Goal: Task Accomplishment & Management: Use online tool/utility

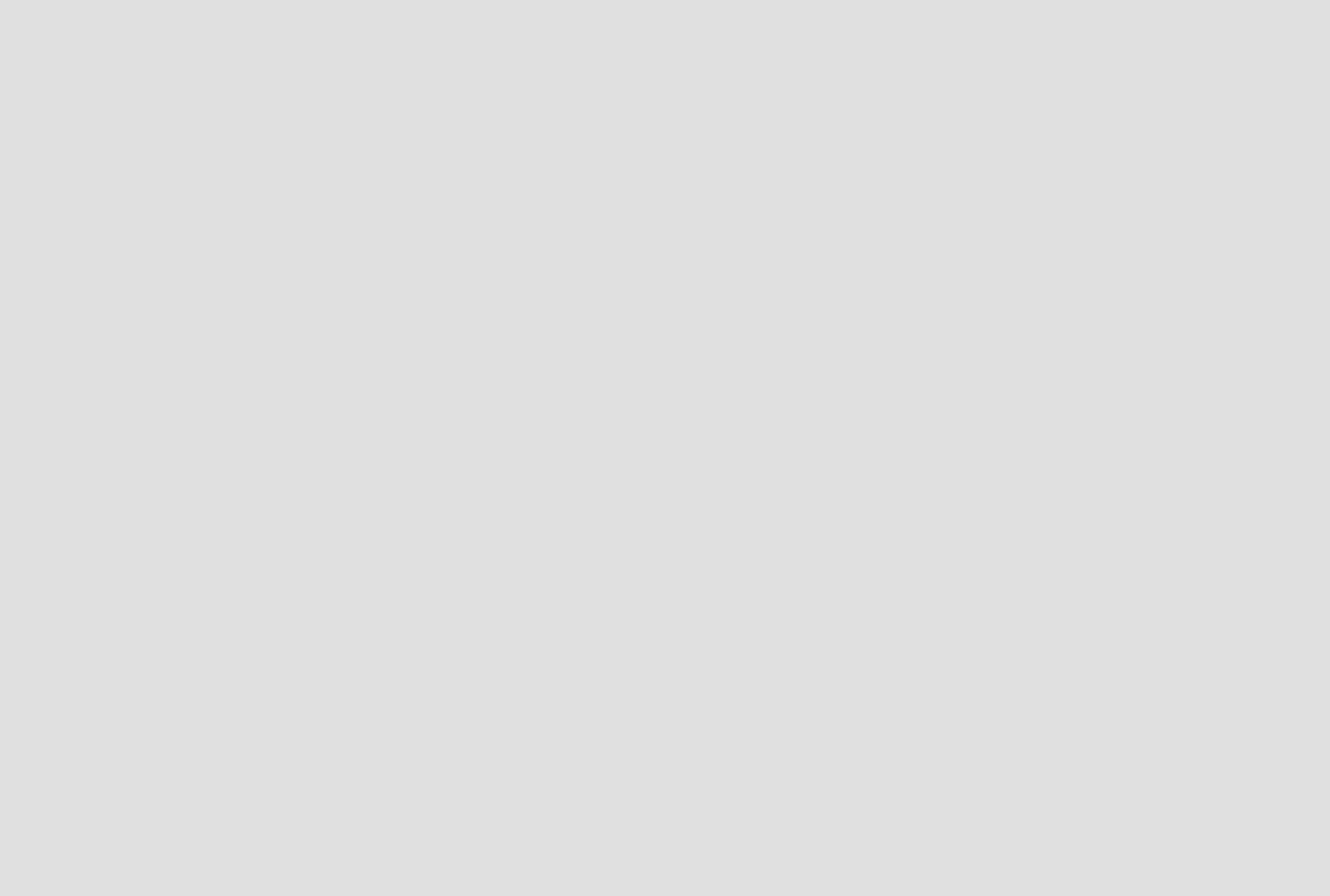
scroll to position [926, 1360]
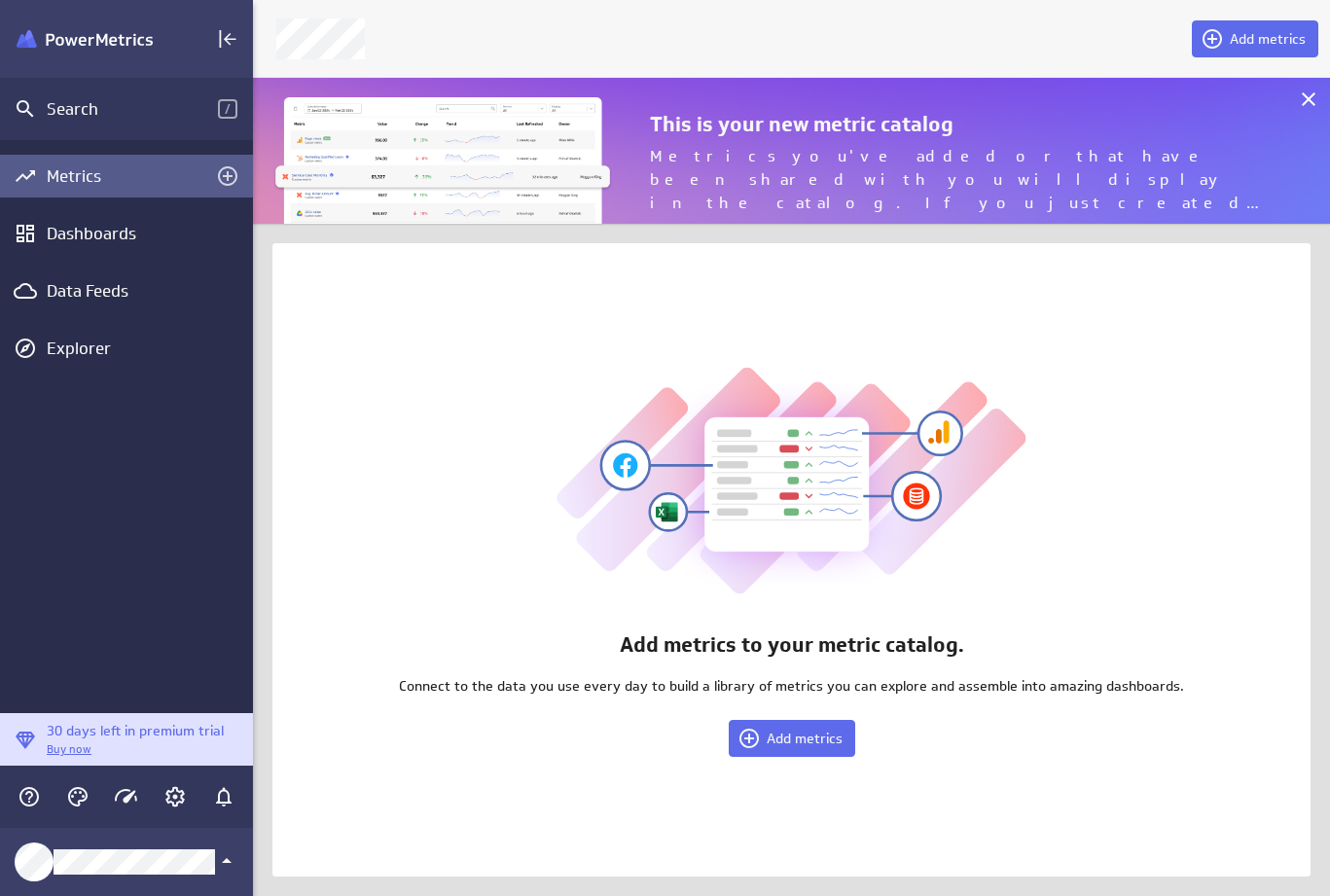
scroll to position [176, 1107]
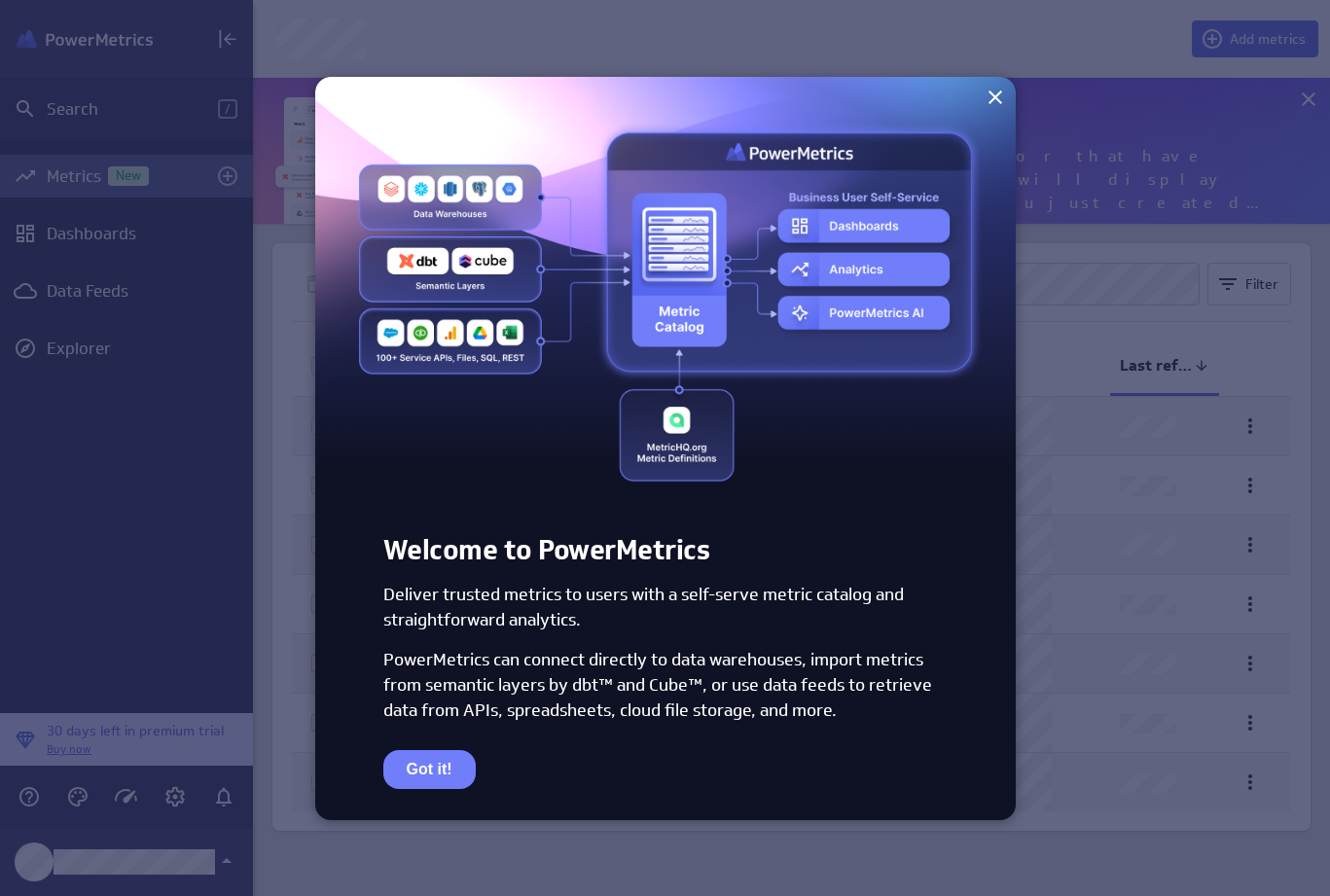
click at [997, 99] on icon at bounding box center [996, 97] width 14 height 14
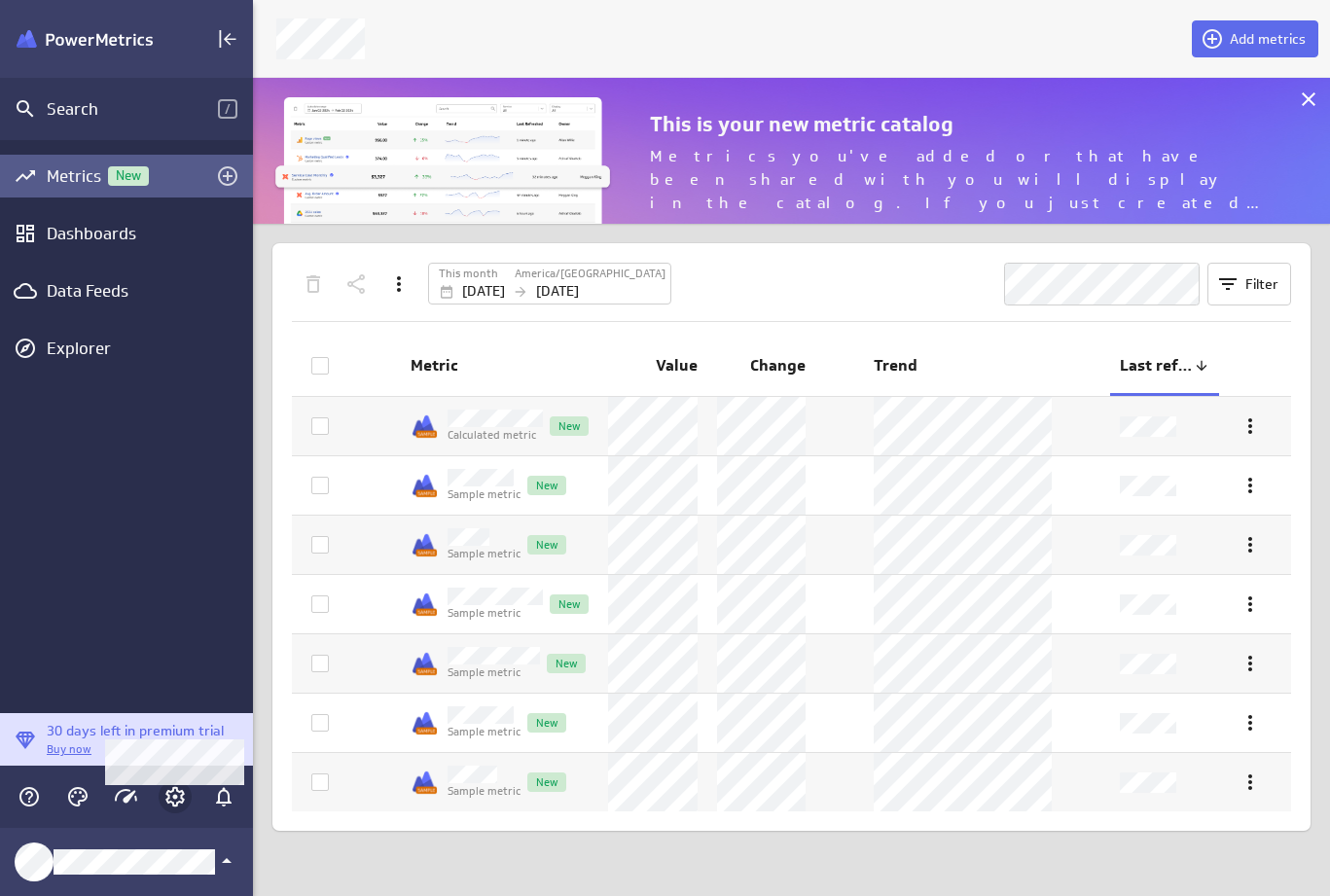
click at [171, 798] on icon "Account and settings" at bounding box center [176, 797] width 24 height 24
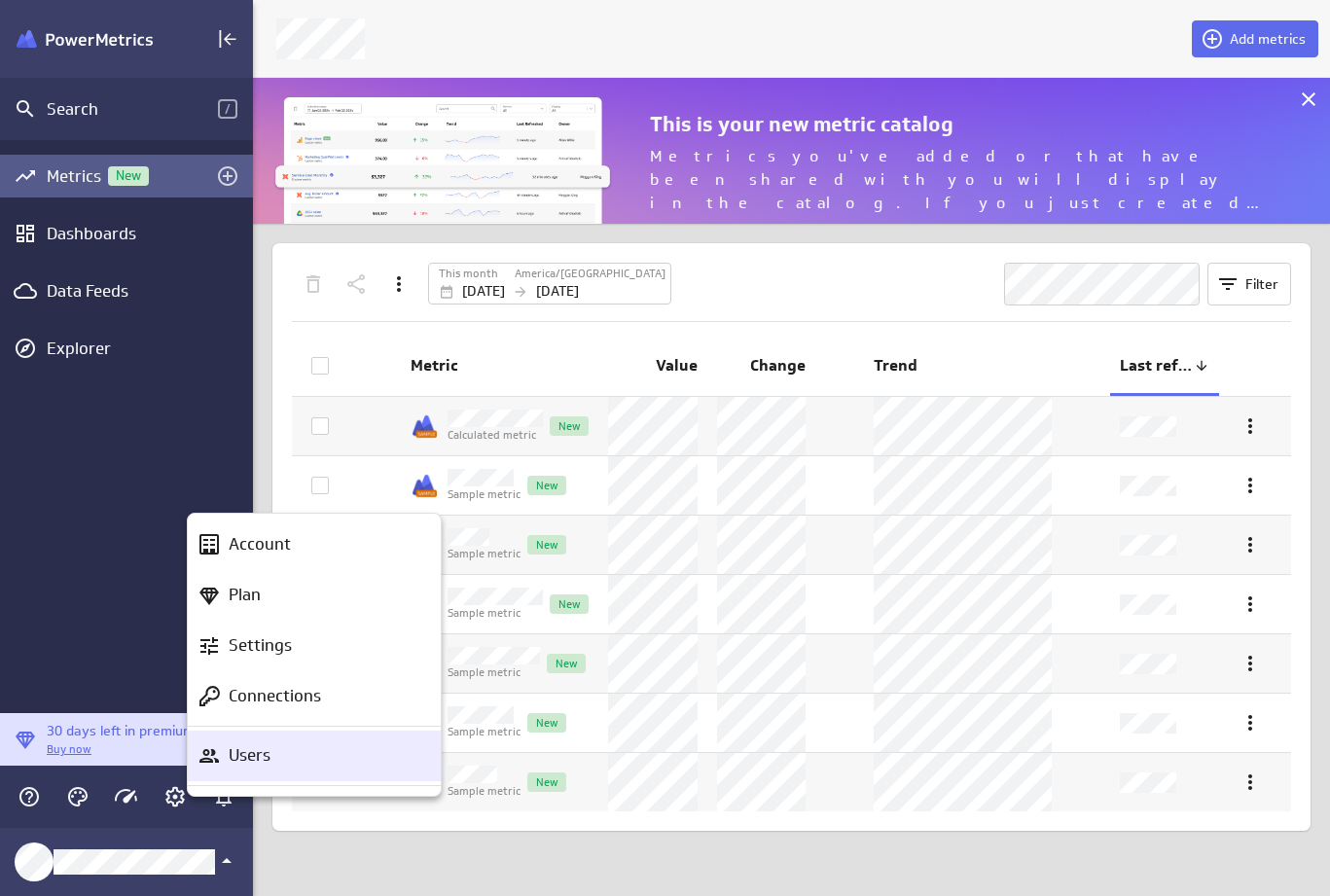
click at [249, 754] on p "Users" at bounding box center [249, 755] width 42 height 25
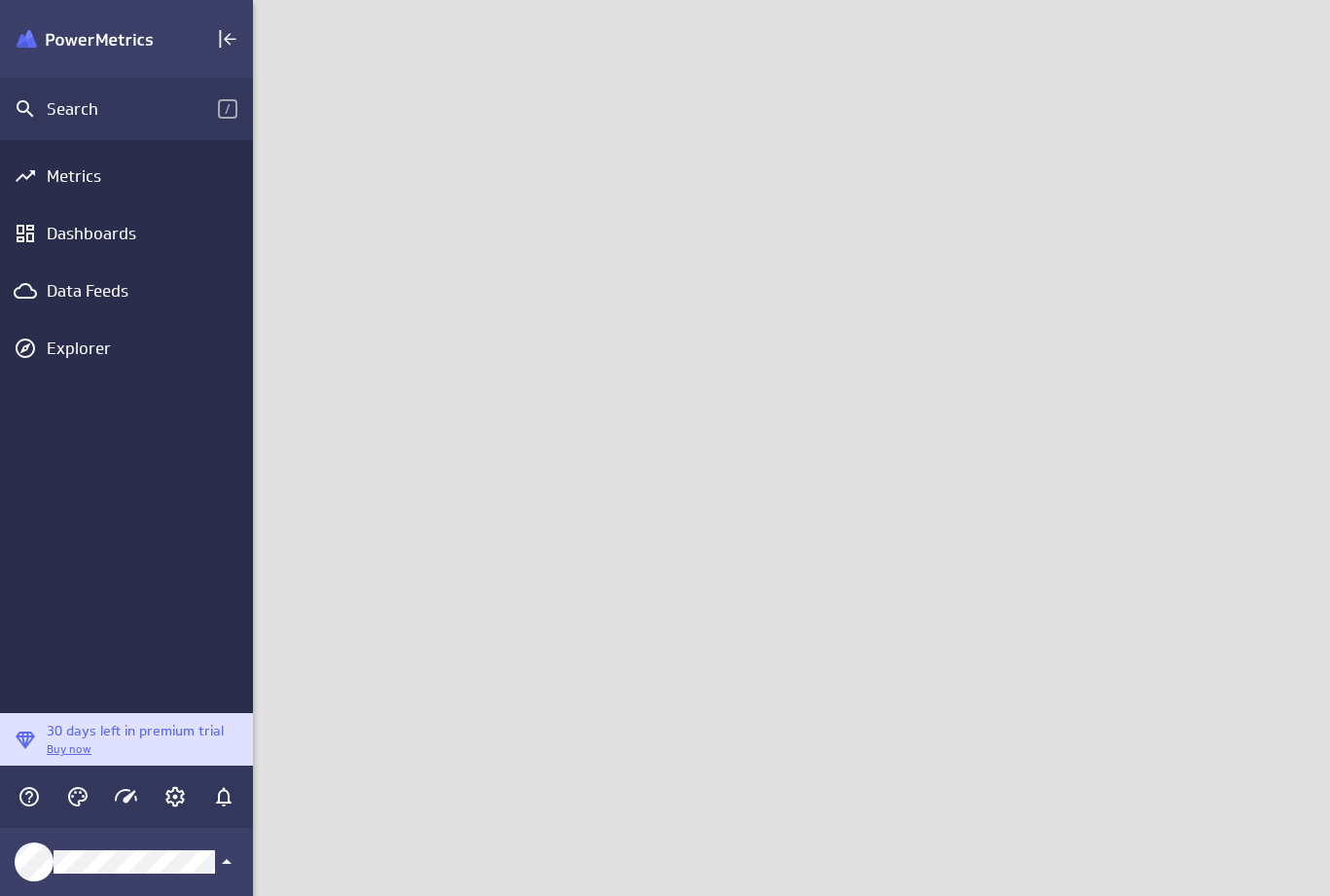
scroll to position [926, 1107]
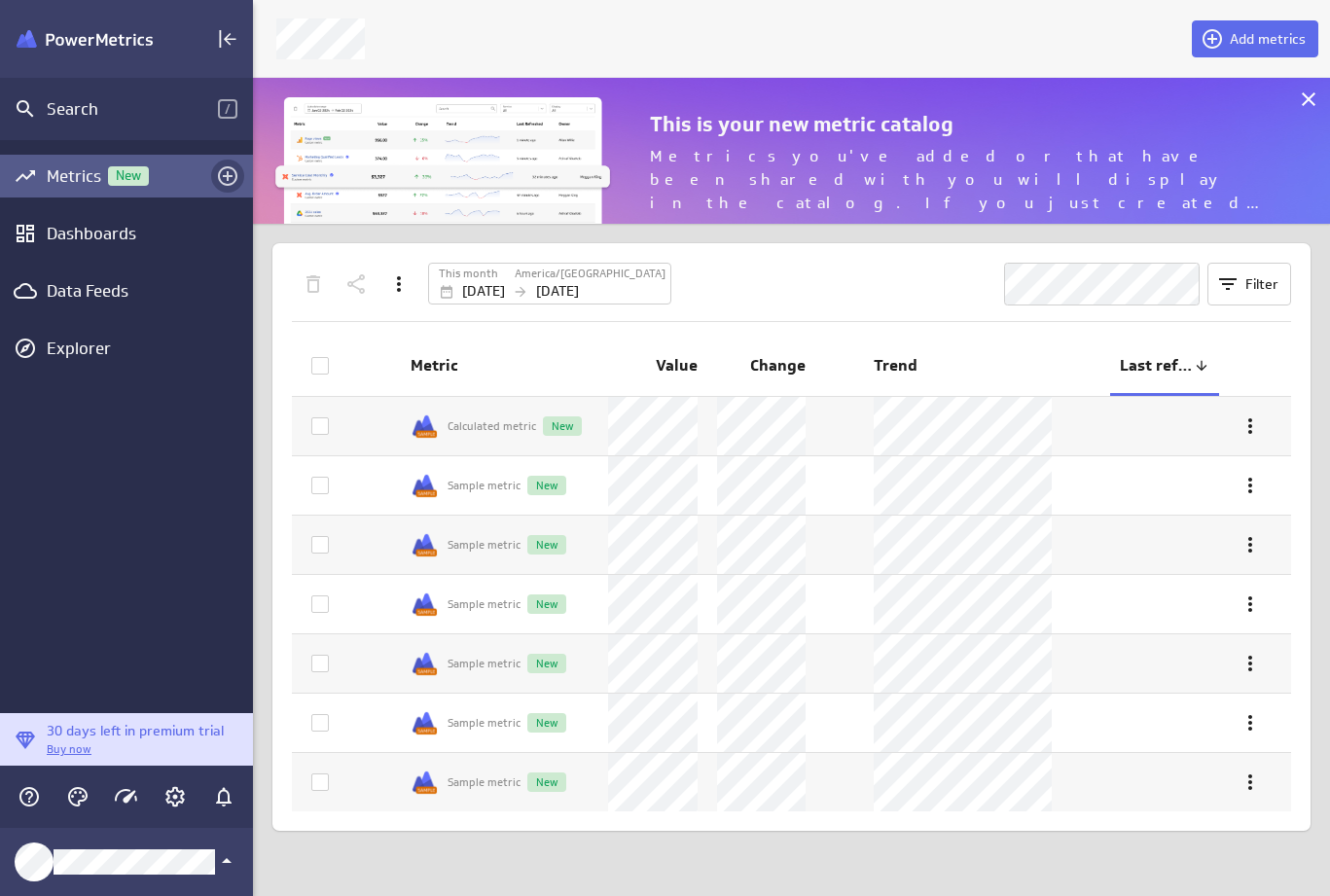
scroll to position [176, 1107]
click at [227, 178] on icon "Add metrics" at bounding box center [228, 177] width 20 height 20
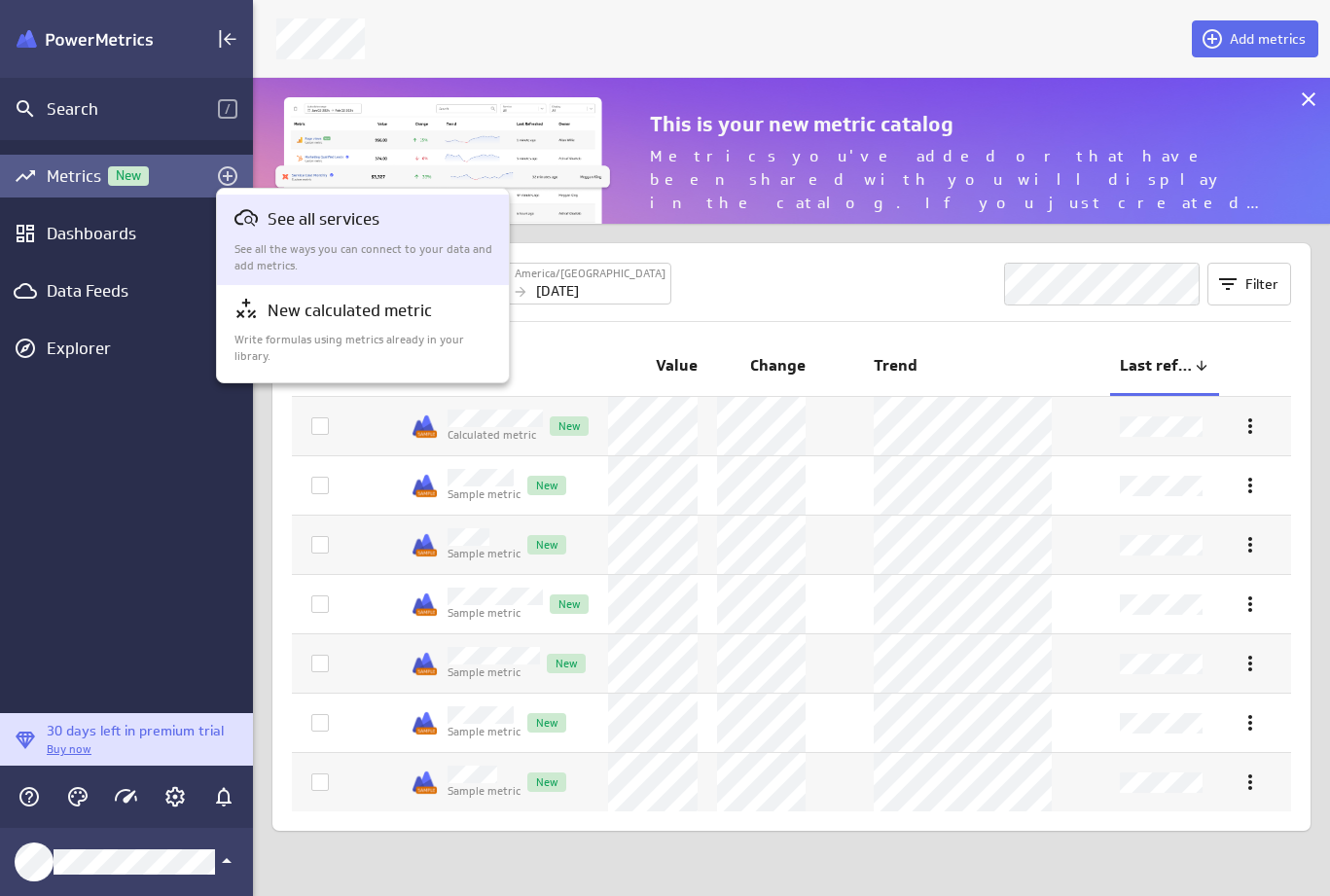
click at [341, 223] on p "See all services" at bounding box center [324, 219] width 112 height 25
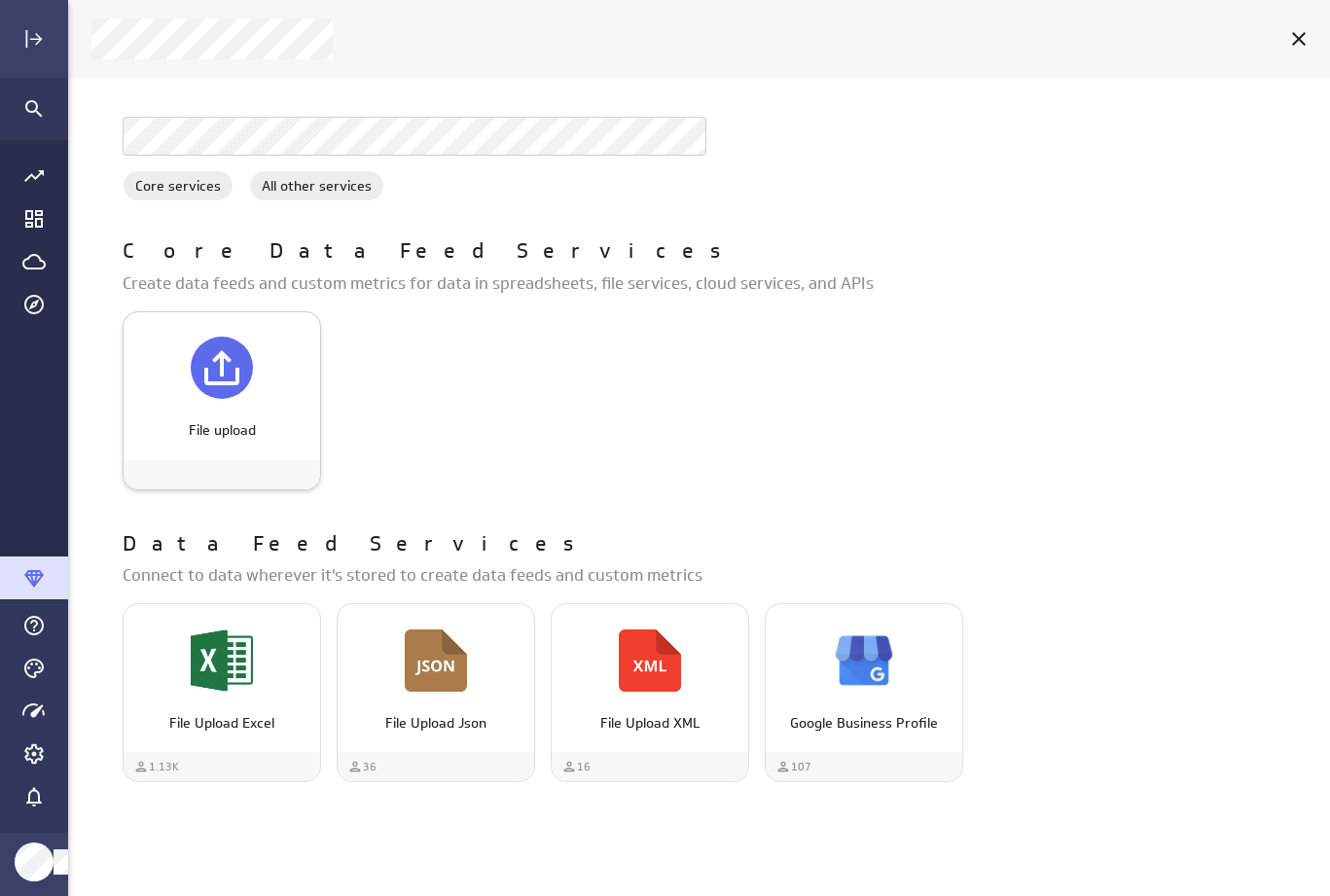
click at [250, 421] on p "File upload" at bounding box center [221, 430] width 156 height 21
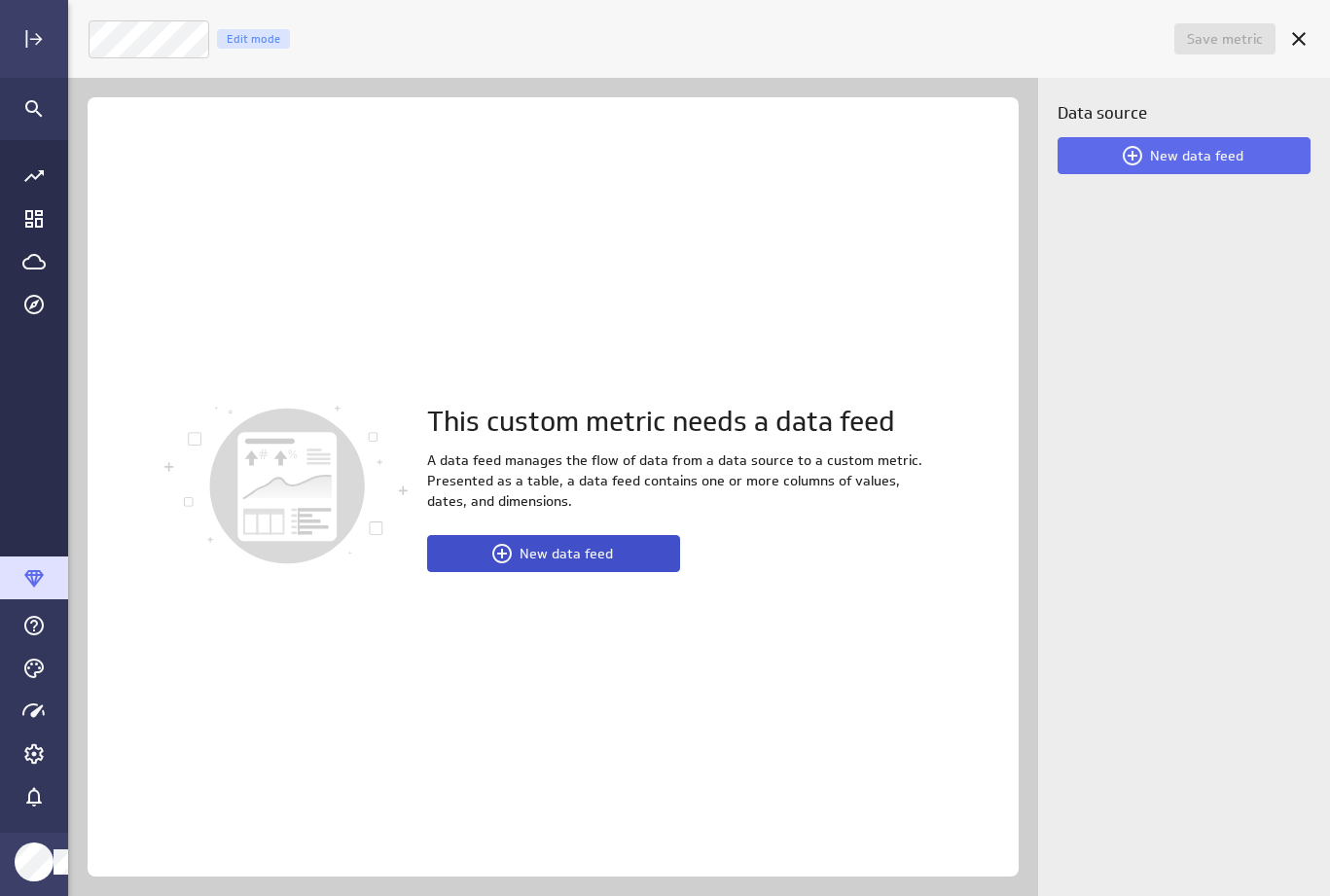
click at [534, 557] on span "New data feed" at bounding box center [566, 554] width 93 height 18
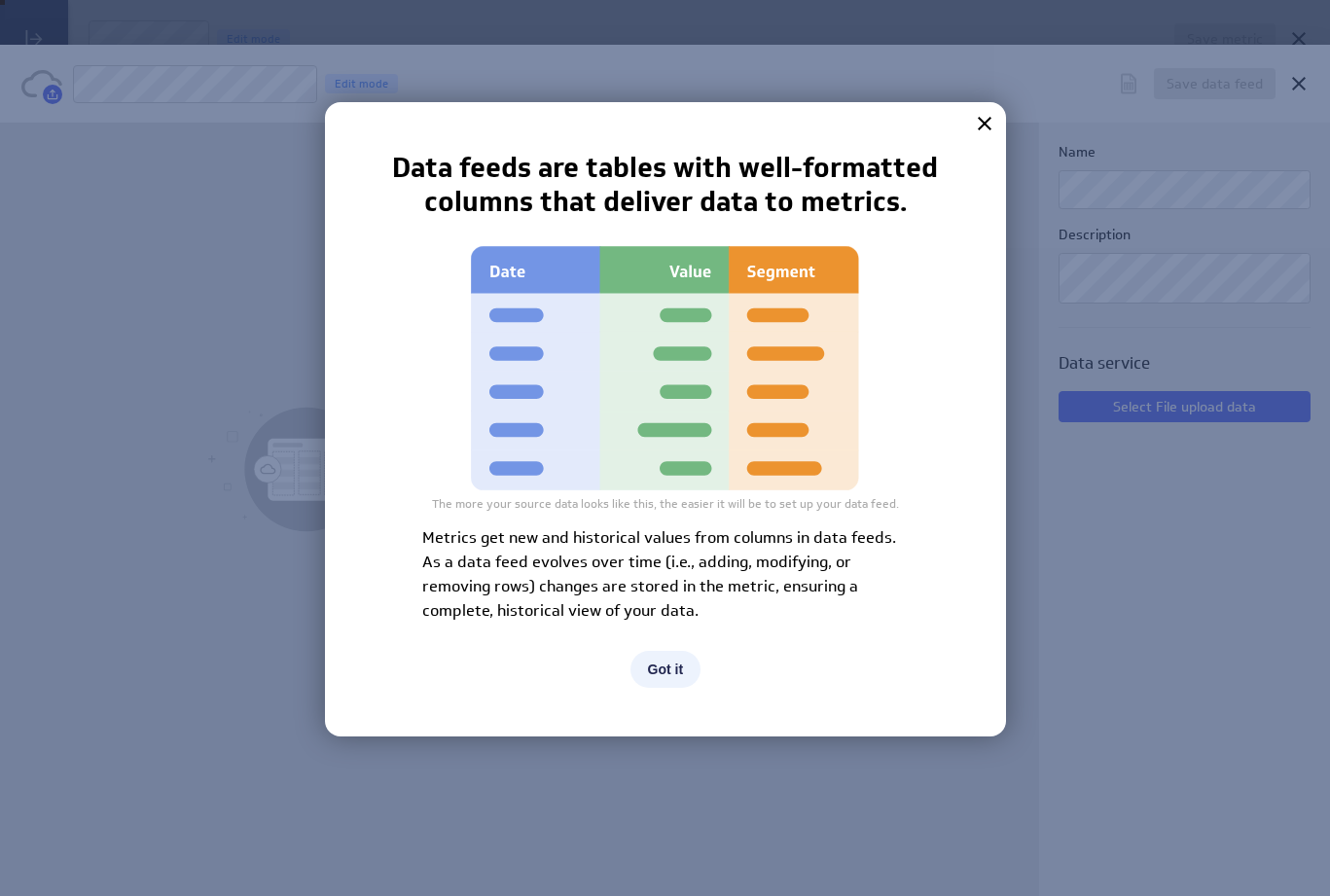
click at [665, 672] on button "Got it" at bounding box center [666, 669] width 71 height 37
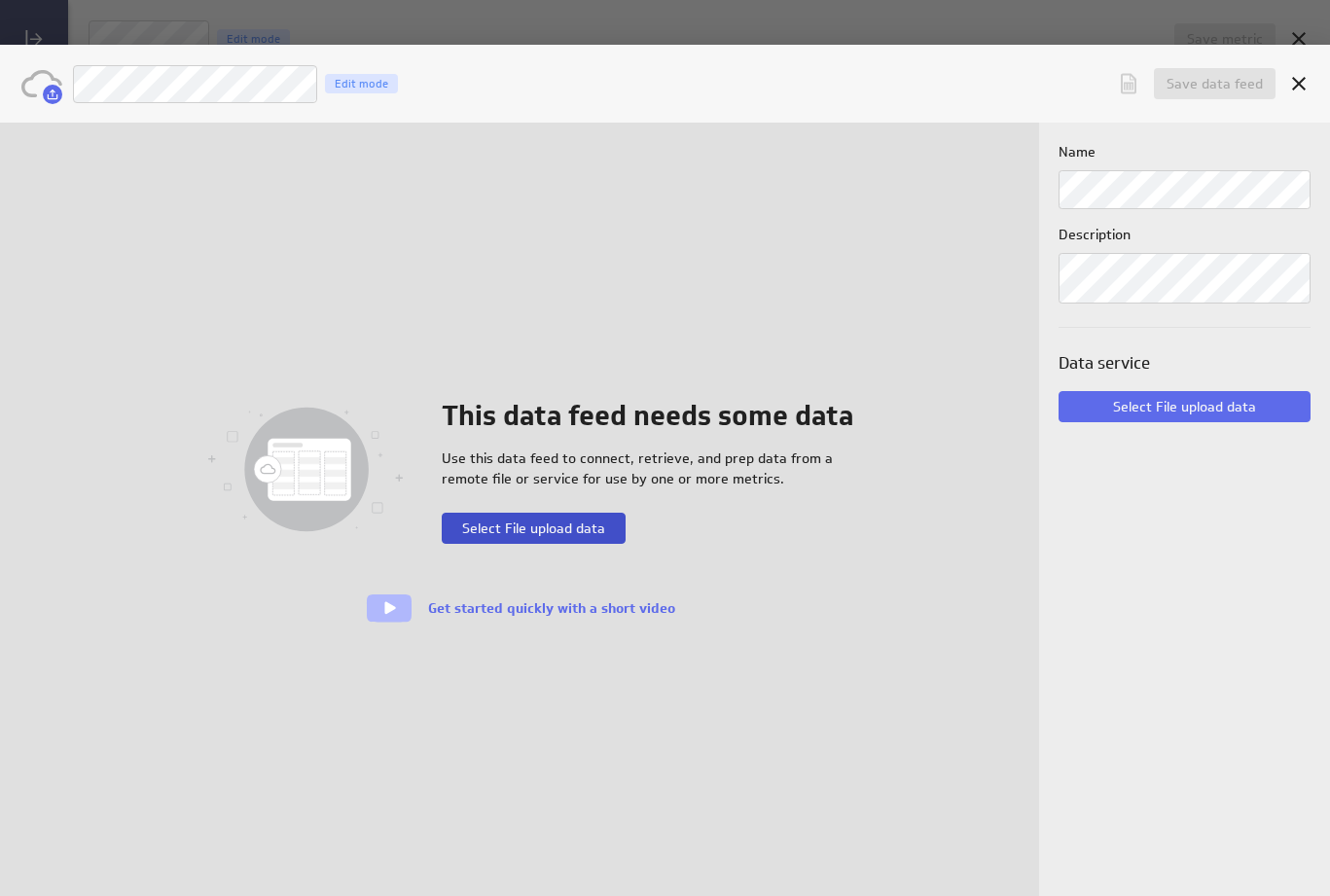
click at [567, 537] on button "Select File upload data" at bounding box center [533, 527] width 184 height 31
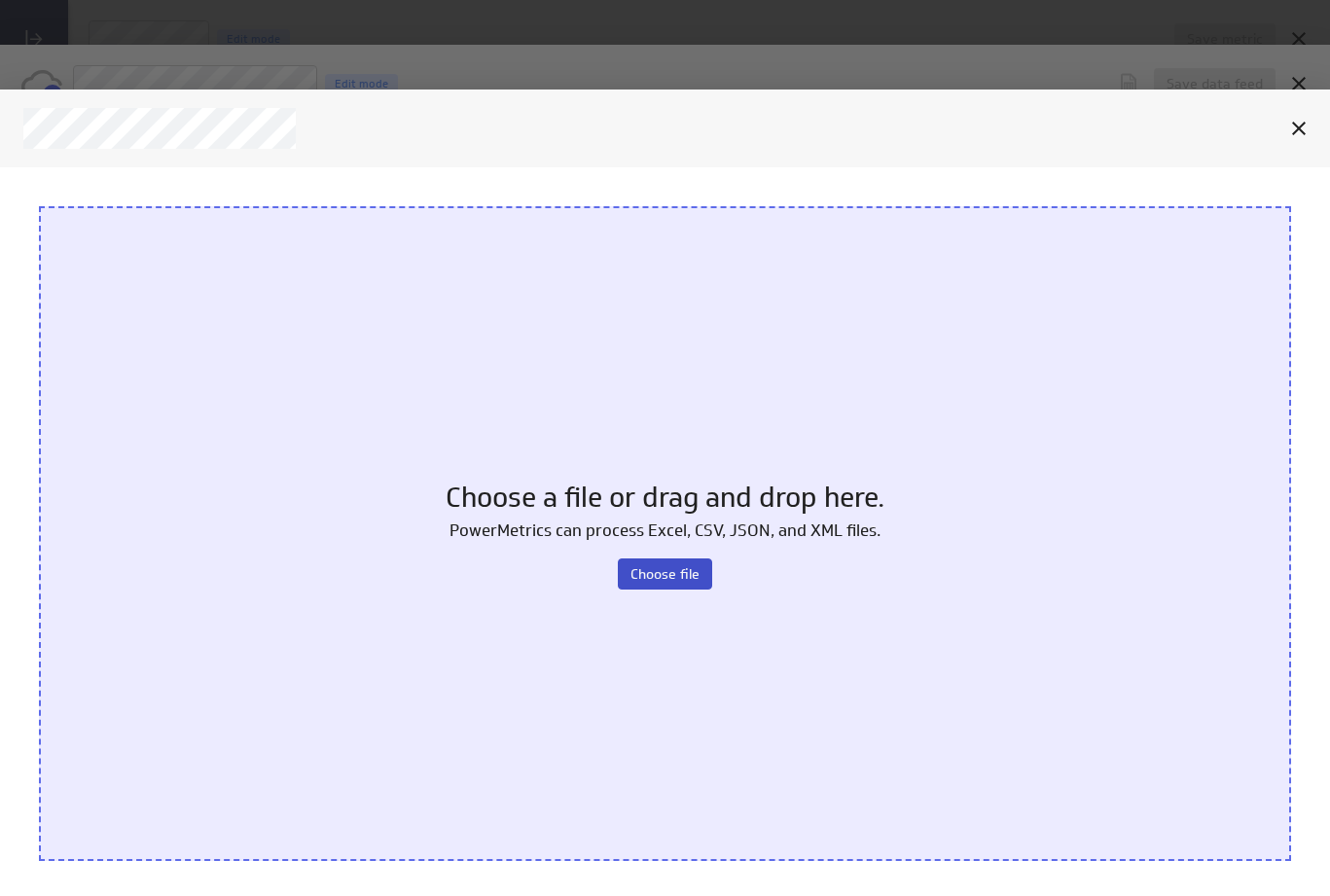
click at [663, 572] on span "Choose file" at bounding box center [665, 574] width 69 height 18
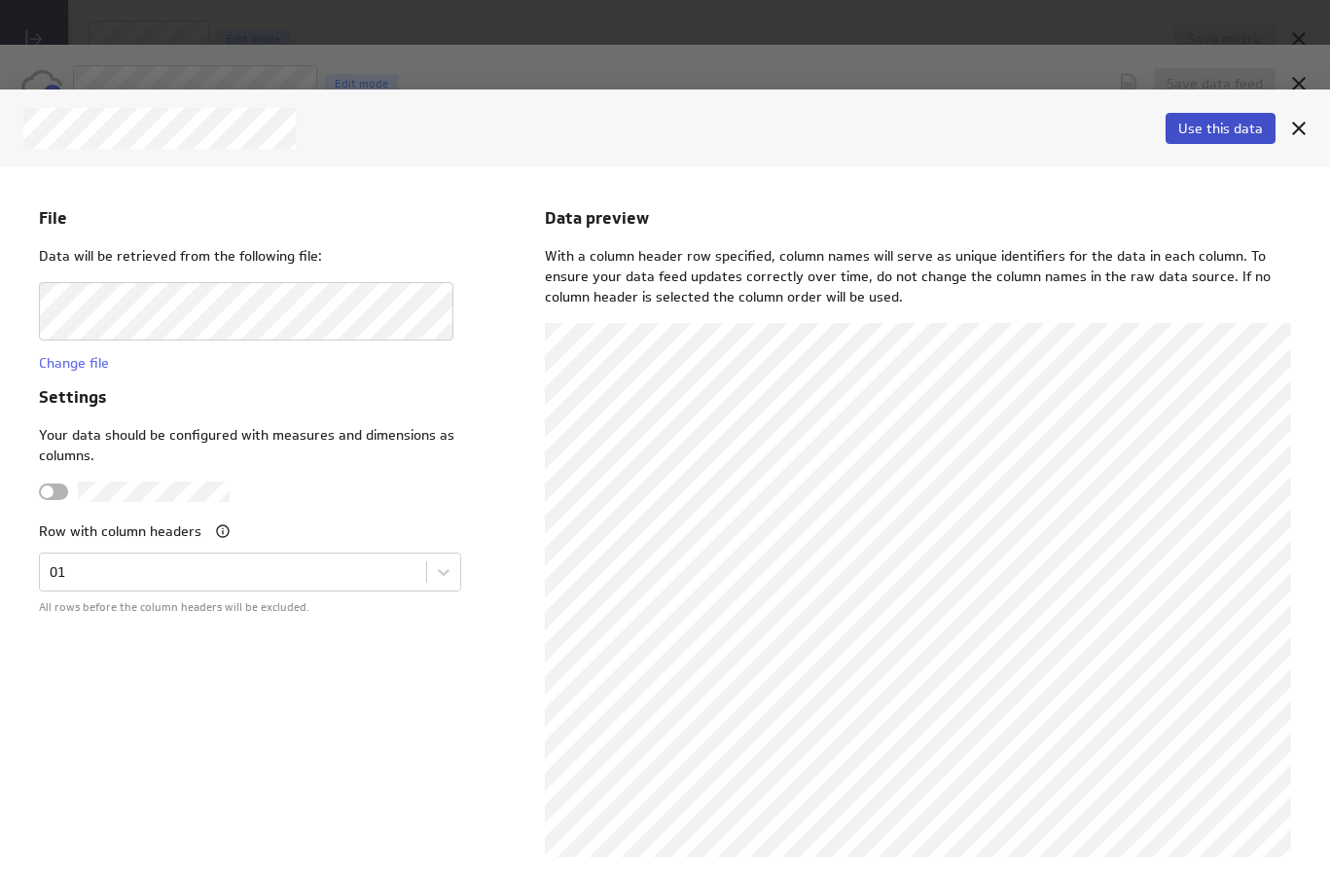
click at [1217, 124] on span "Use this data" at bounding box center [1220, 129] width 84 height 18
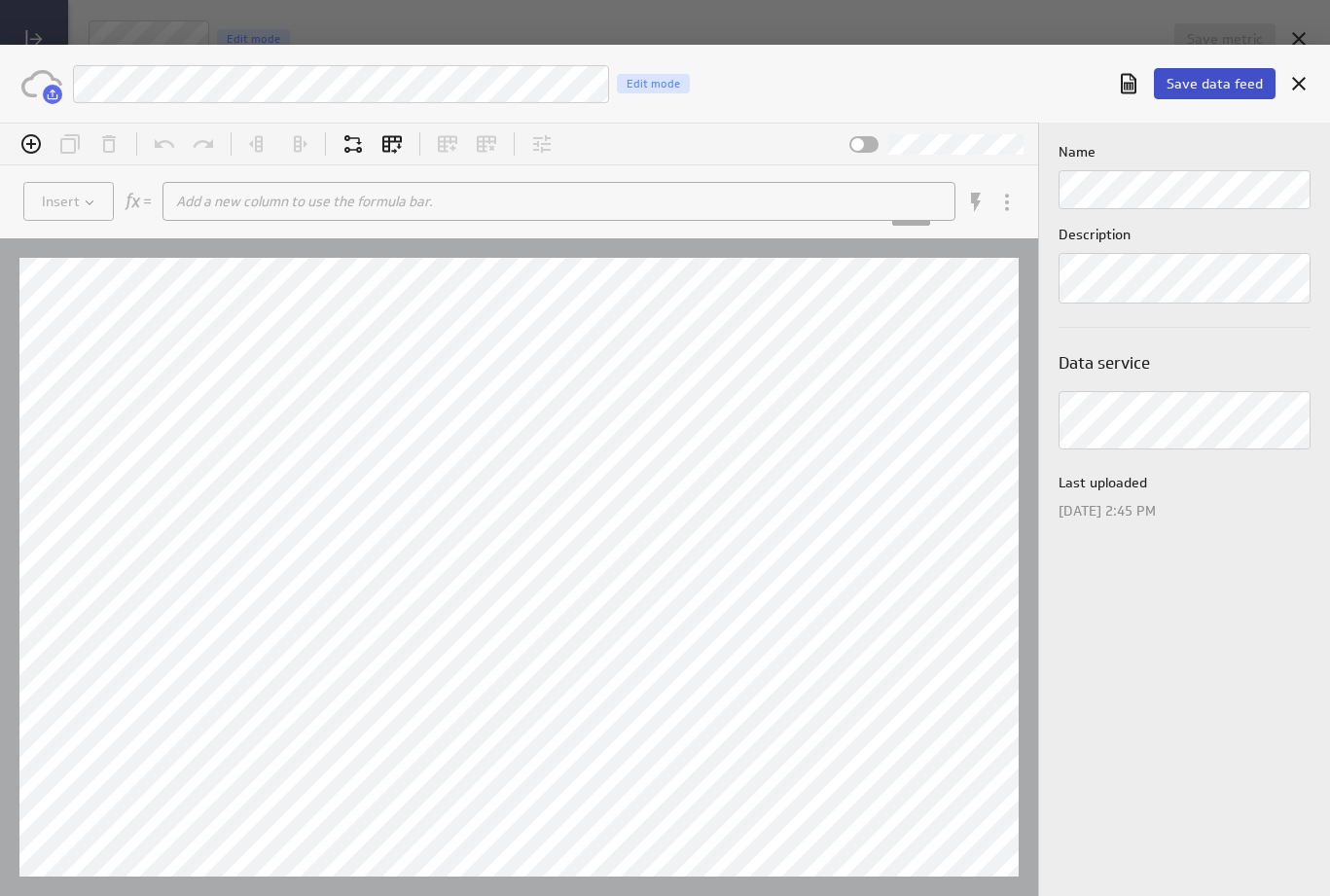
click at [1227, 86] on span "Save data feed" at bounding box center [1214, 83] width 96 height 18
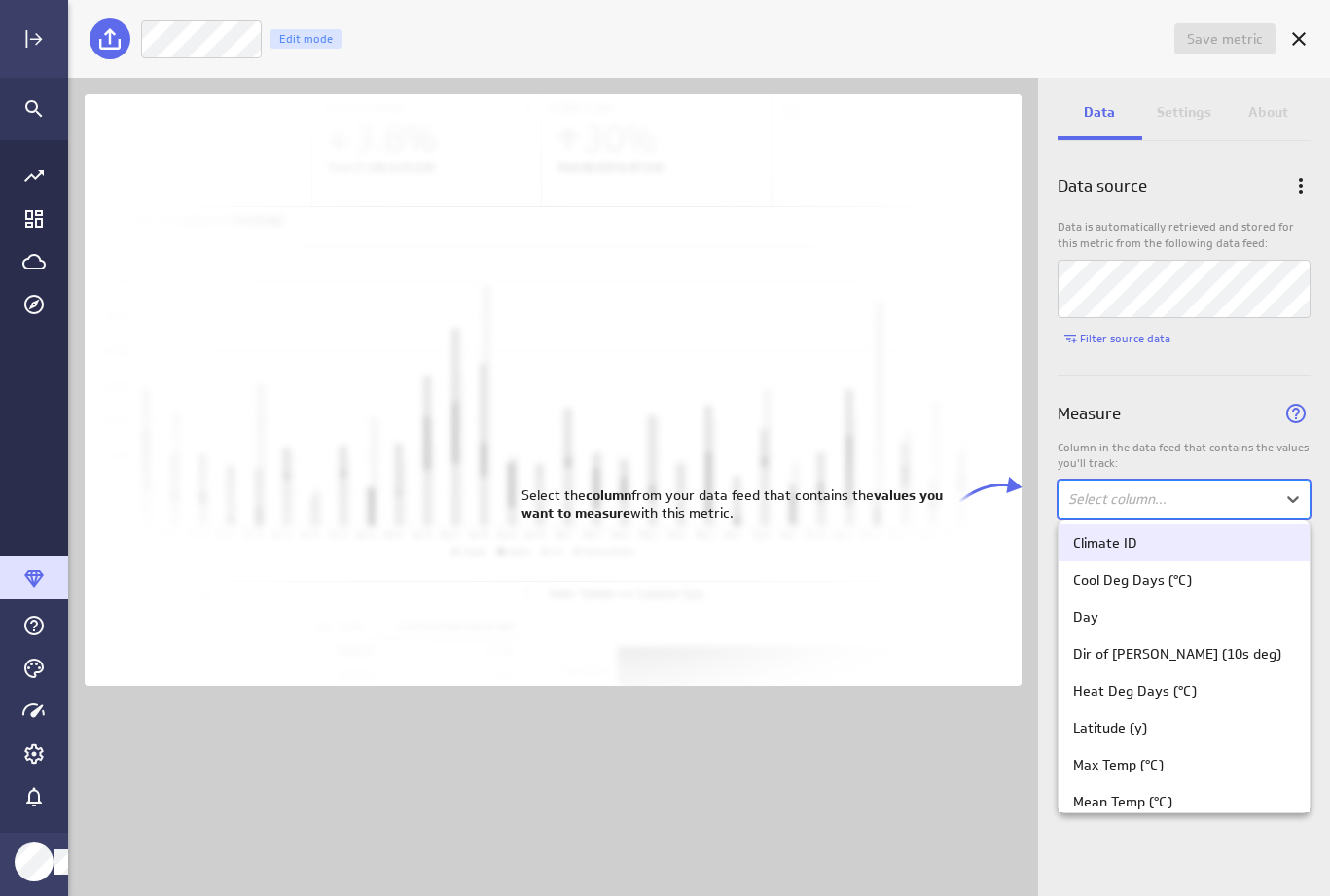
click at [1187, 497] on body "Save metric Untitled Edit mode Data Settings About Data source Data is automati…" at bounding box center [665, 448] width 1330 height 896
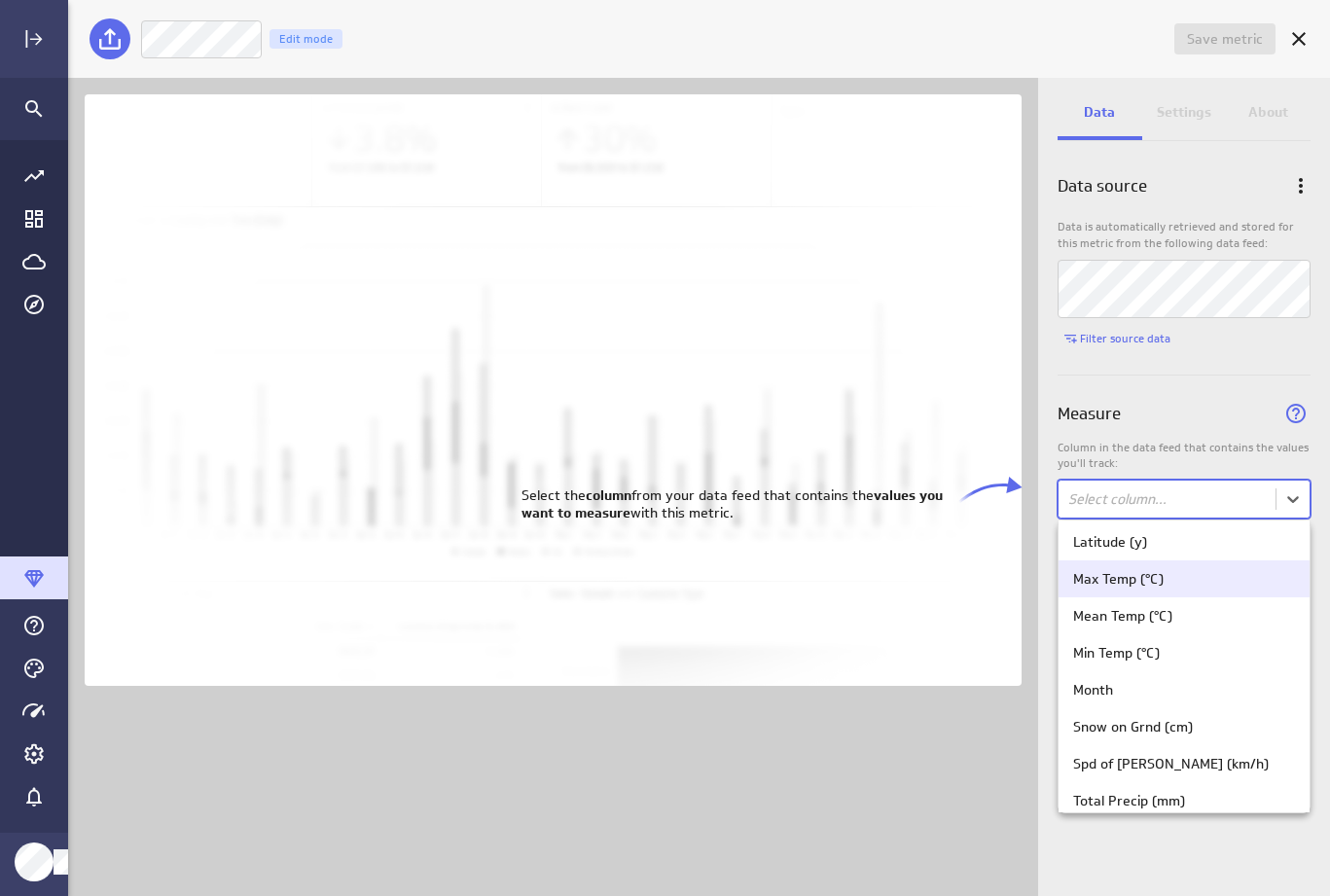
scroll to position [189, 0]
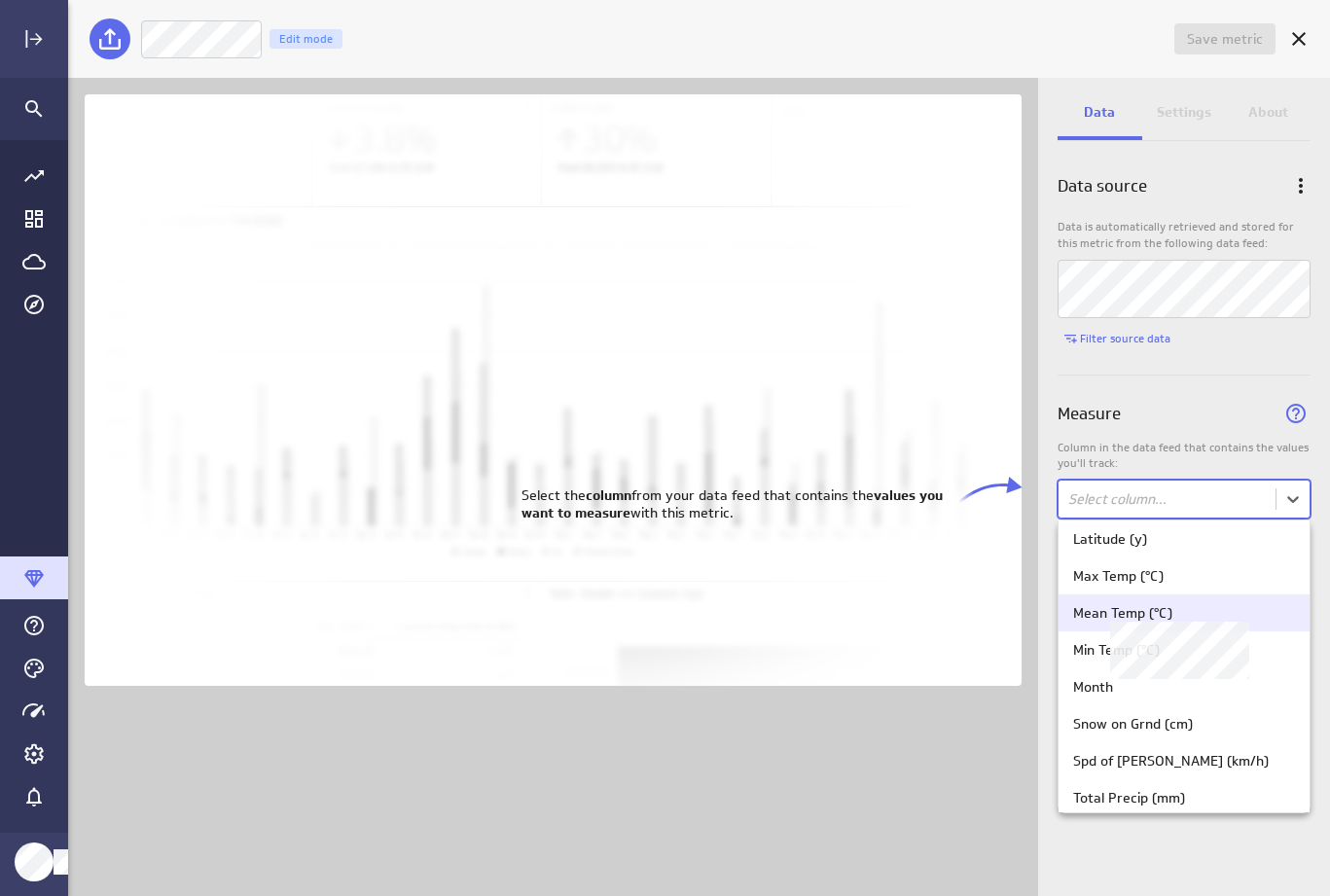
click at [1180, 613] on div "Mean Temp (°C)" at bounding box center [1183, 613] width 221 height 18
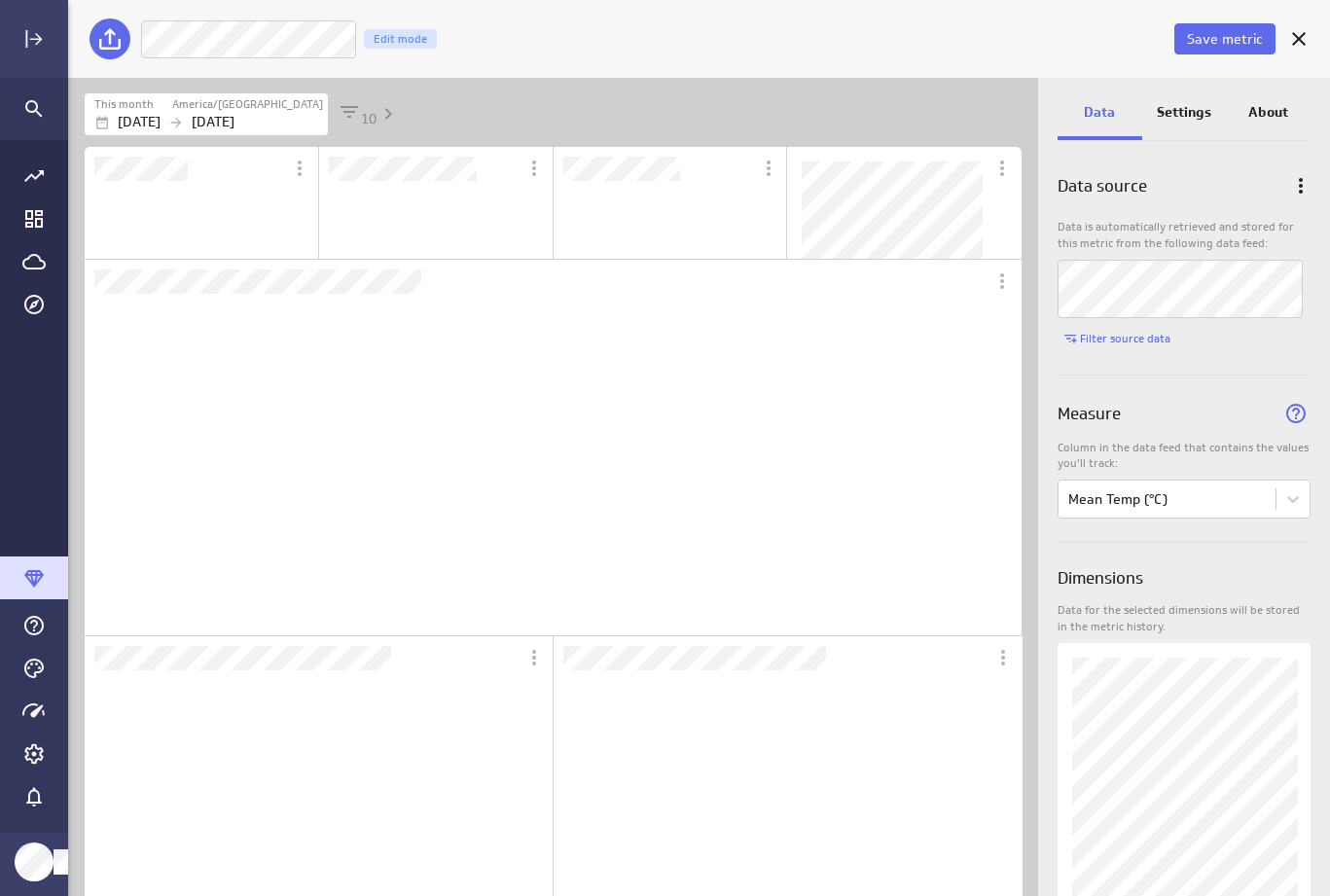
scroll to position [0, 0]
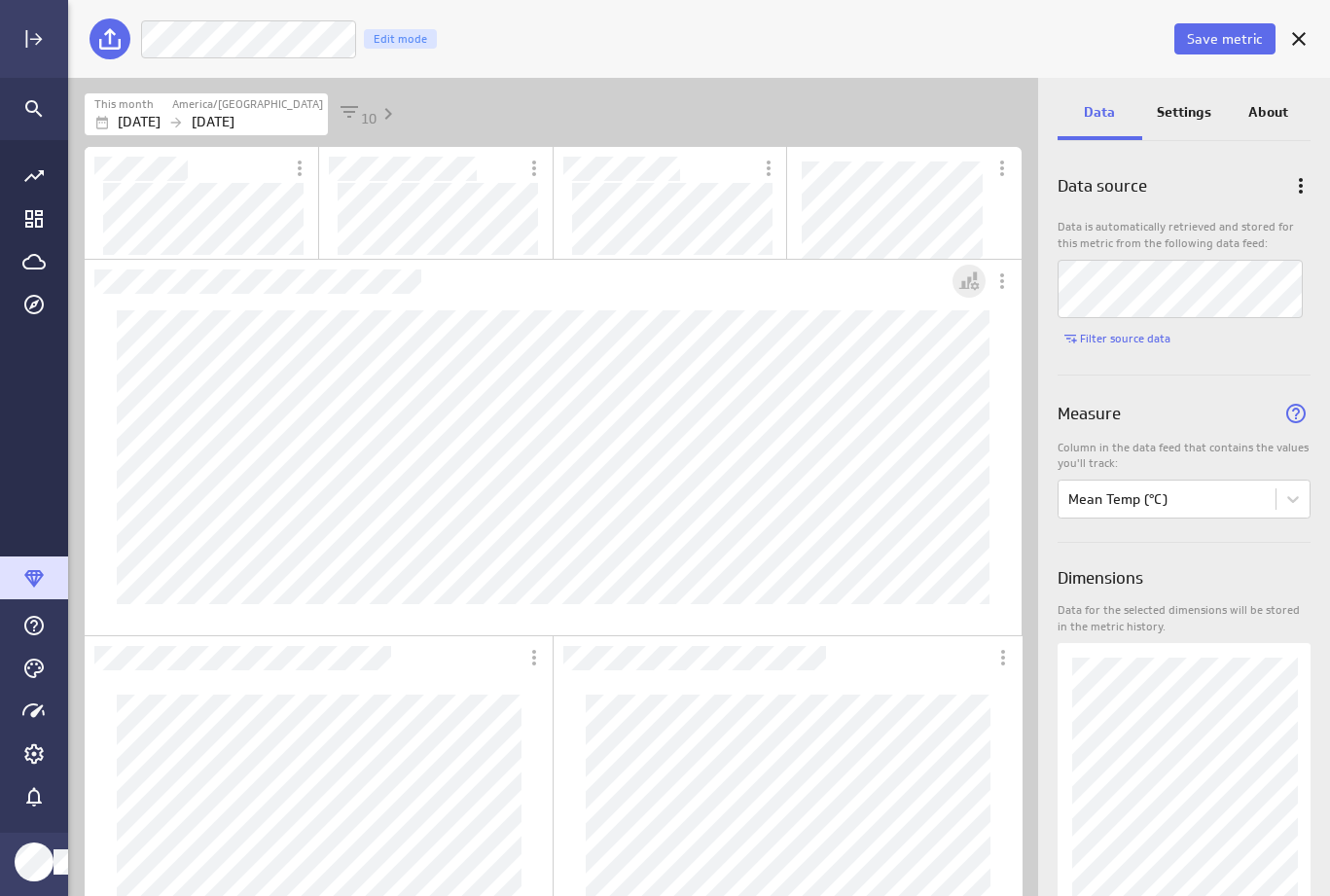
click at [974, 281] on icon "Personalize view" at bounding box center [969, 281] width 24 height 24
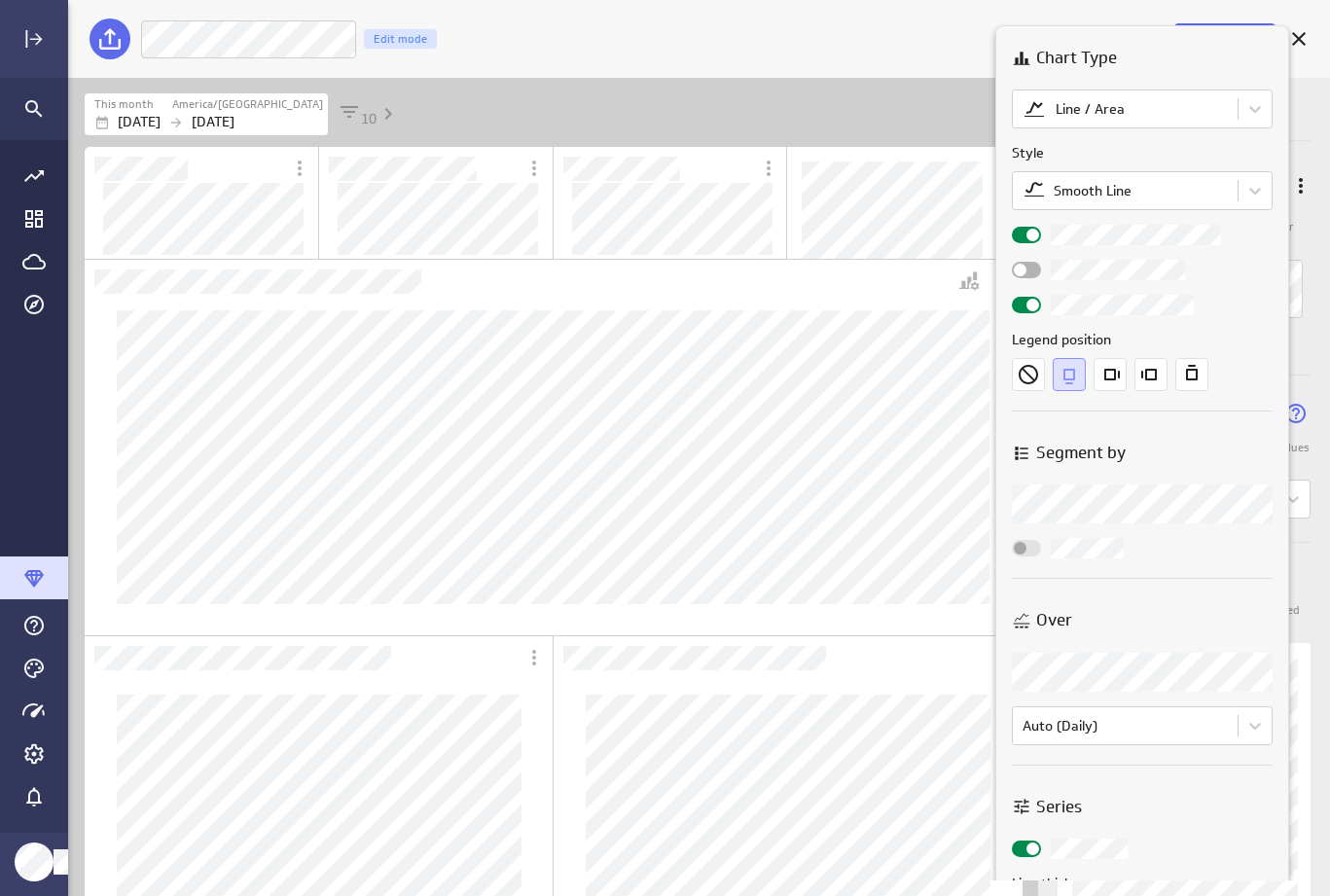
click at [0, 0] on input "checkbox" at bounding box center [0, 0] width 0 height 0
click at [954, 475] on div at bounding box center [665, 448] width 1330 height 896
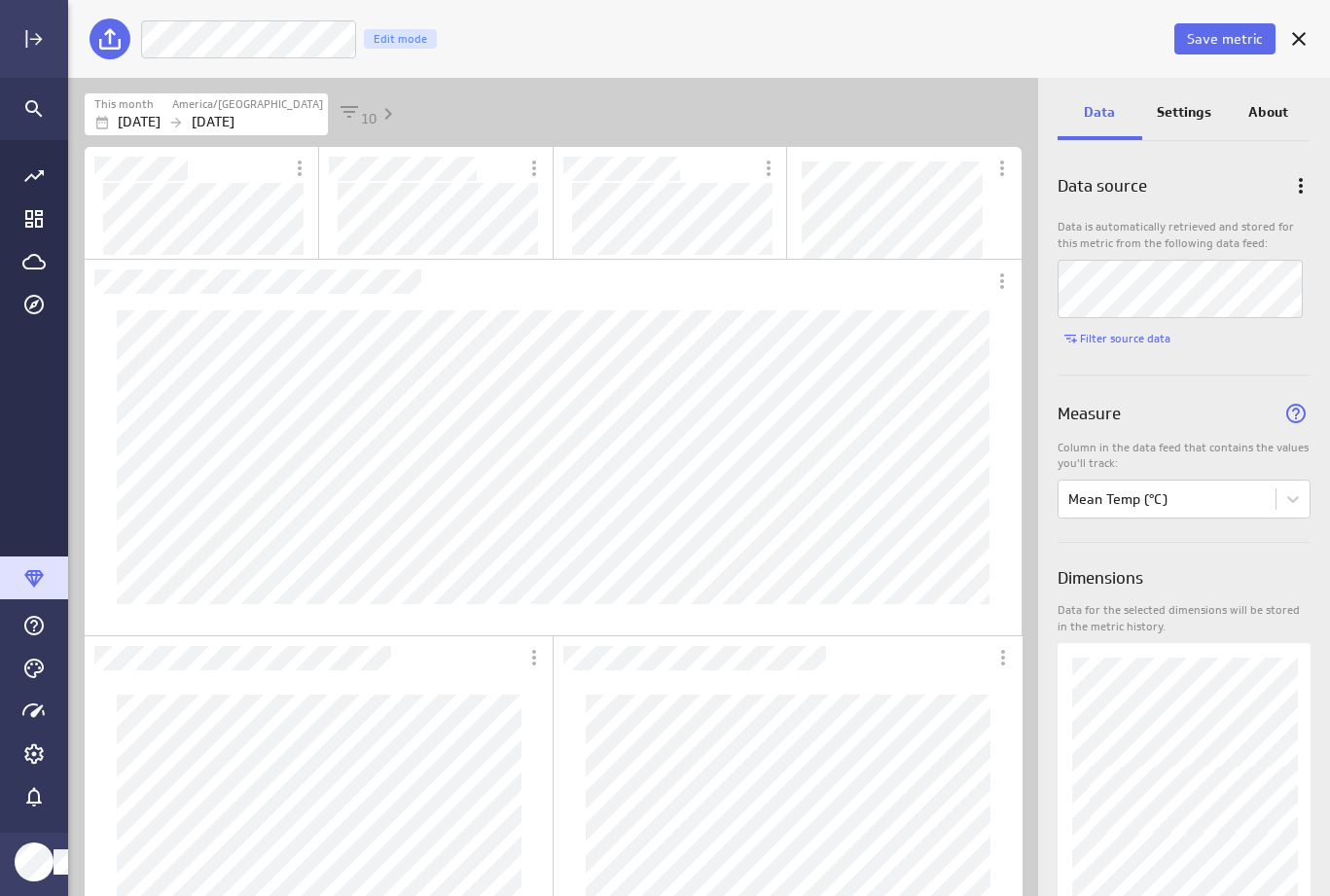
scroll to position [125, 0]
click at [1235, 35] on span "Save metric" at bounding box center [1225, 39] width 75 height 18
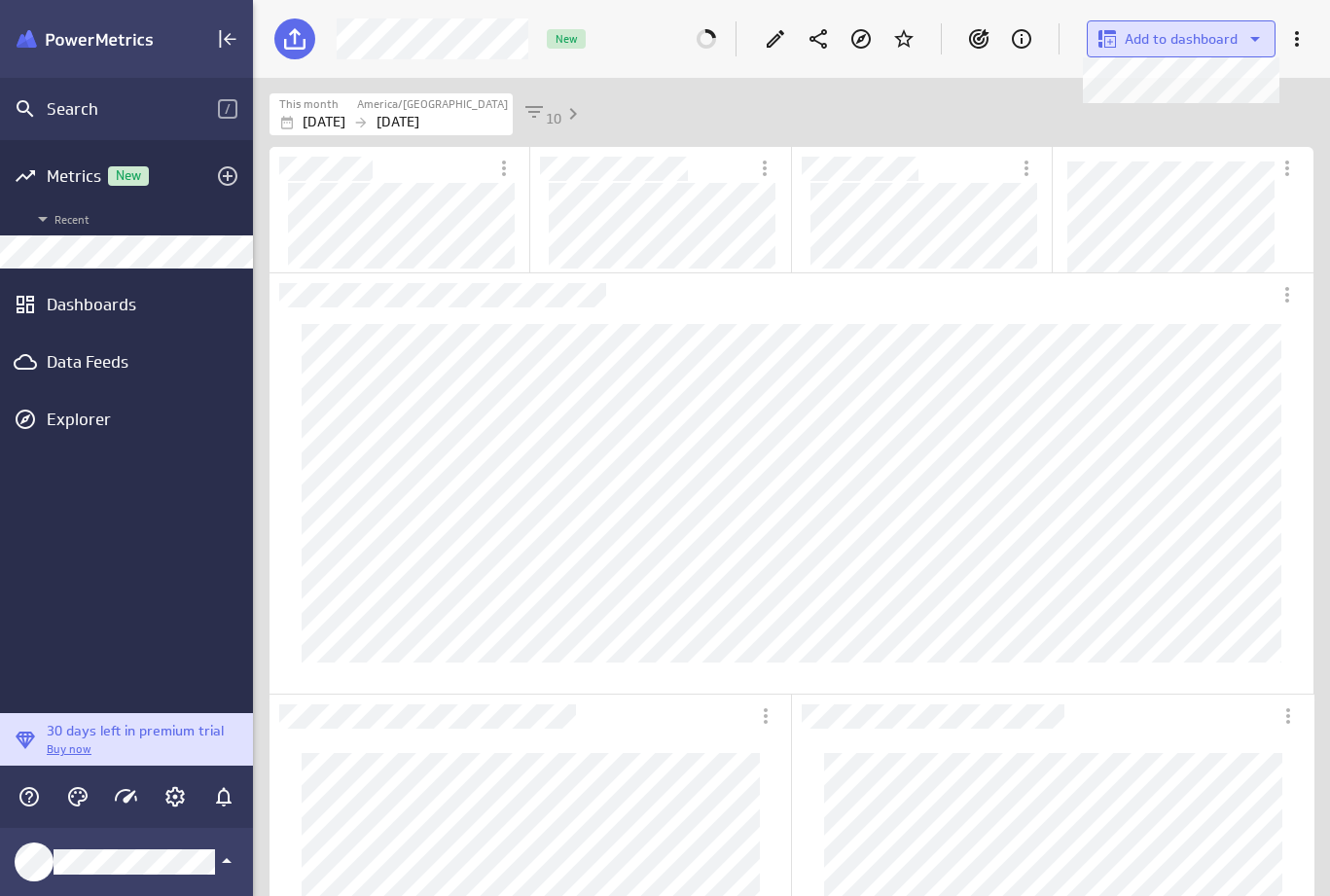
click at [1231, 37] on span "Add to dashboard" at bounding box center [1181, 39] width 113 height 18
click at [1190, 84] on p "New dashboard" at bounding box center [1179, 87] width 99 height 21
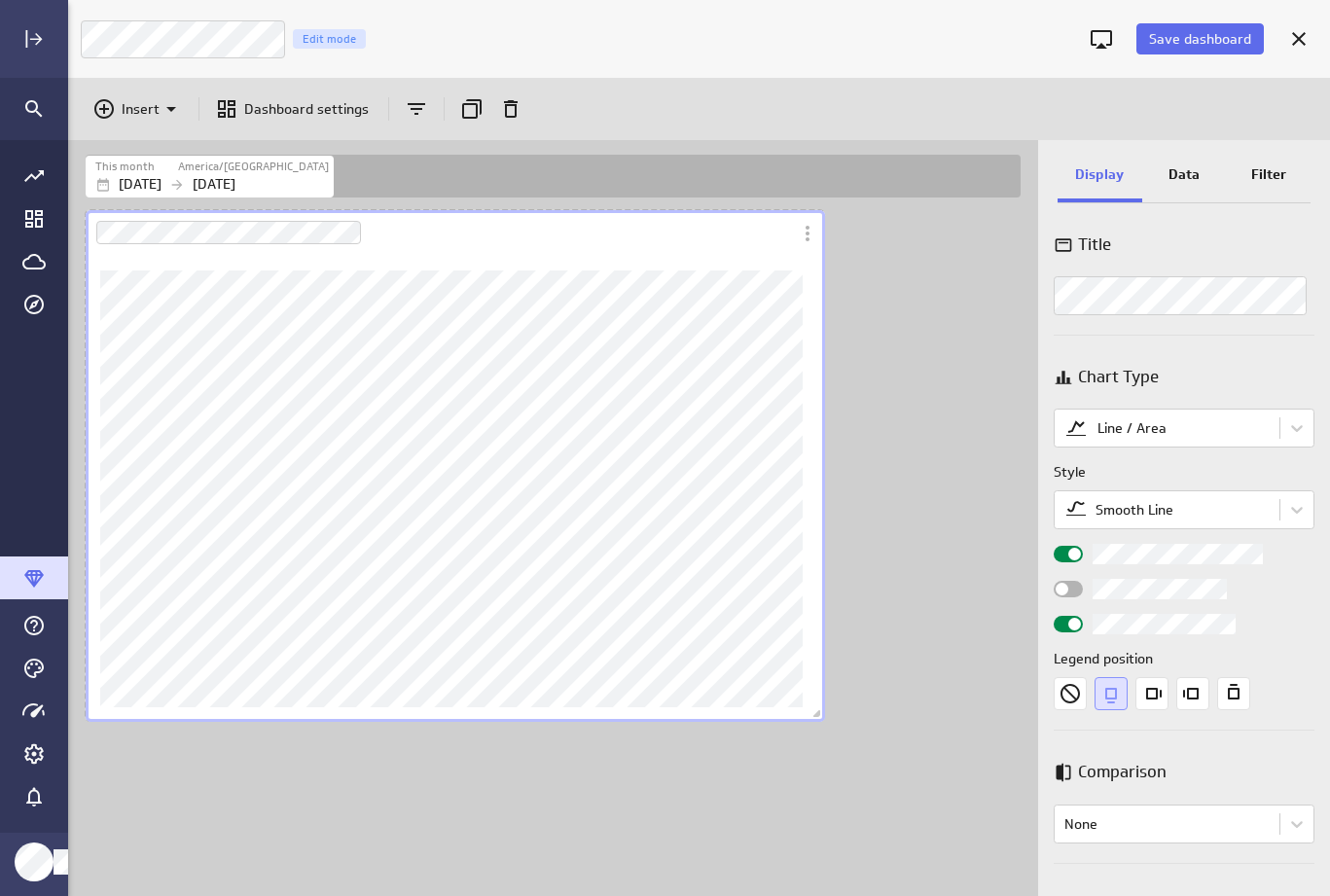
drag, startPoint x: 382, startPoint y: 421, endPoint x: 954, endPoint y: 410, distance: 572.1
click at [829, 709] on span "Dashboard content with 1 widget" at bounding box center [819, 715] width 20 height 20
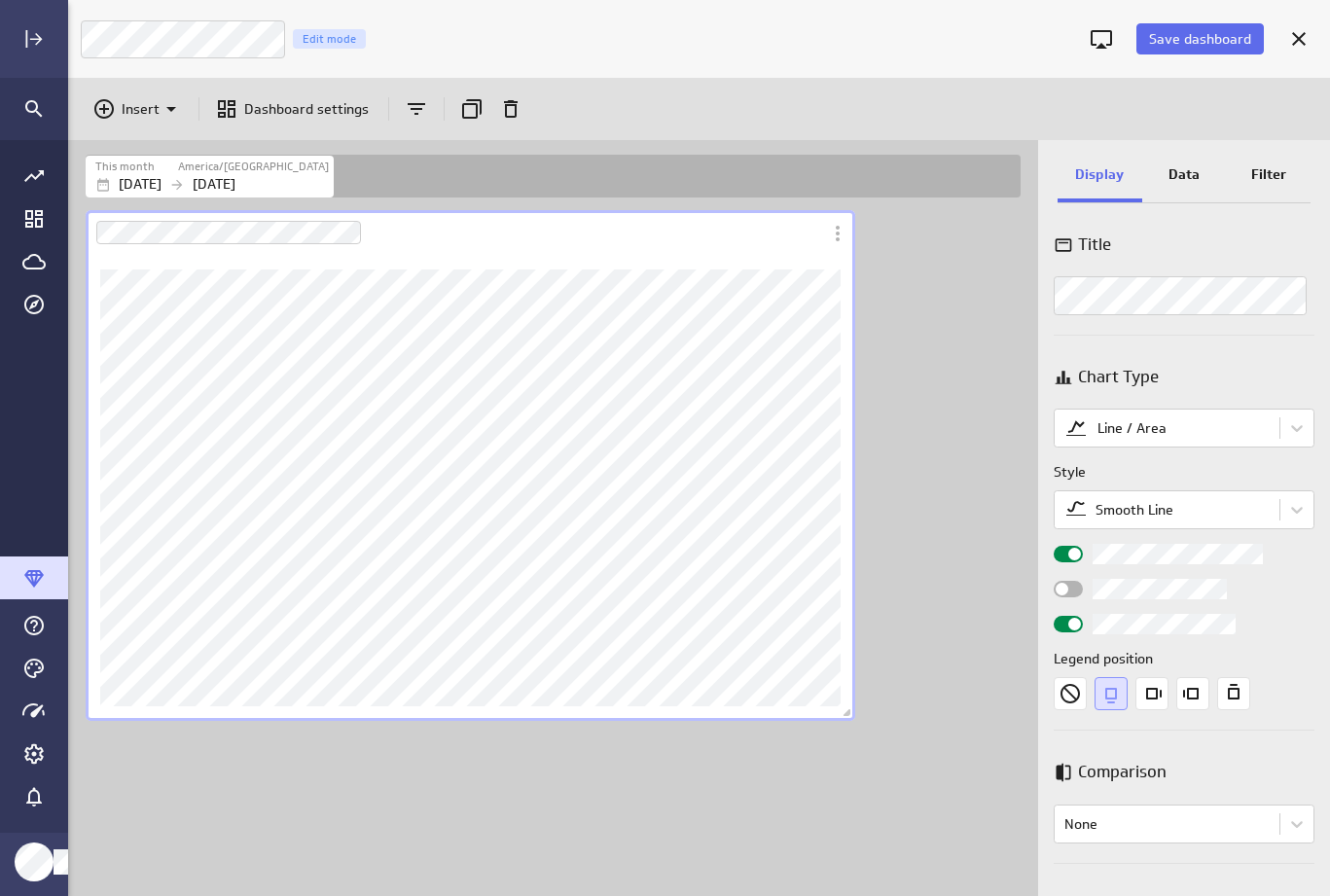
click at [952, 402] on div "Dashboard content with 1 widget" at bounding box center [556, 551] width 950 height 690
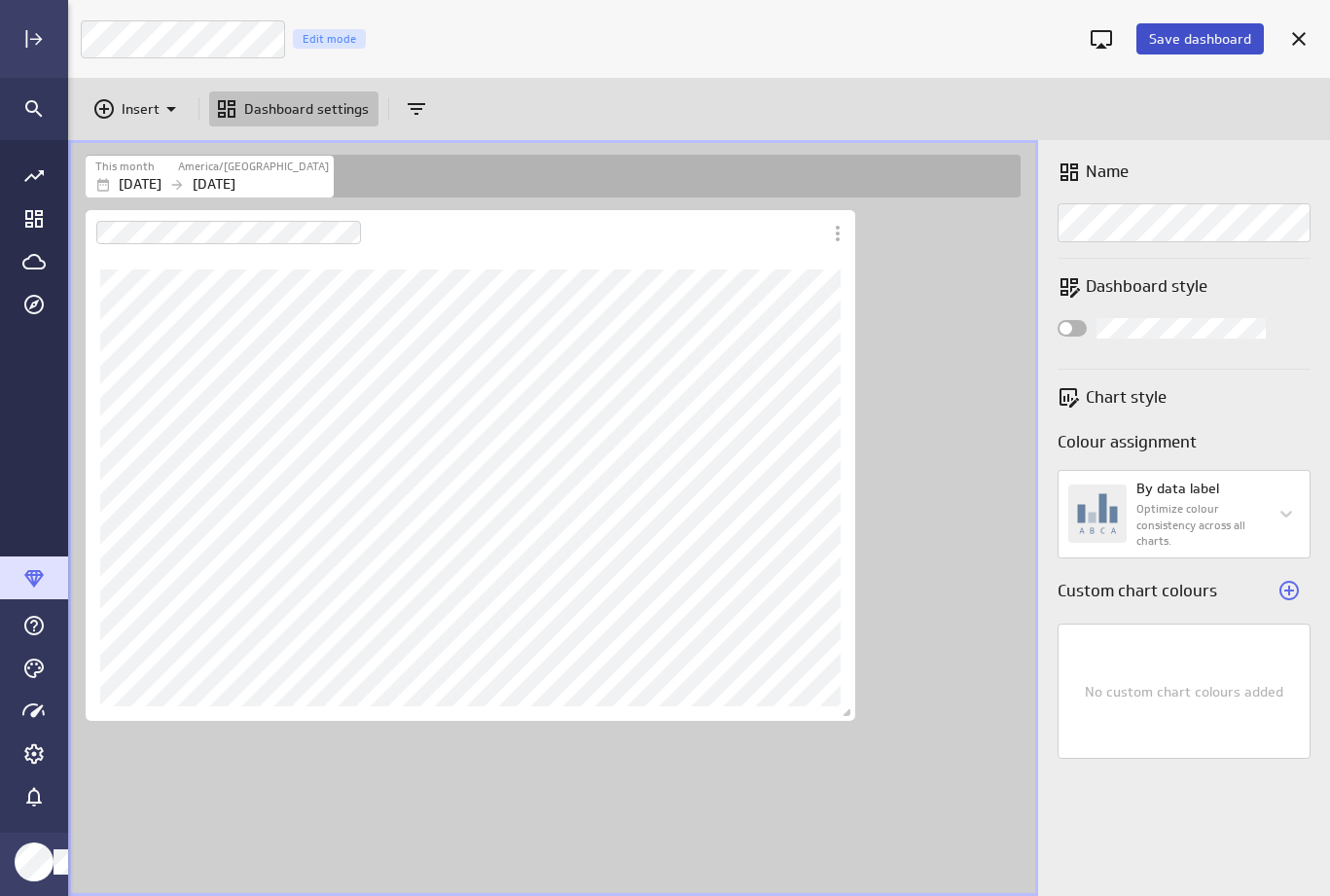
click at [1201, 39] on span "Save dashboard" at bounding box center [1199, 39] width 102 height 18
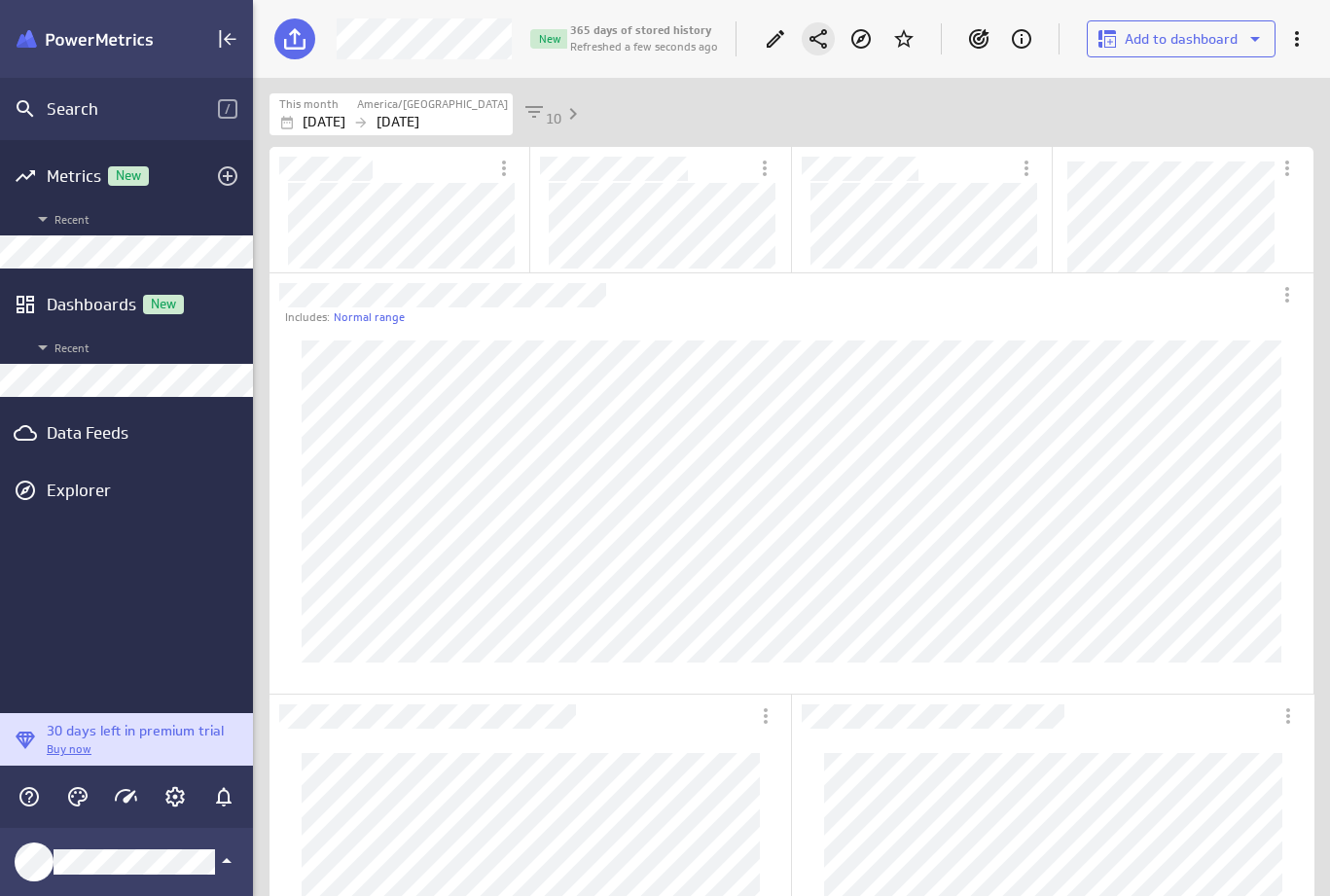
click at [818, 42] on icon "Share" at bounding box center [818, 39] width 18 height 20
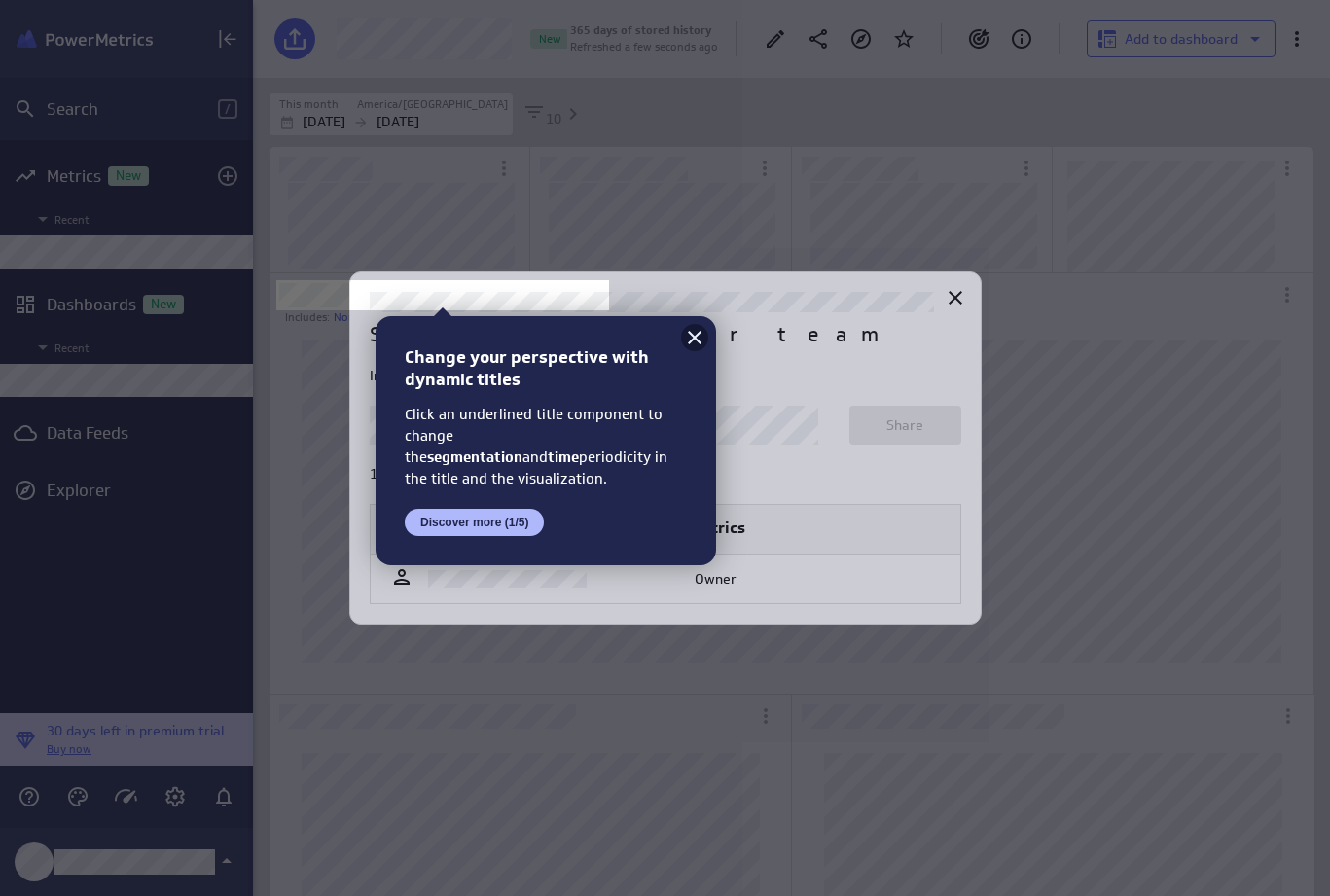
click at [693, 338] on icon at bounding box center [695, 337] width 14 height 14
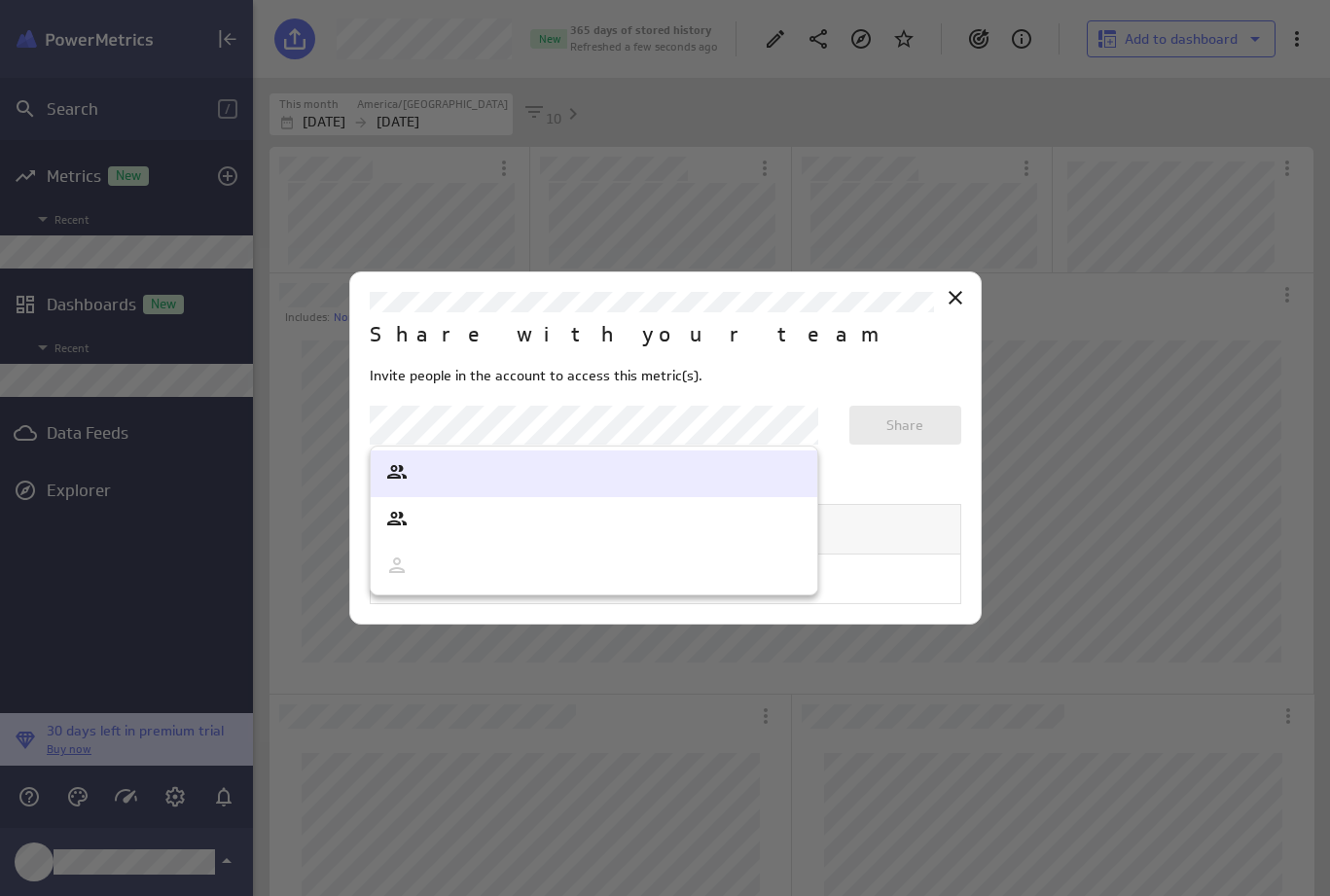
click at [669, 425] on body "Search / Metrics New Recent Dashboards New Recent Data Feeds Explorer 30 days l…" at bounding box center [665, 448] width 1330 height 896
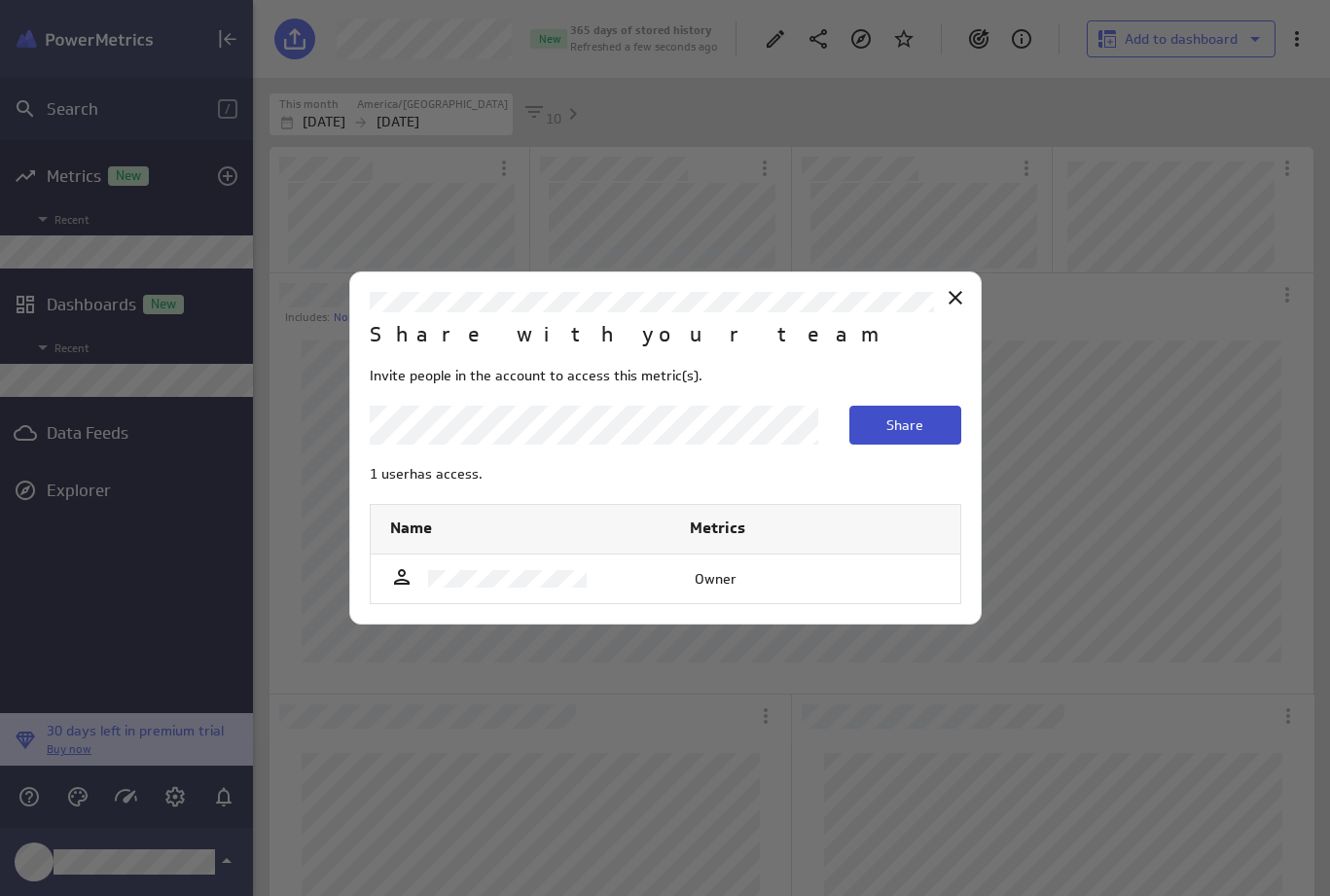
click at [902, 427] on span "Share" at bounding box center [904, 425] width 37 height 18
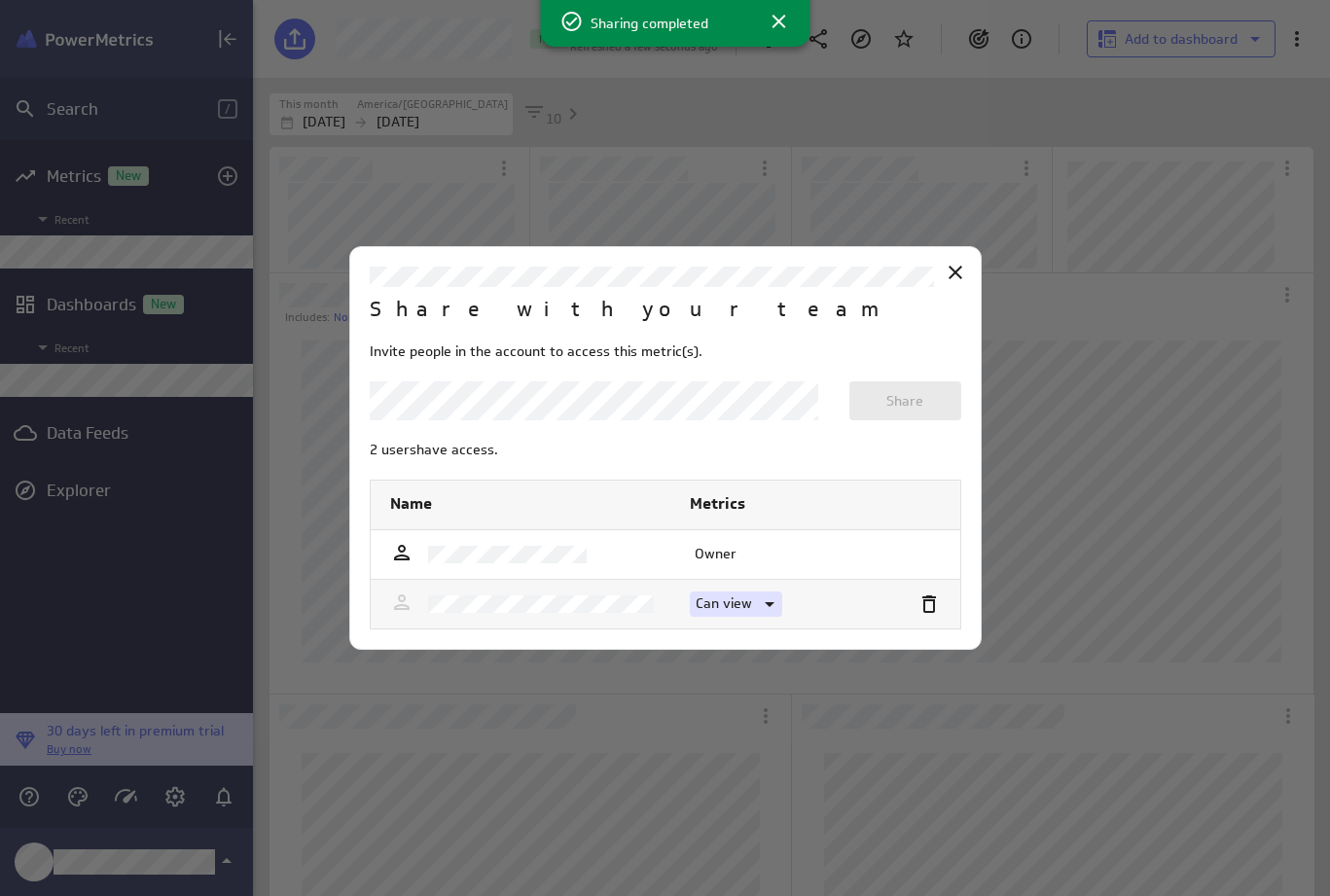
click at [767, 602] on icon at bounding box center [769, 604] width 10 height 5
click at [748, 646] on p "Can edit" at bounding box center [733, 646] width 52 height 21
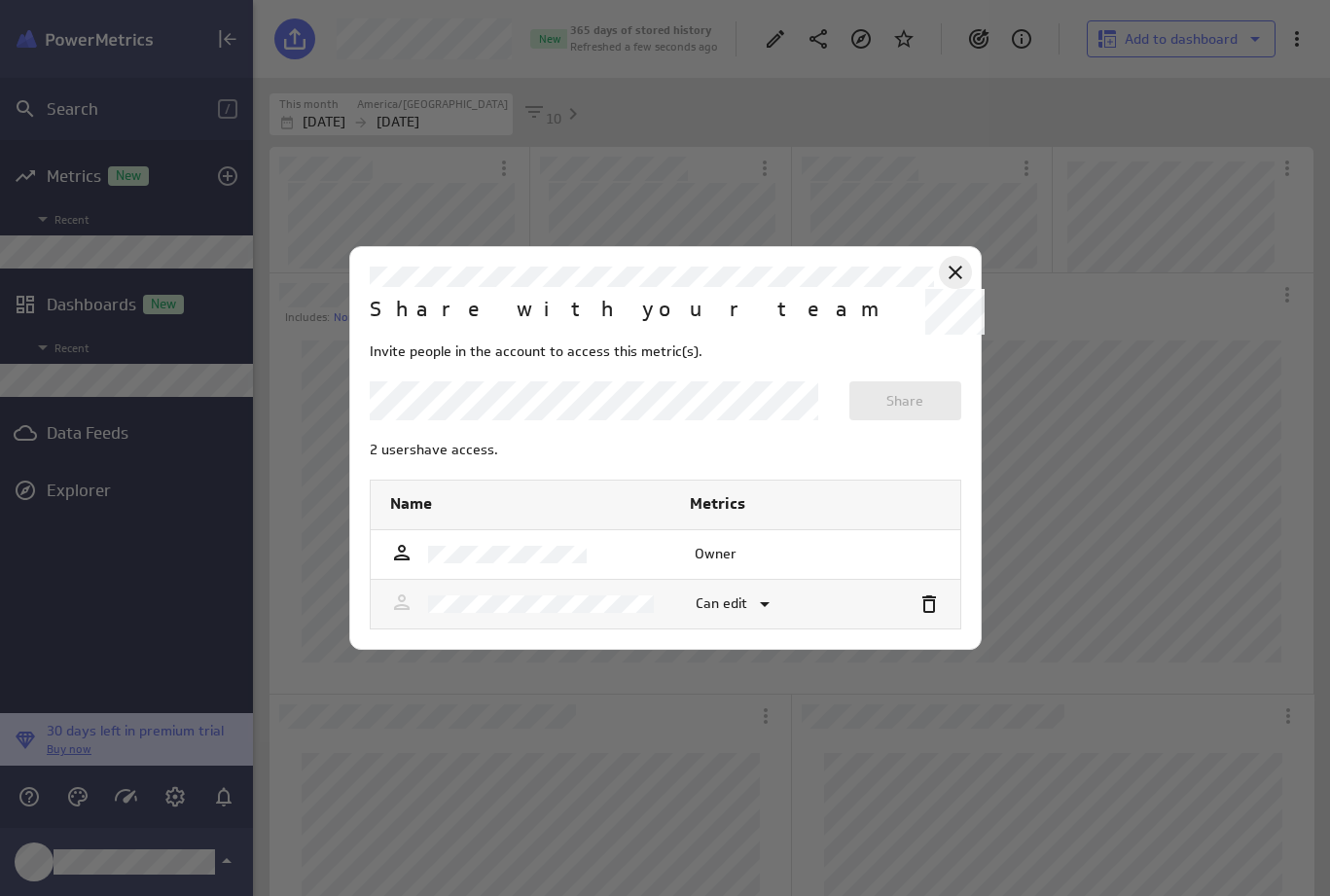
click at [956, 271] on icon at bounding box center [956, 273] width 24 height 24
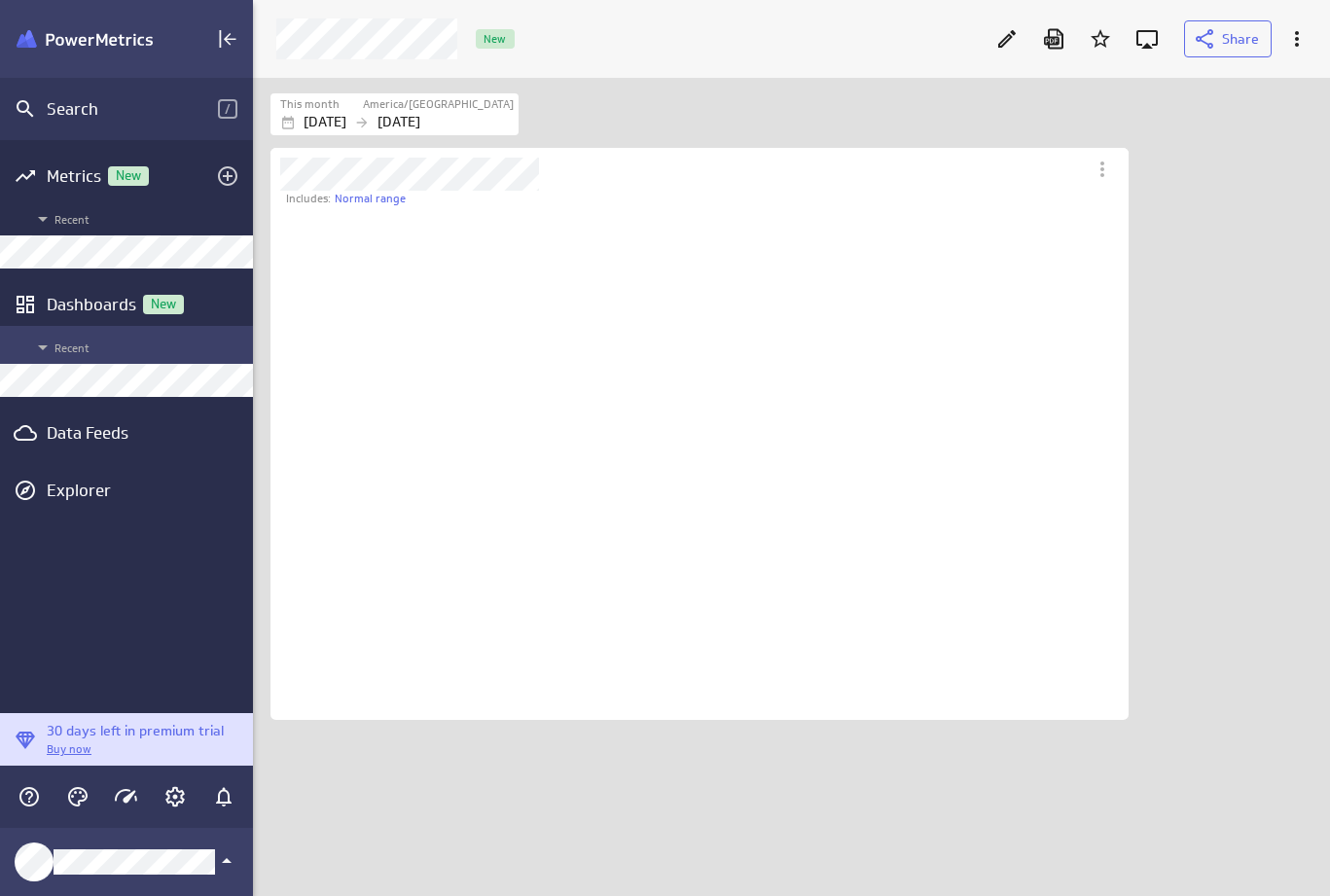
scroll to position [10, 10]
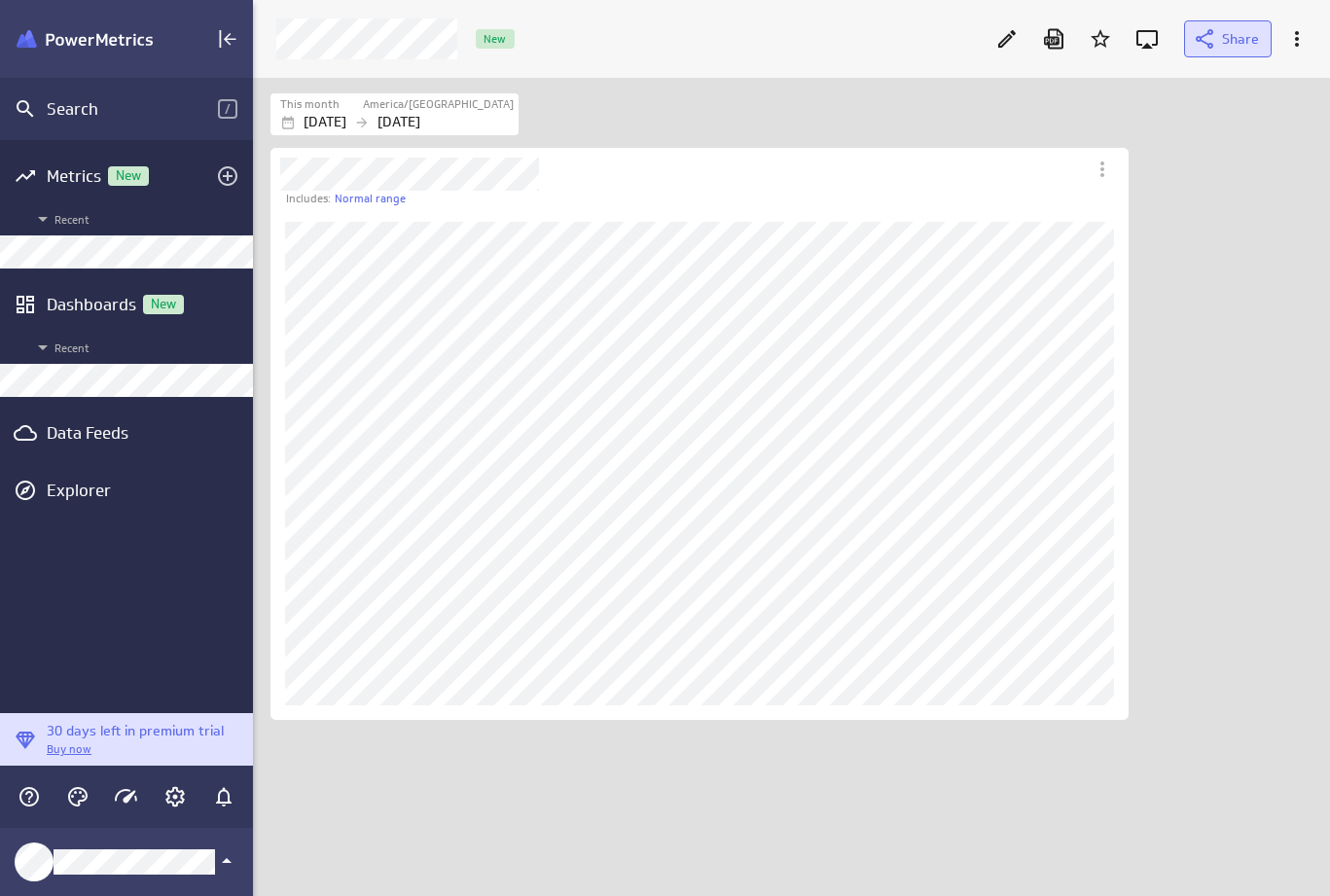
click at [1219, 34] on span at bounding box center [1206, 39] width 29 height 24
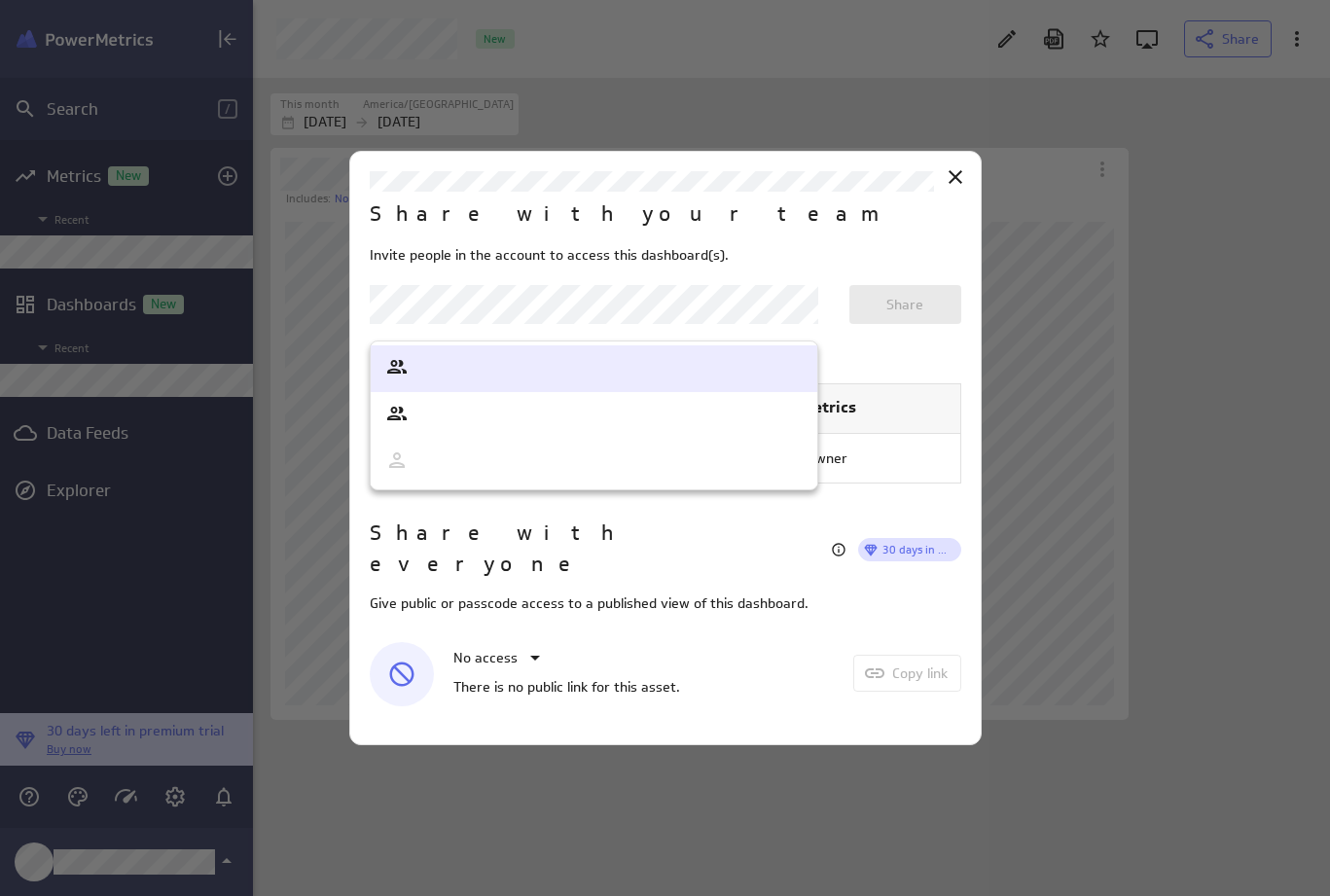
click at [740, 318] on body "Search / Metrics New Recent Dashboards New Recent Data Feeds Explorer 30 days l…" at bounding box center [665, 448] width 1330 height 896
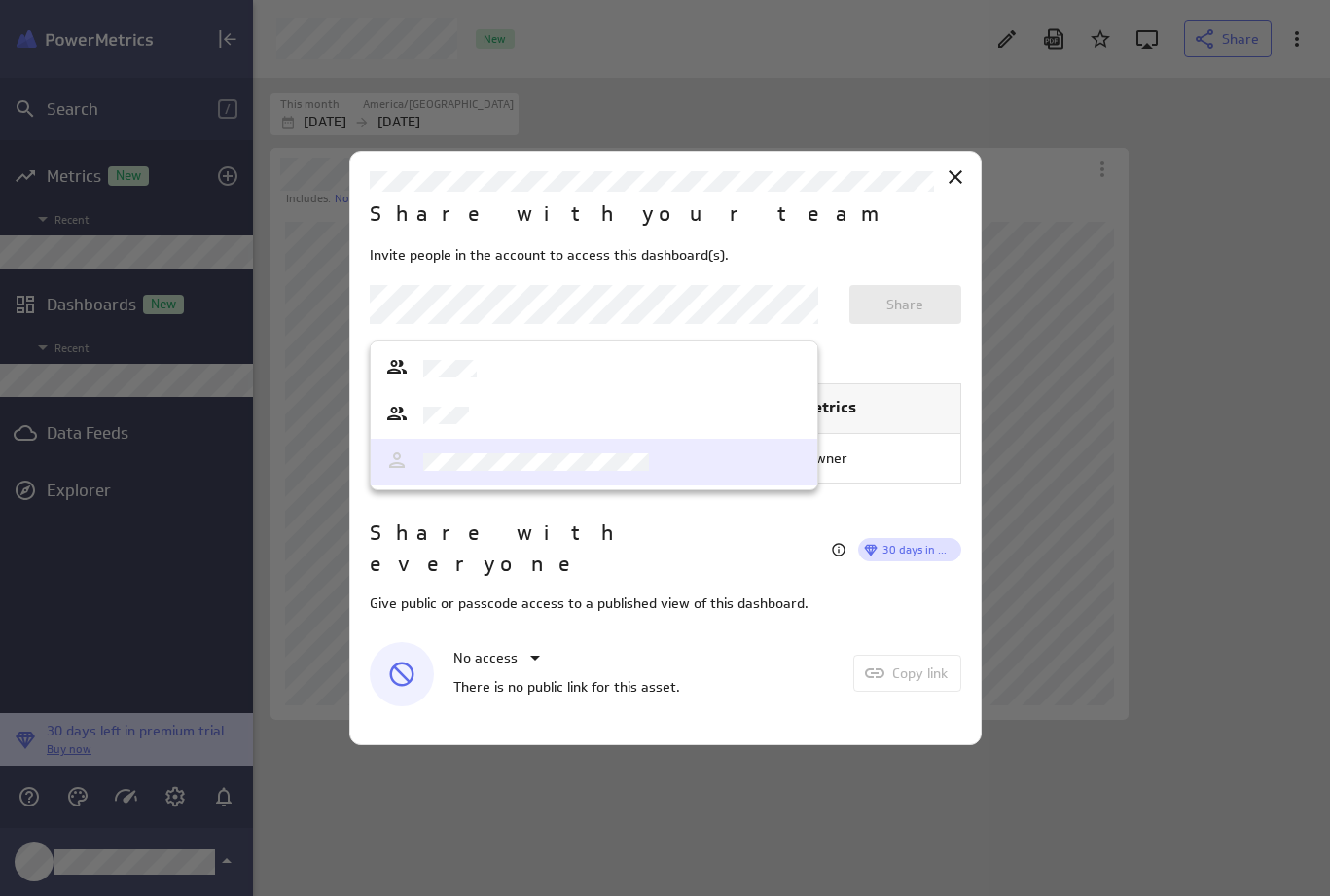
click at [652, 466] on div at bounding box center [594, 461] width 417 height 27
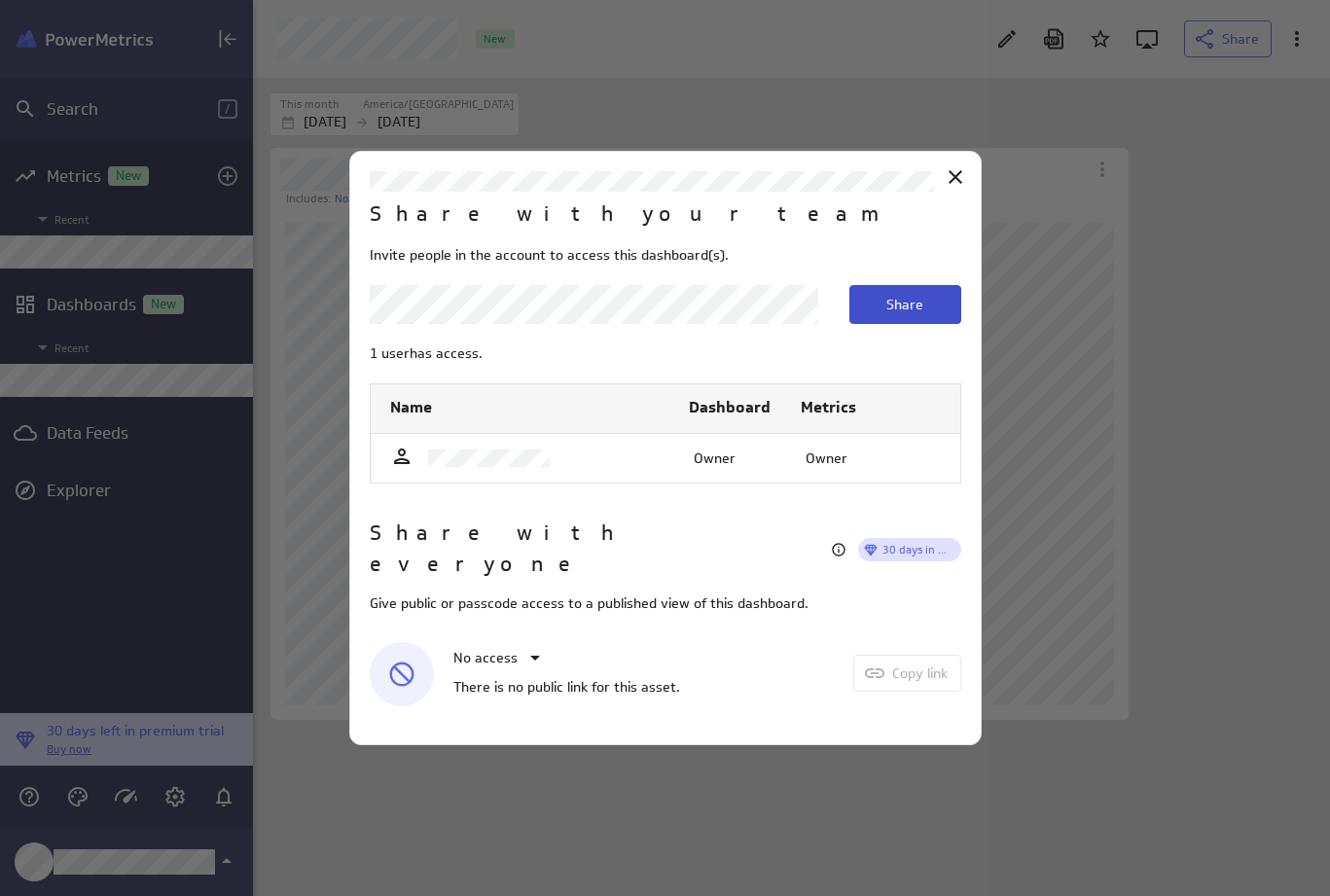
click at [919, 314] on span "Share" at bounding box center [904, 305] width 37 height 18
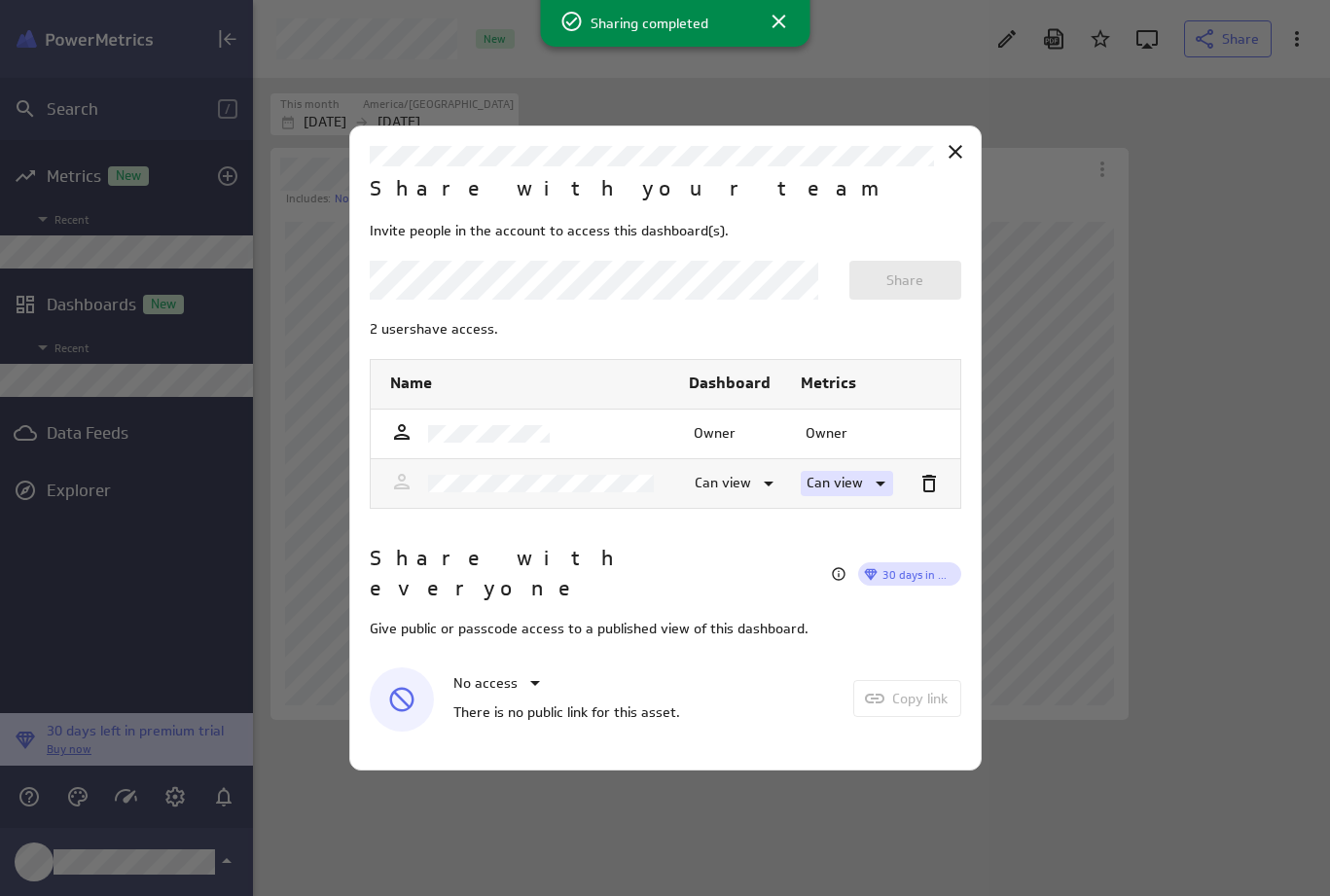
click at [877, 486] on icon at bounding box center [880, 483] width 10 height 5
click at [857, 535] on p "Can edit" at bounding box center [845, 541] width 52 height 21
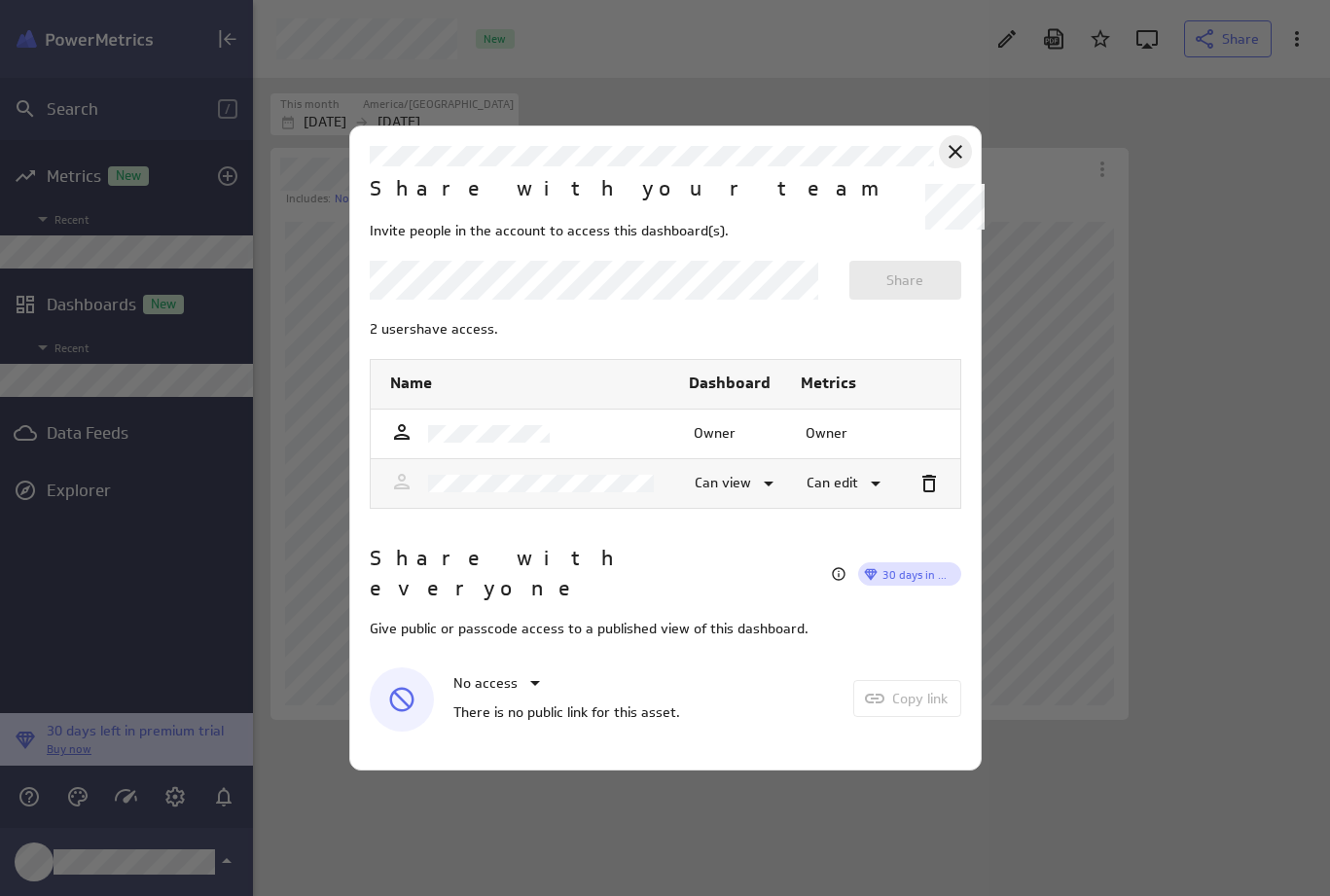
click at [956, 164] on icon at bounding box center [956, 152] width 24 height 24
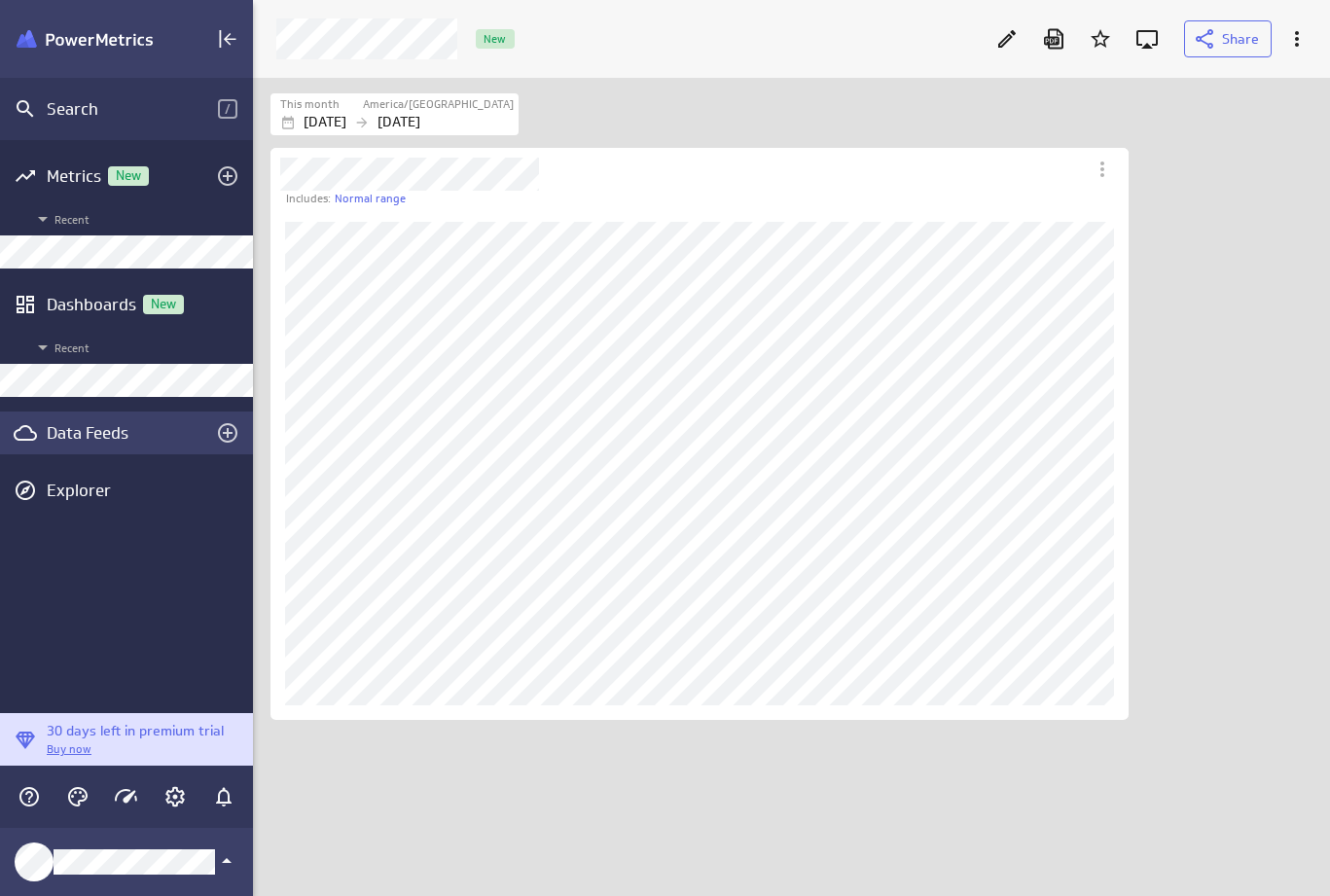
click at [119, 430] on div "Data Feeds" at bounding box center [126, 433] width 160 height 22
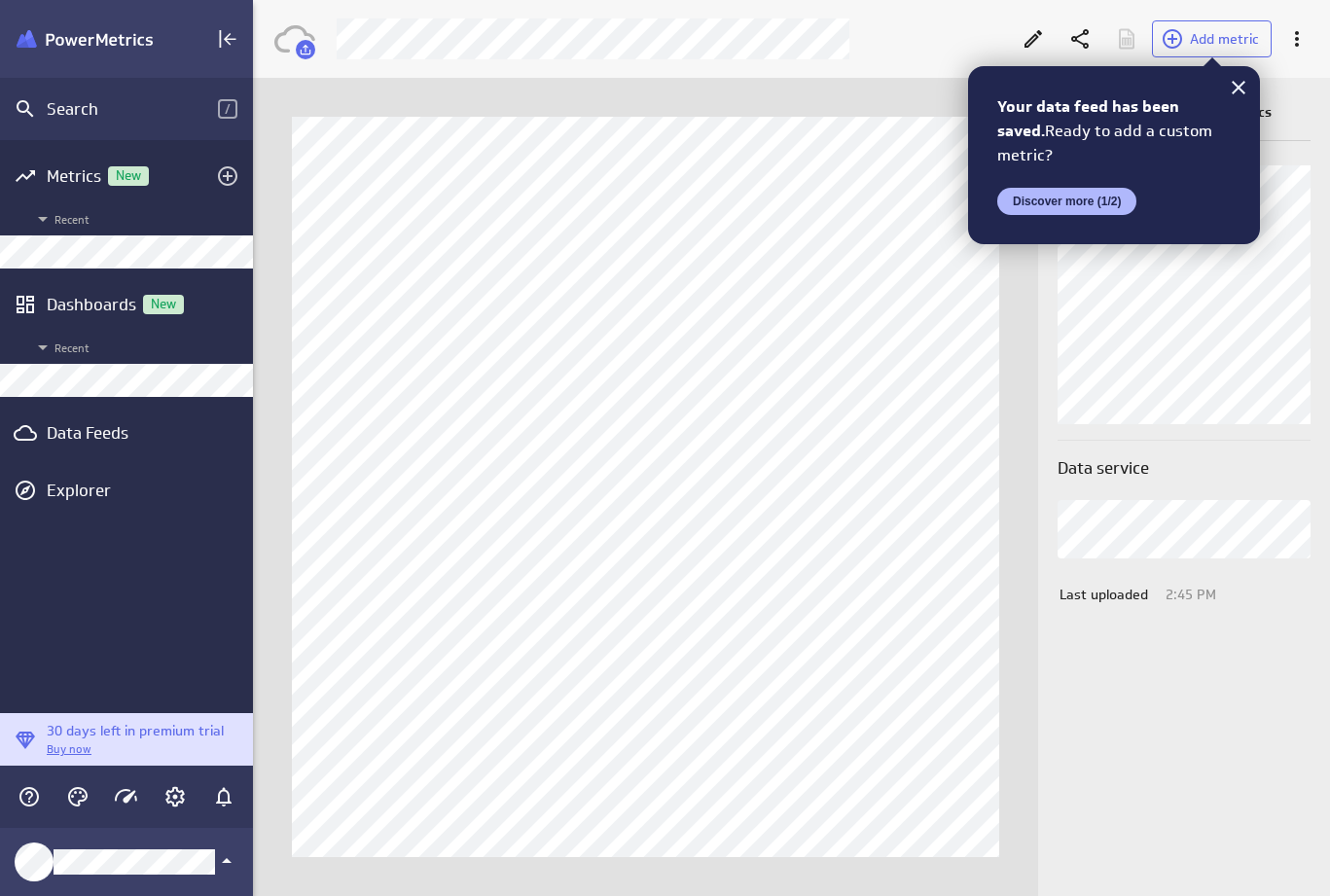
drag, startPoint x: 1241, startPoint y: 87, endPoint x: 1203, endPoint y: 78, distance: 39.1
click at [1241, 87] on icon at bounding box center [1239, 87] width 24 height 24
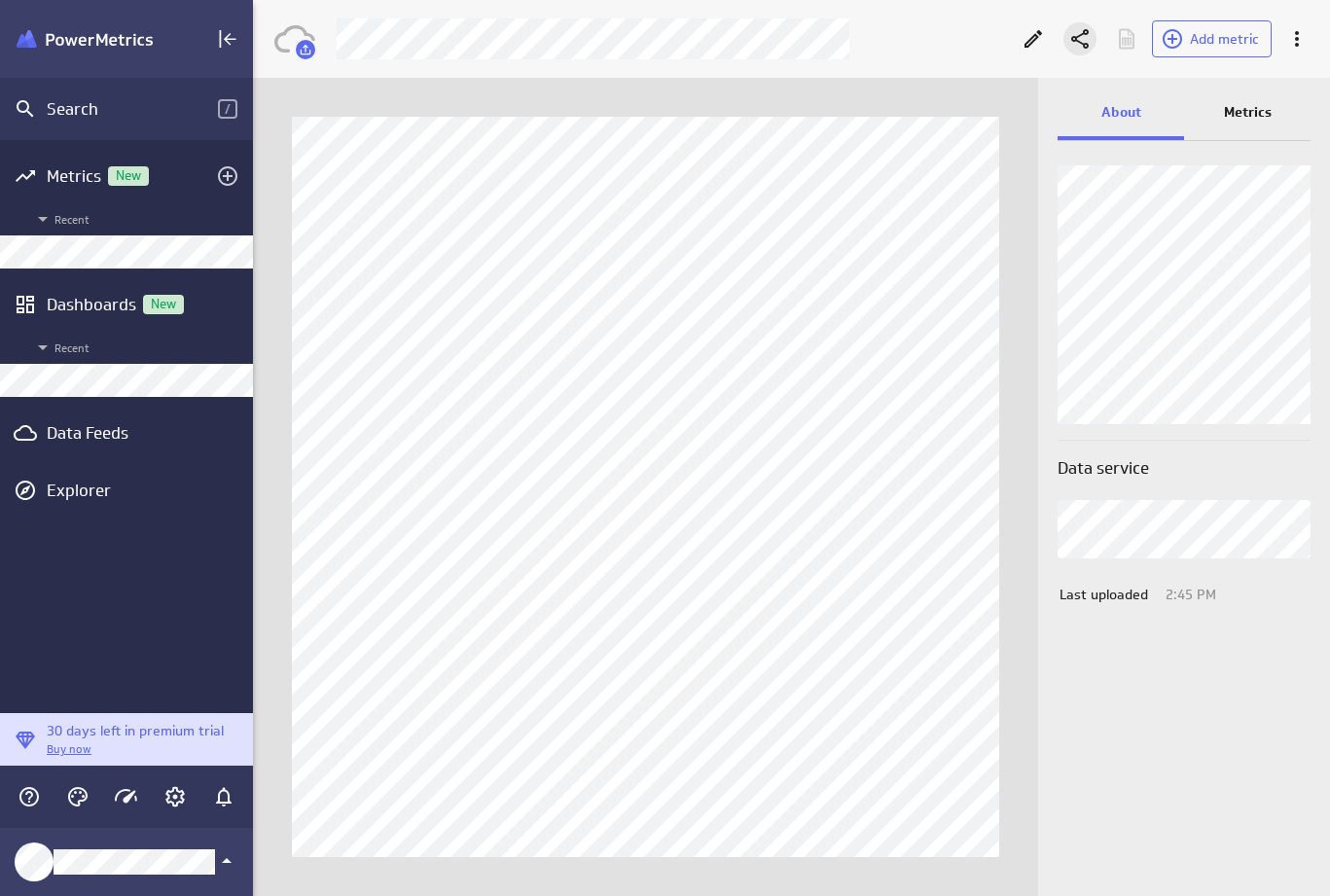
click at [1083, 38] on icon "Share" at bounding box center [1080, 39] width 24 height 24
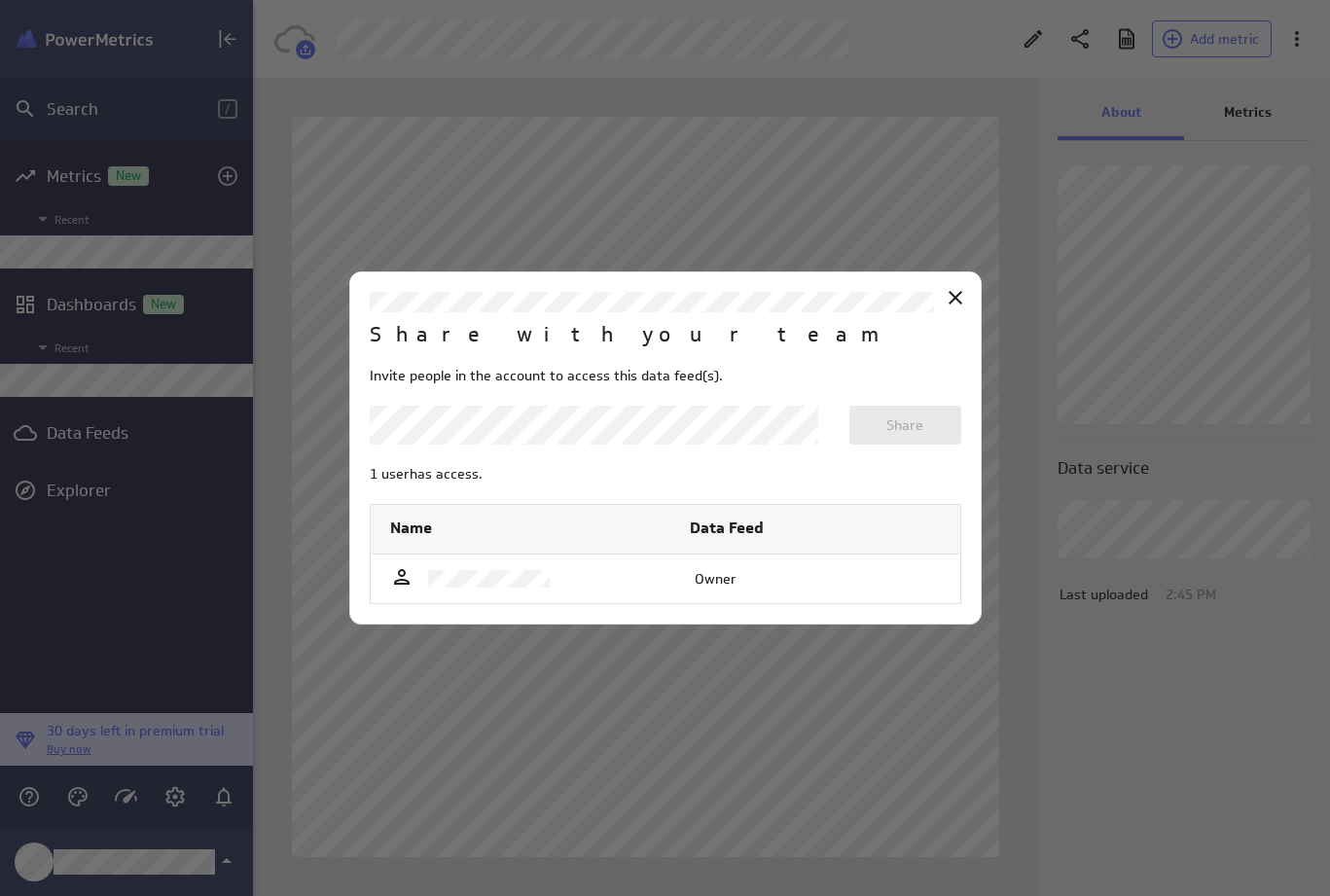
click at [748, 423] on body "Search / Metrics New Recent Dashboards New Recent Data Feeds Explorer 30 days l…" at bounding box center [665, 448] width 1330 height 896
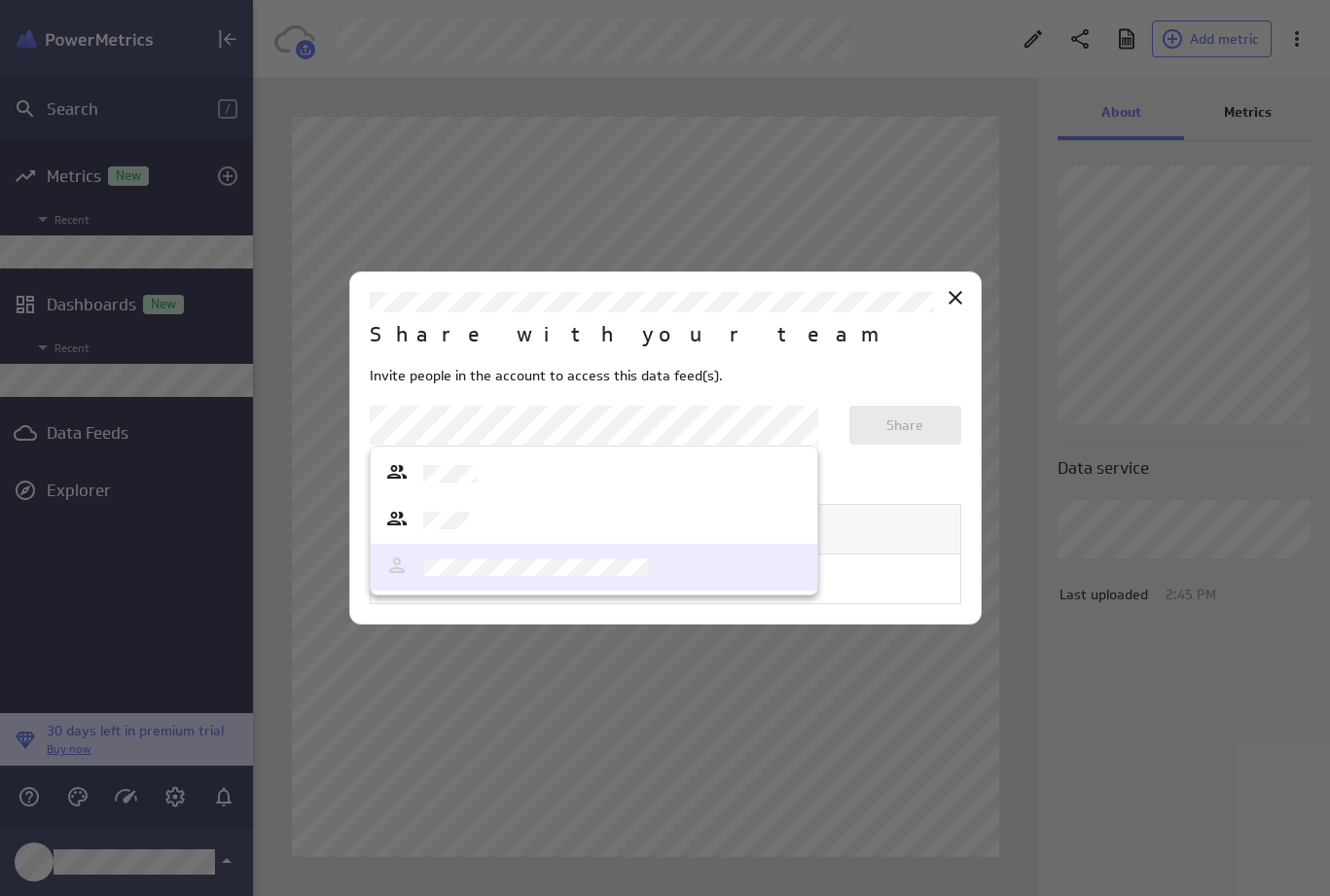
click at [678, 576] on div at bounding box center [594, 567] width 417 height 27
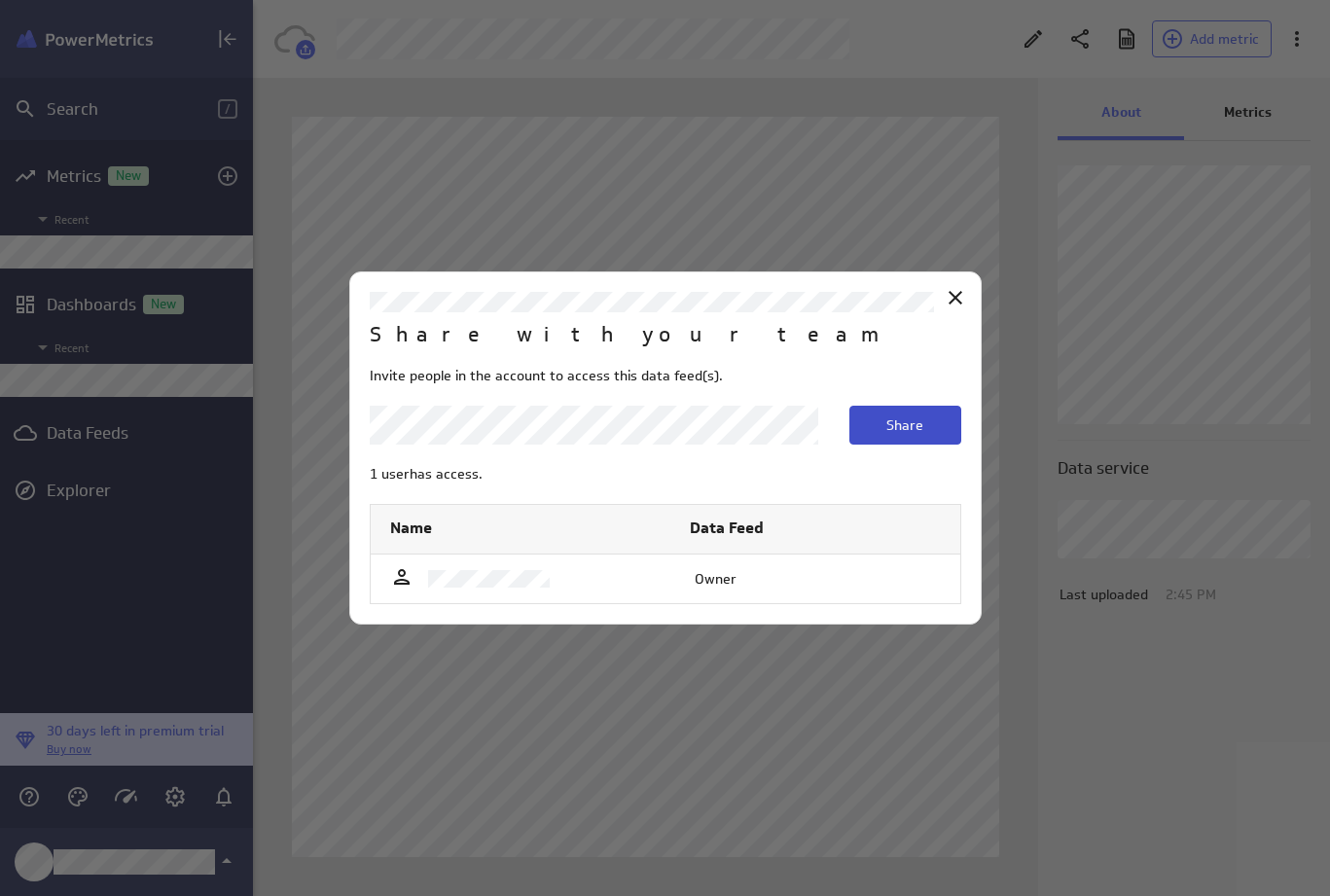
click at [906, 420] on span "Share" at bounding box center [904, 425] width 37 height 18
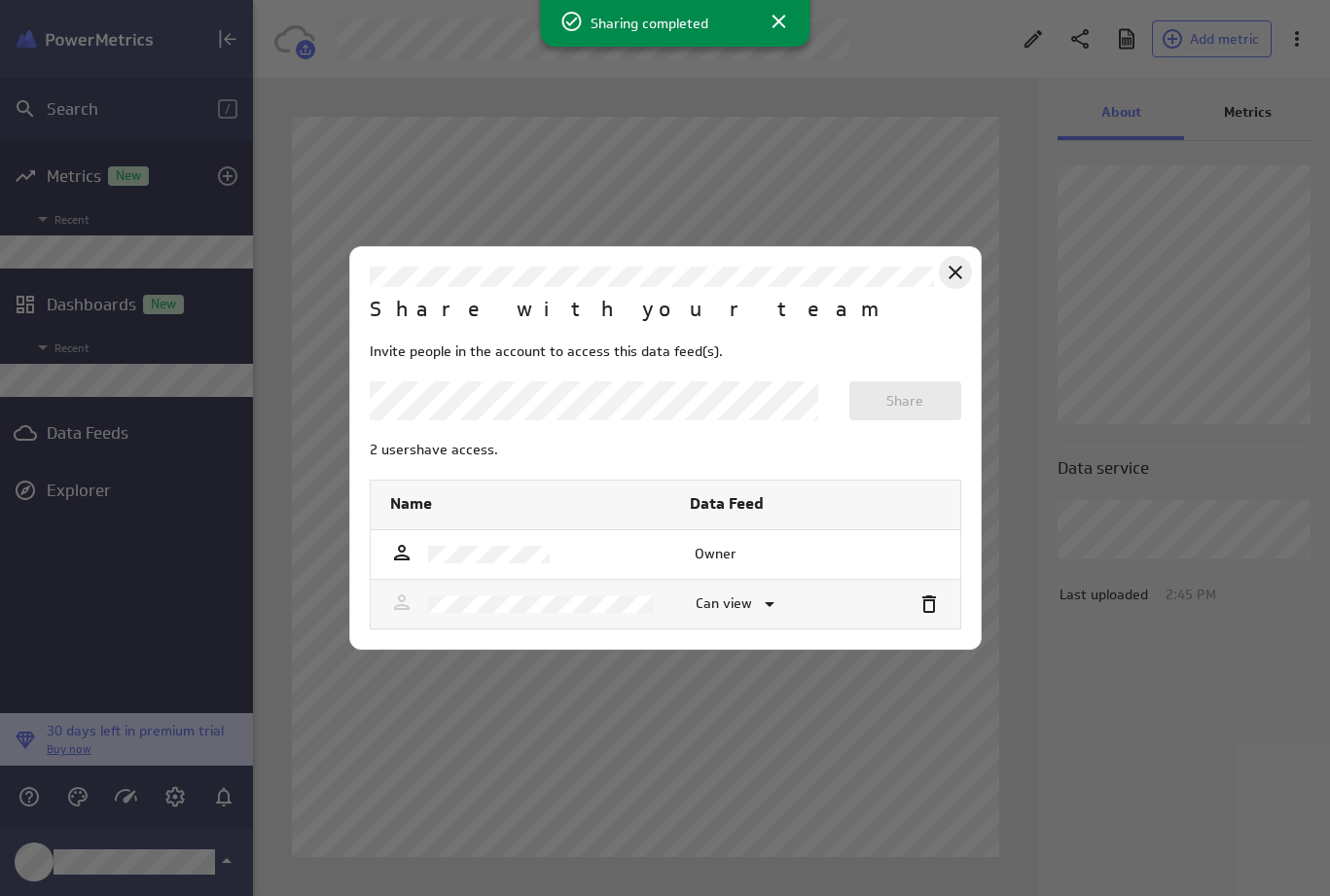
click at [957, 269] on icon "Close" at bounding box center [956, 273] width 14 height 14
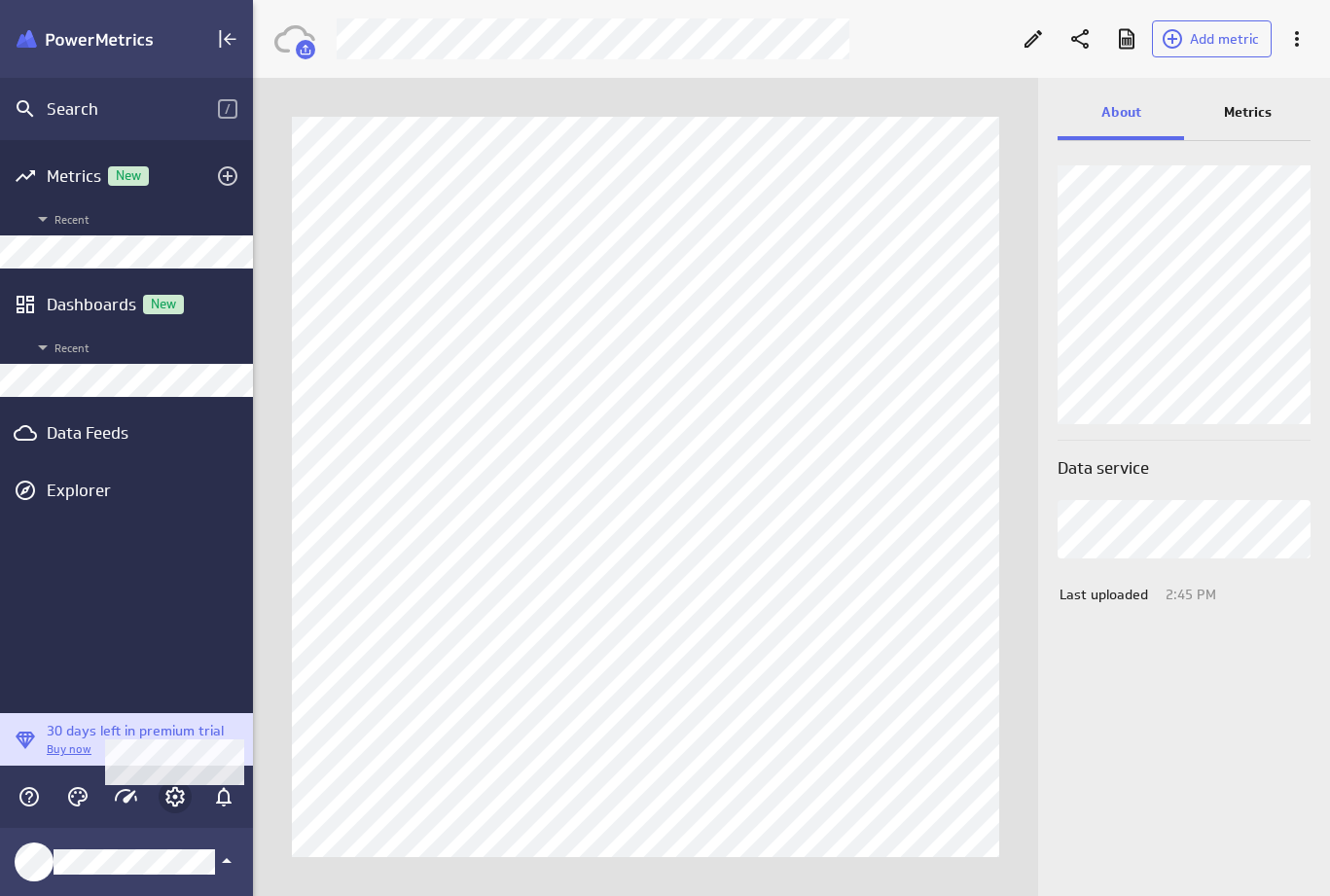
click at [176, 797] on icon "Account and settings" at bounding box center [175, 797] width 5 height 5
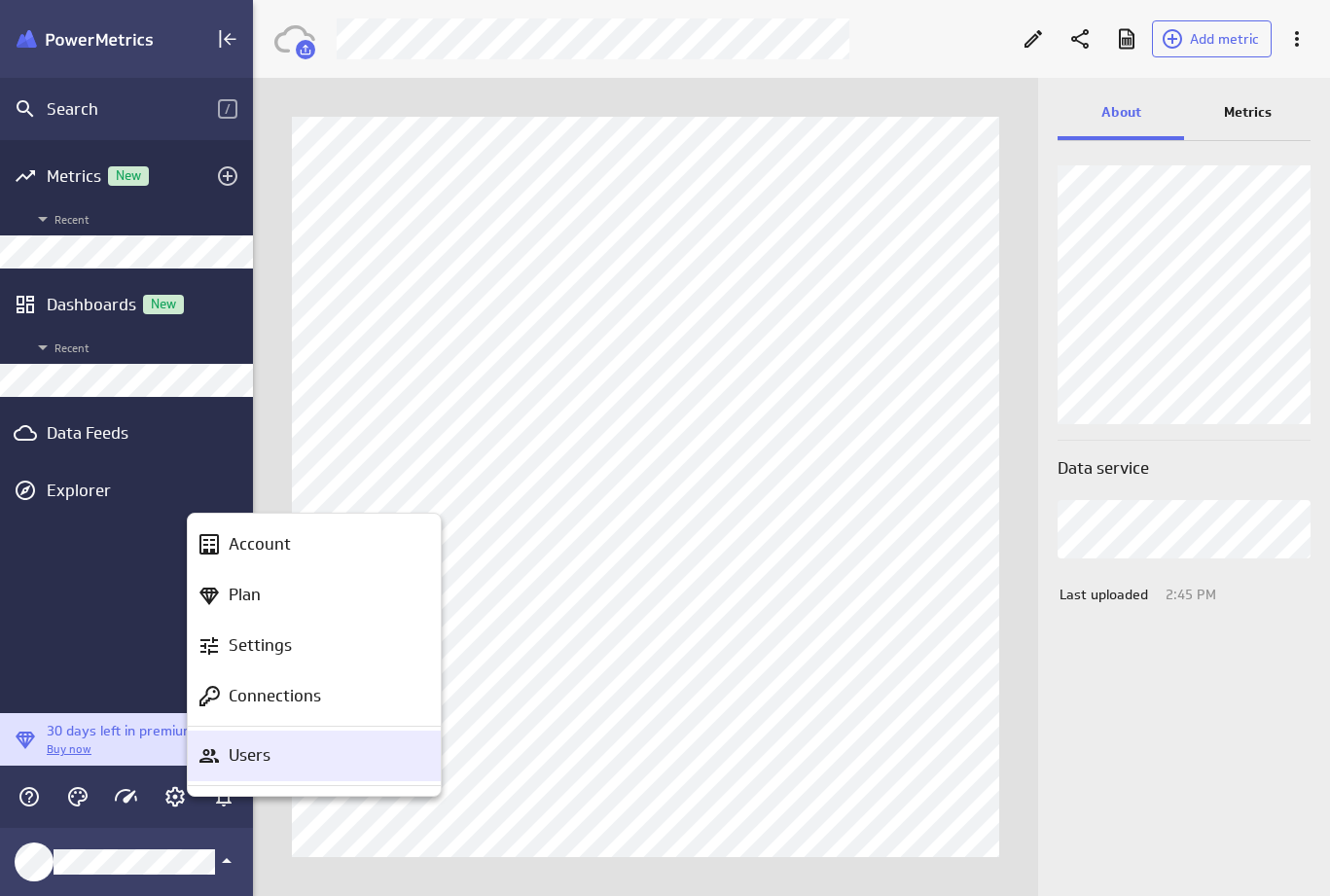
click at [245, 753] on p "Users" at bounding box center [249, 755] width 42 height 25
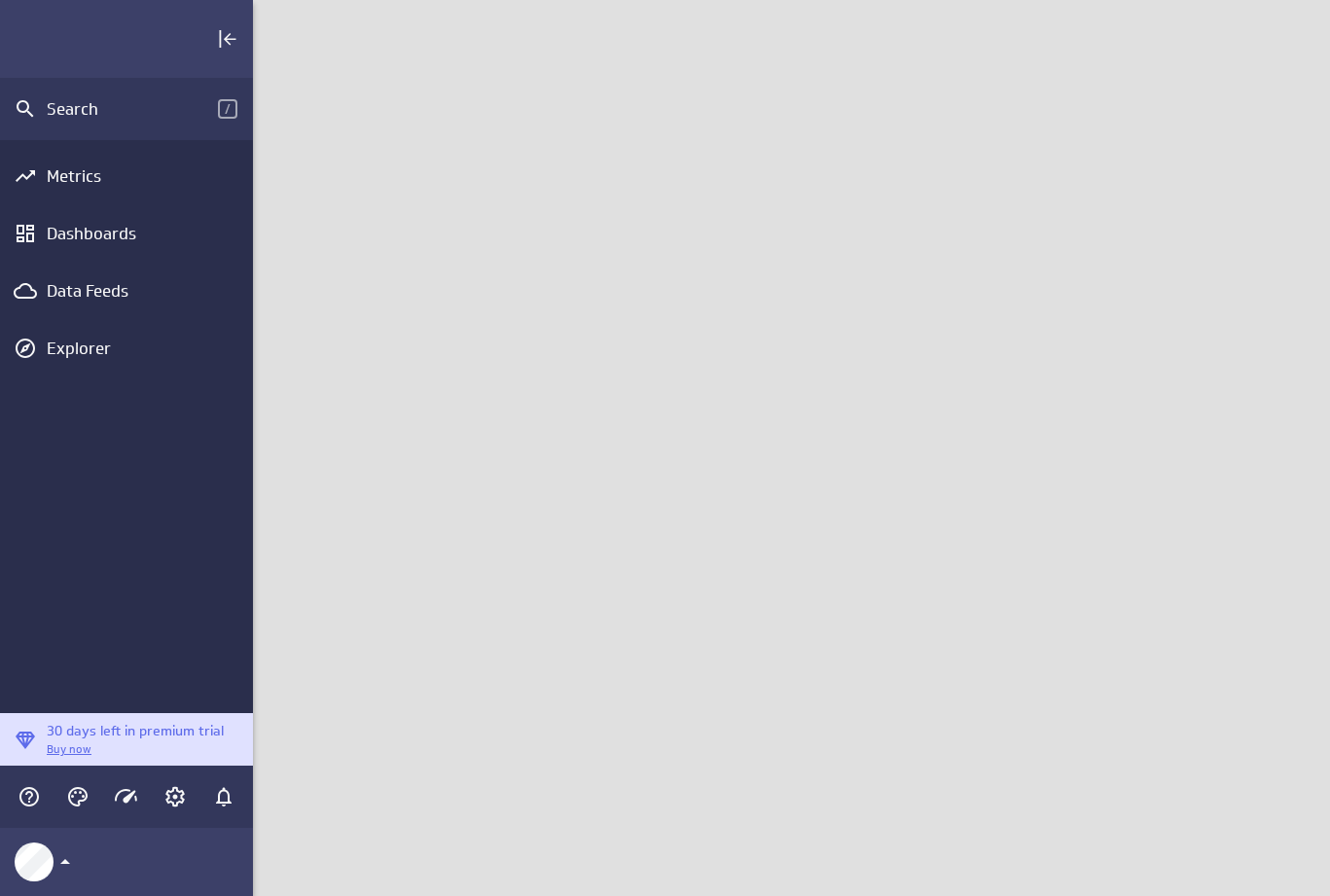
scroll to position [926, 1107]
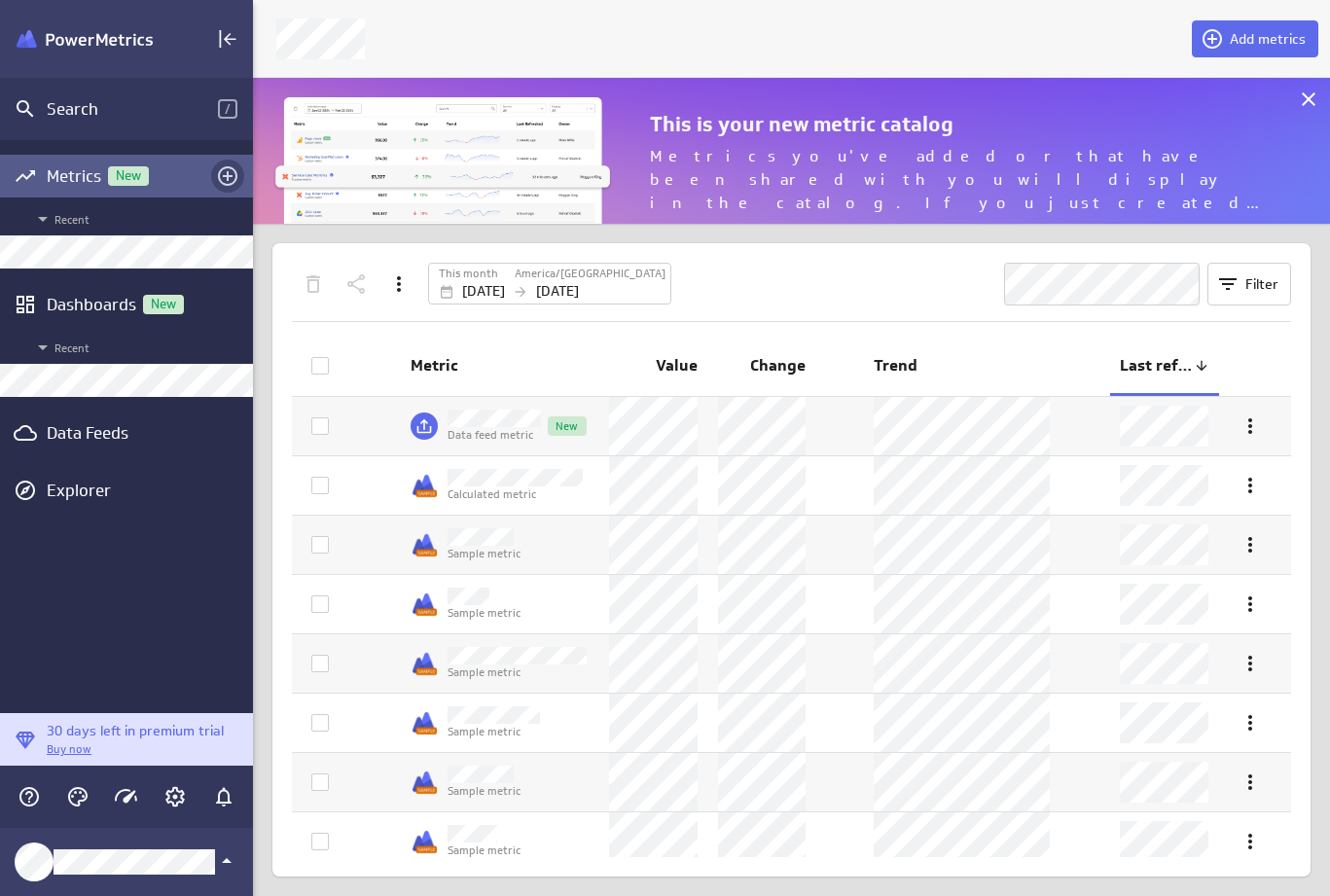
scroll to position [176, 1107]
click at [229, 175] on icon "Add metrics" at bounding box center [228, 177] width 20 height 20
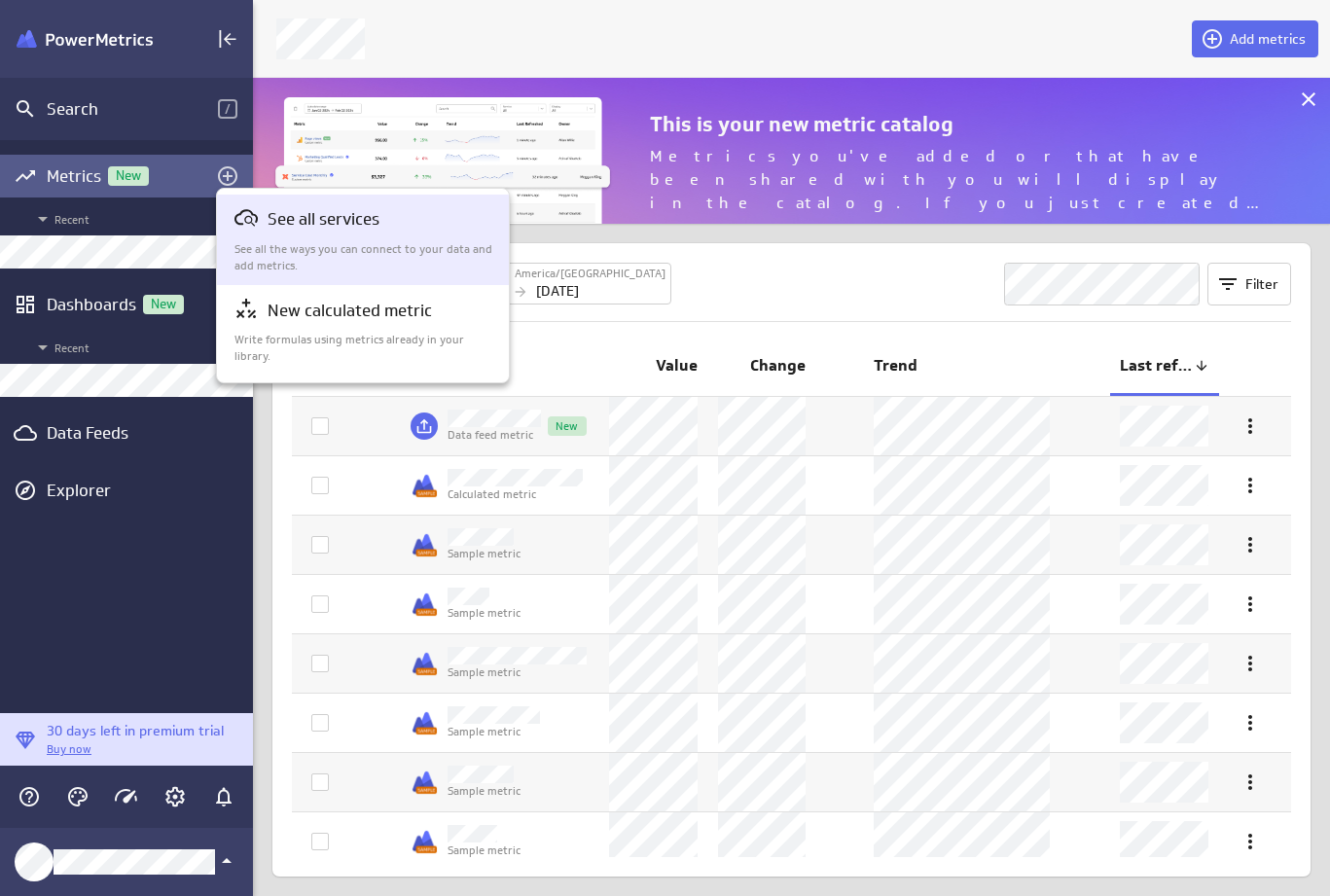
click at [322, 217] on p "See all services" at bounding box center [324, 219] width 112 height 25
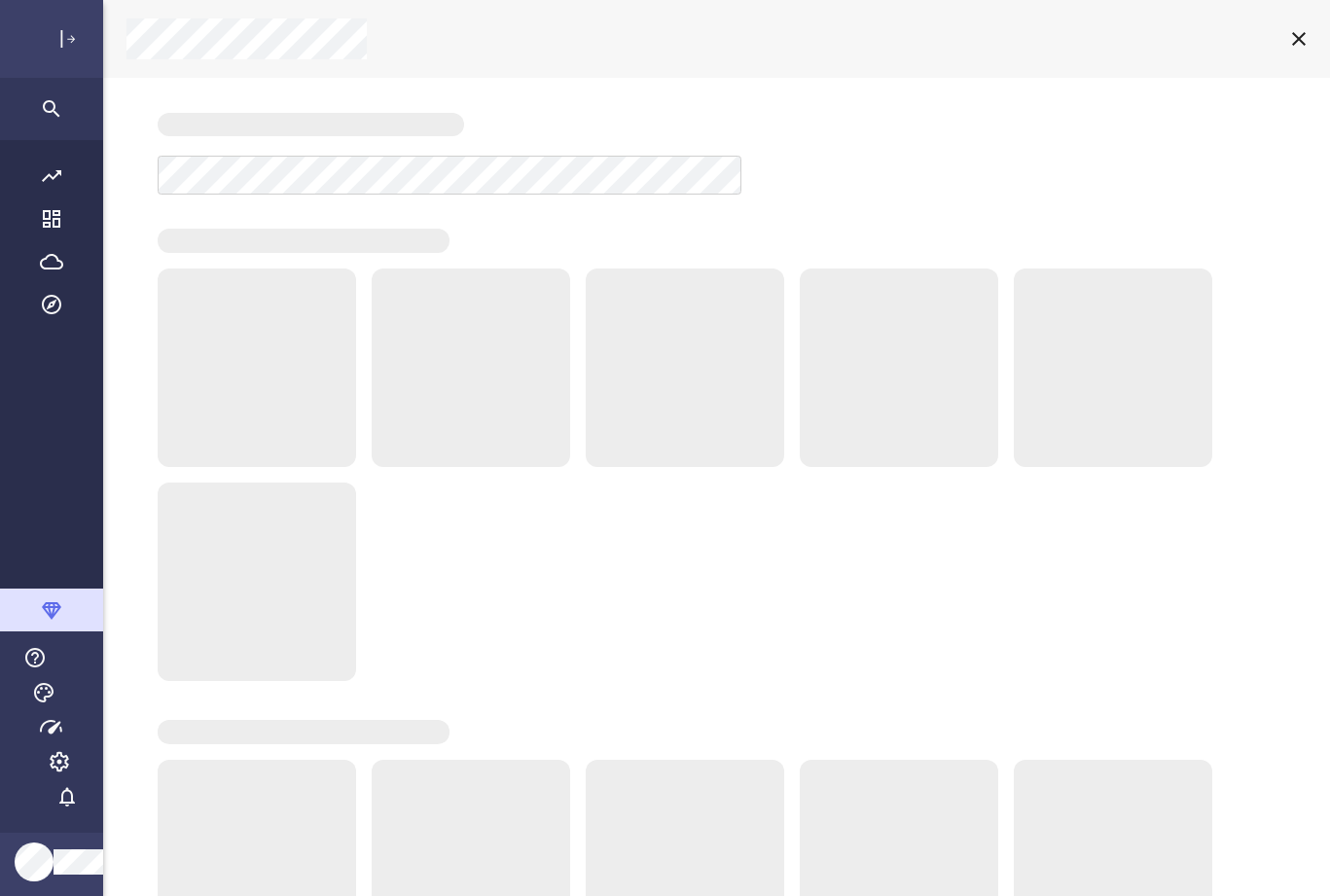
scroll to position [926, 1291]
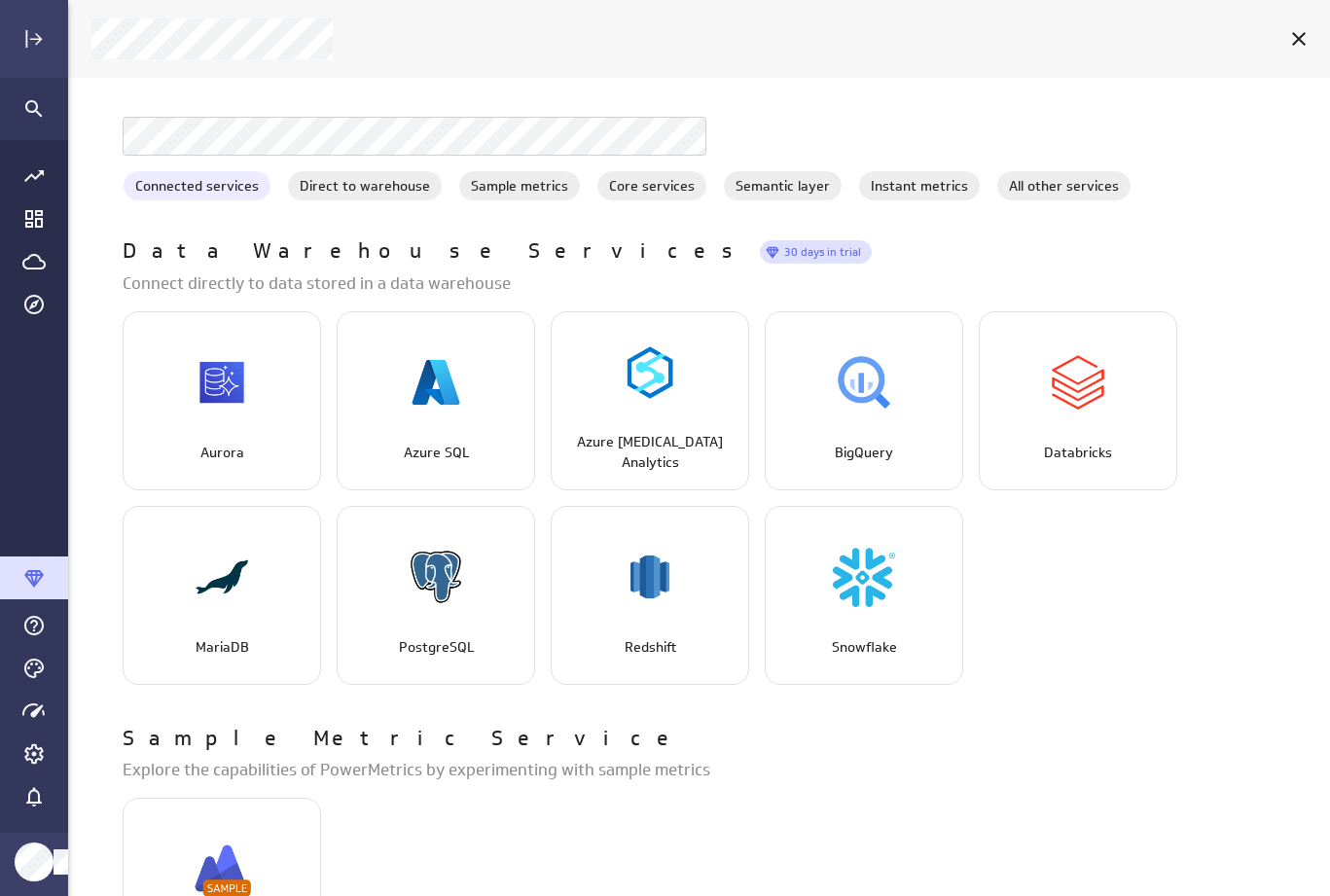
click at [217, 188] on span "Connected services" at bounding box center [197, 186] width 147 height 21
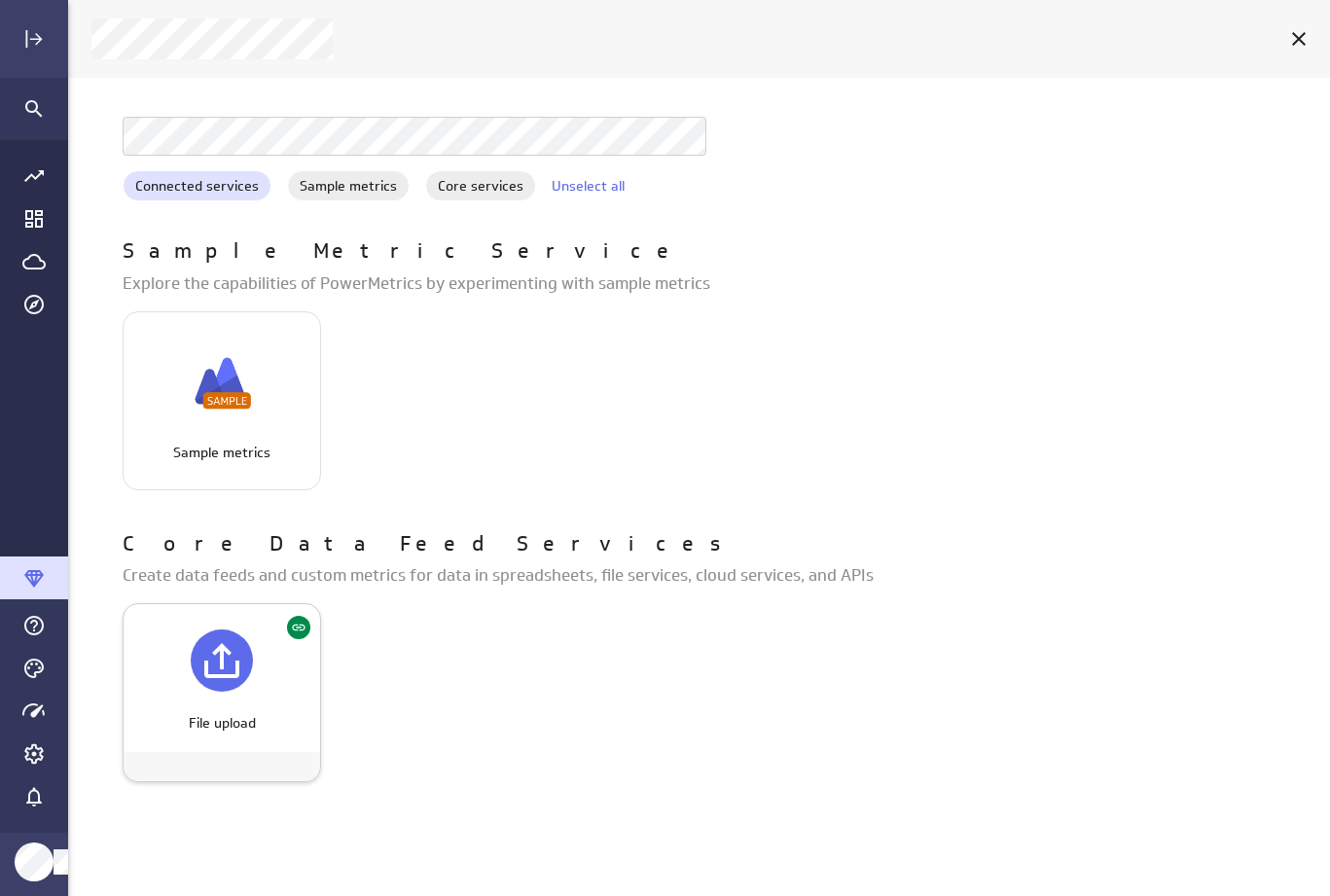
click at [271, 671] on div "File upload" at bounding box center [221, 660] width 197 height 73
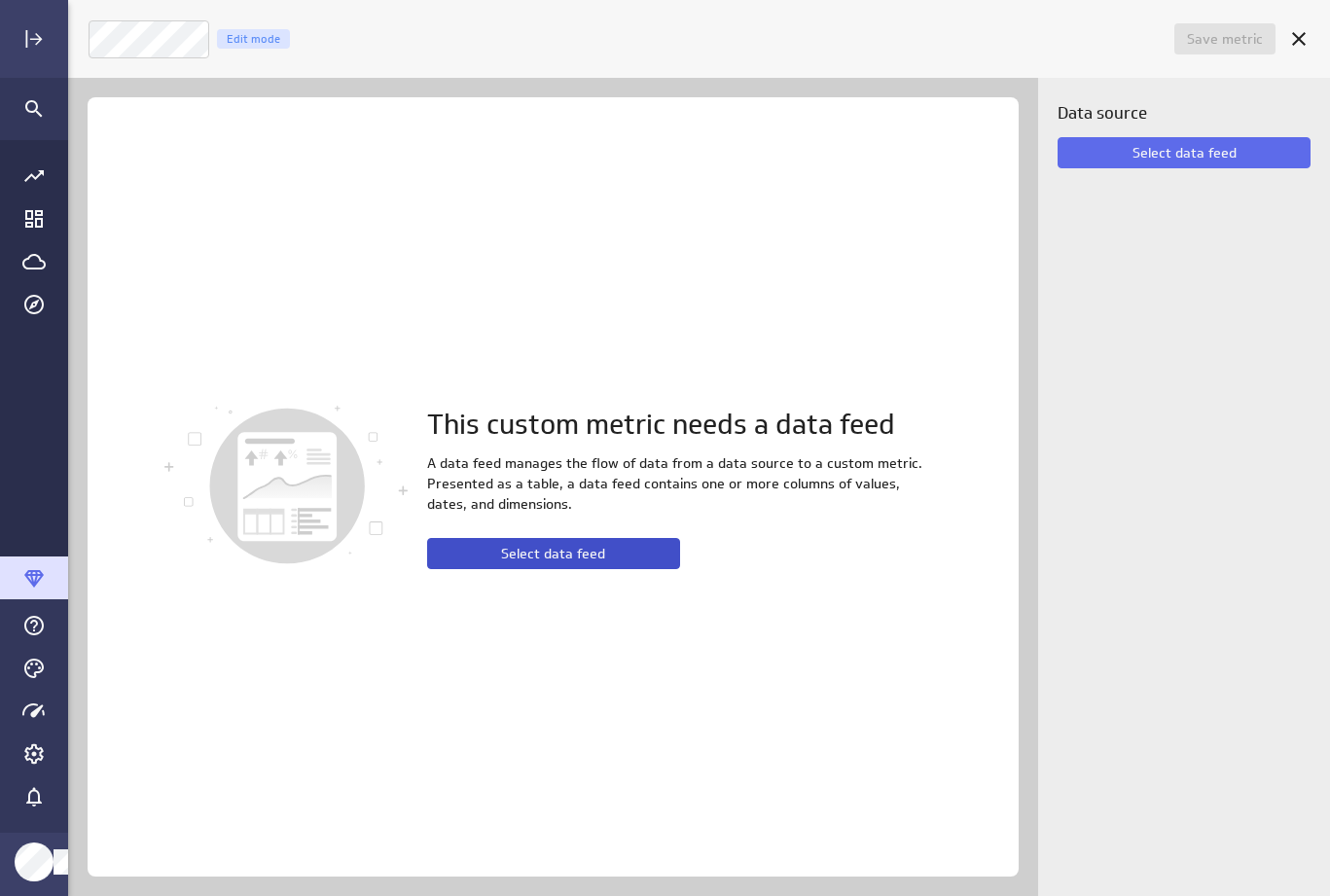
click at [554, 554] on span "Select data feed" at bounding box center [553, 554] width 104 height 18
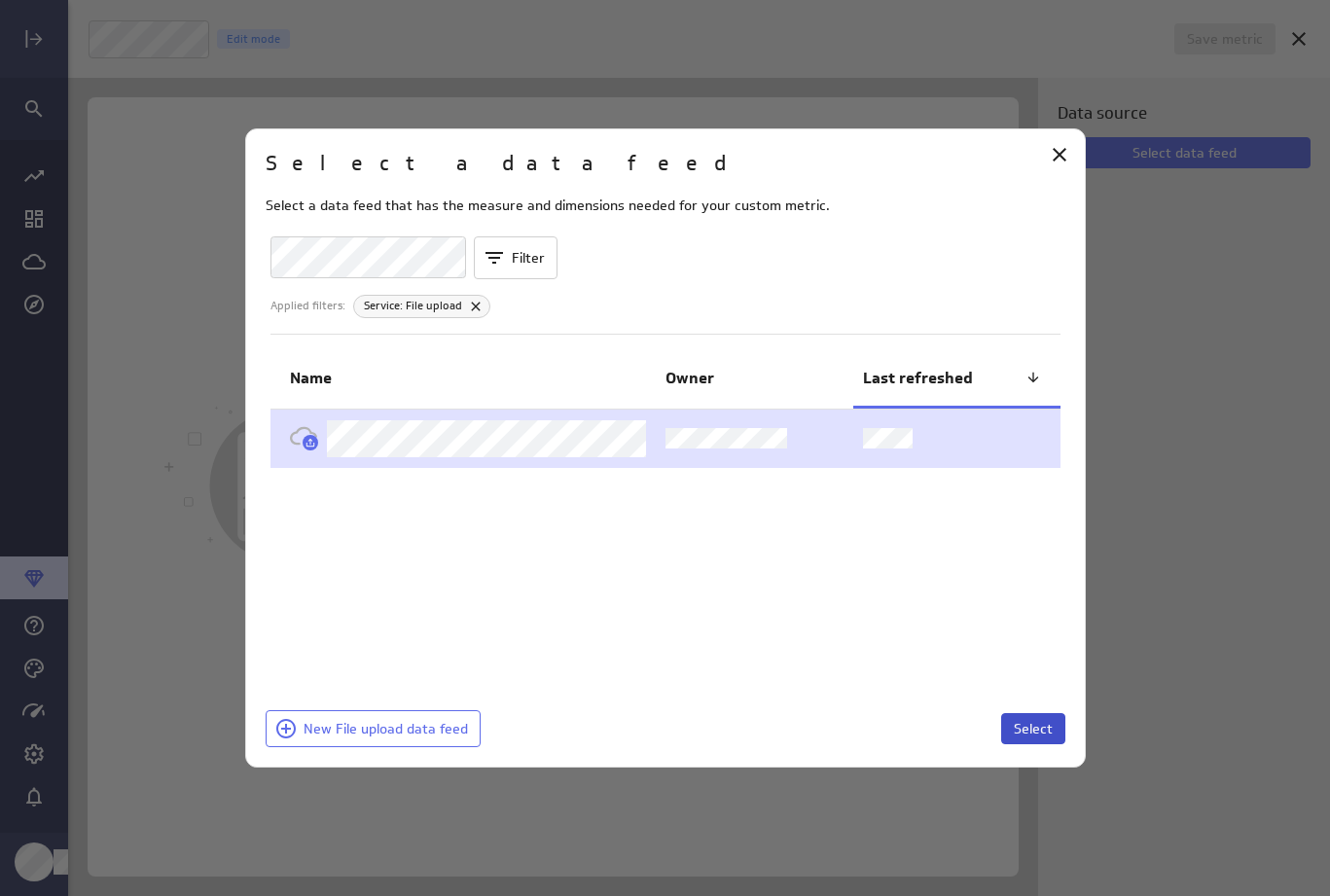
click at [1031, 728] on span "Select" at bounding box center [1032, 728] width 39 height 18
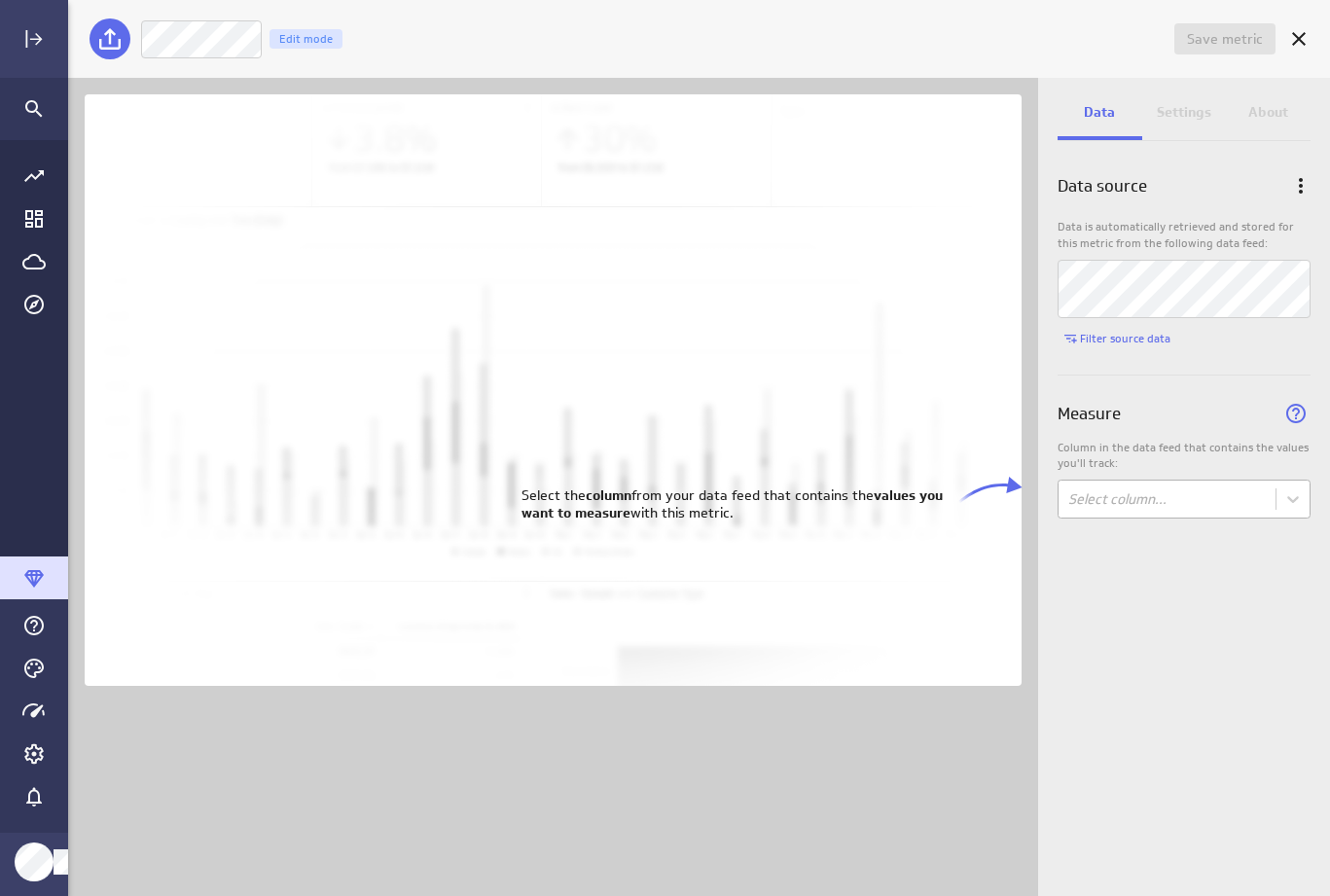
click at [1173, 501] on body "Save metric Untitled Edit mode Data Settings About Data source Data is automati…" at bounding box center [665, 448] width 1330 height 896
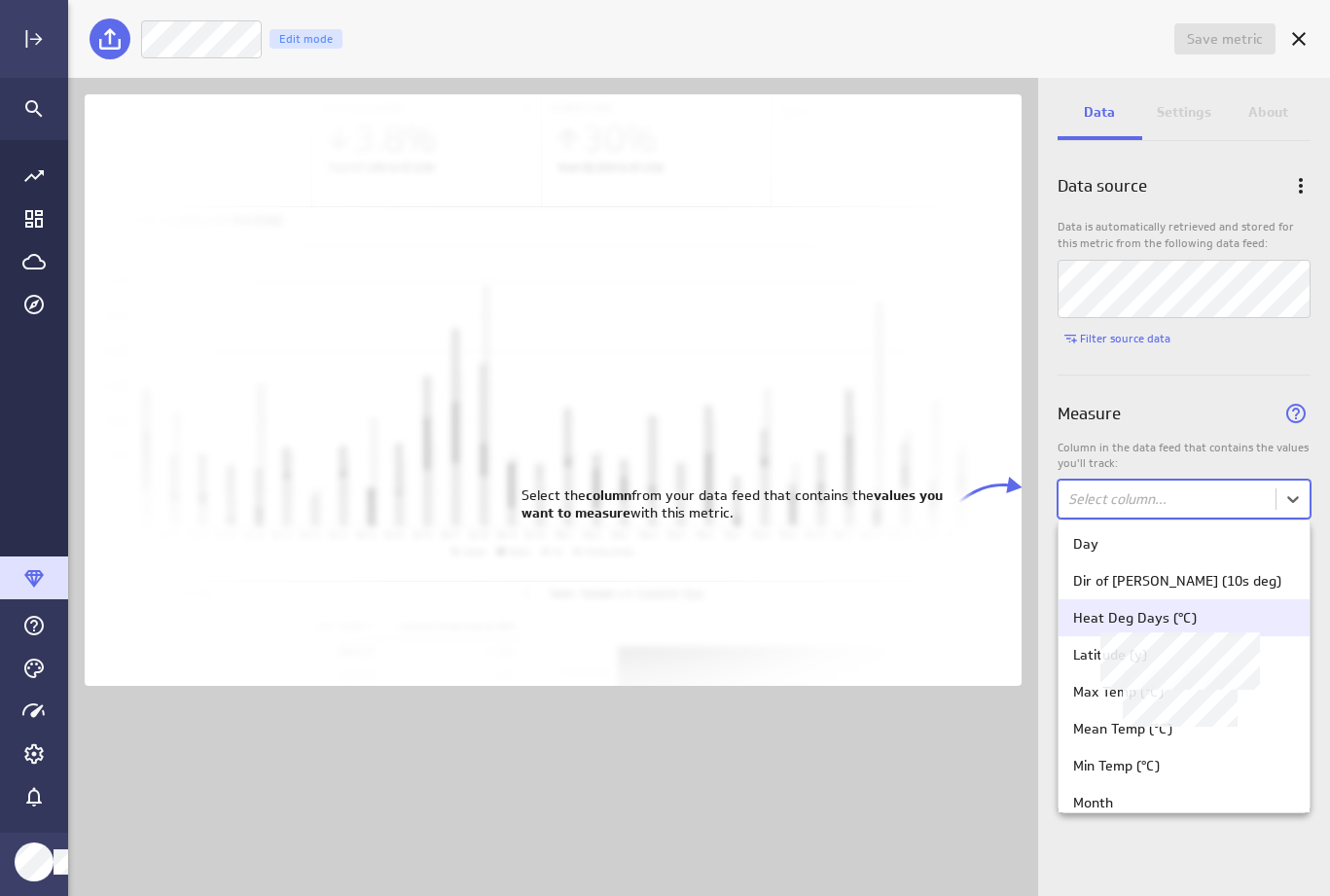
scroll to position [63, 0]
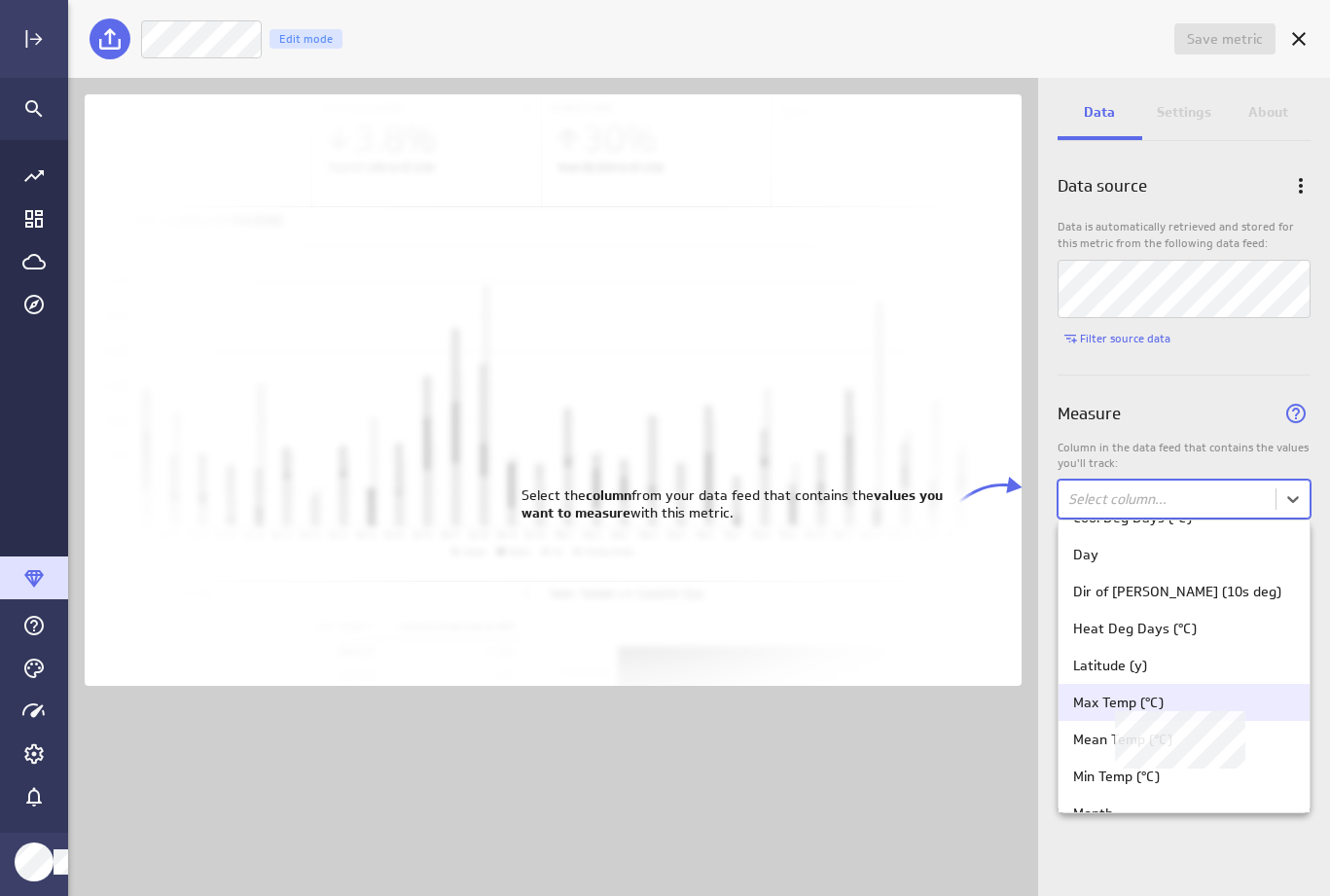
click at [1120, 704] on div "Max Temp (°C)" at bounding box center [1118, 703] width 90 height 18
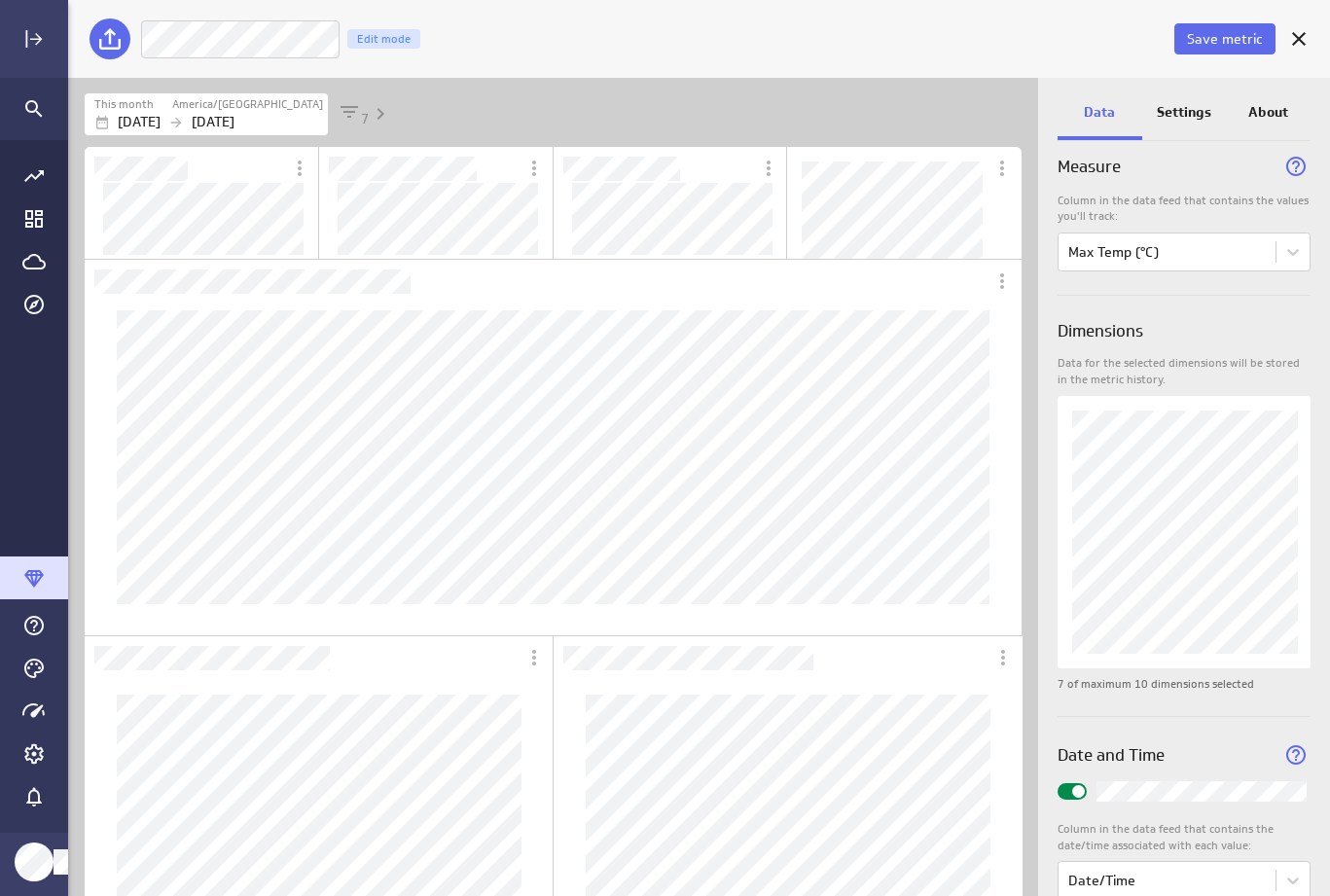
scroll to position [294, 0]
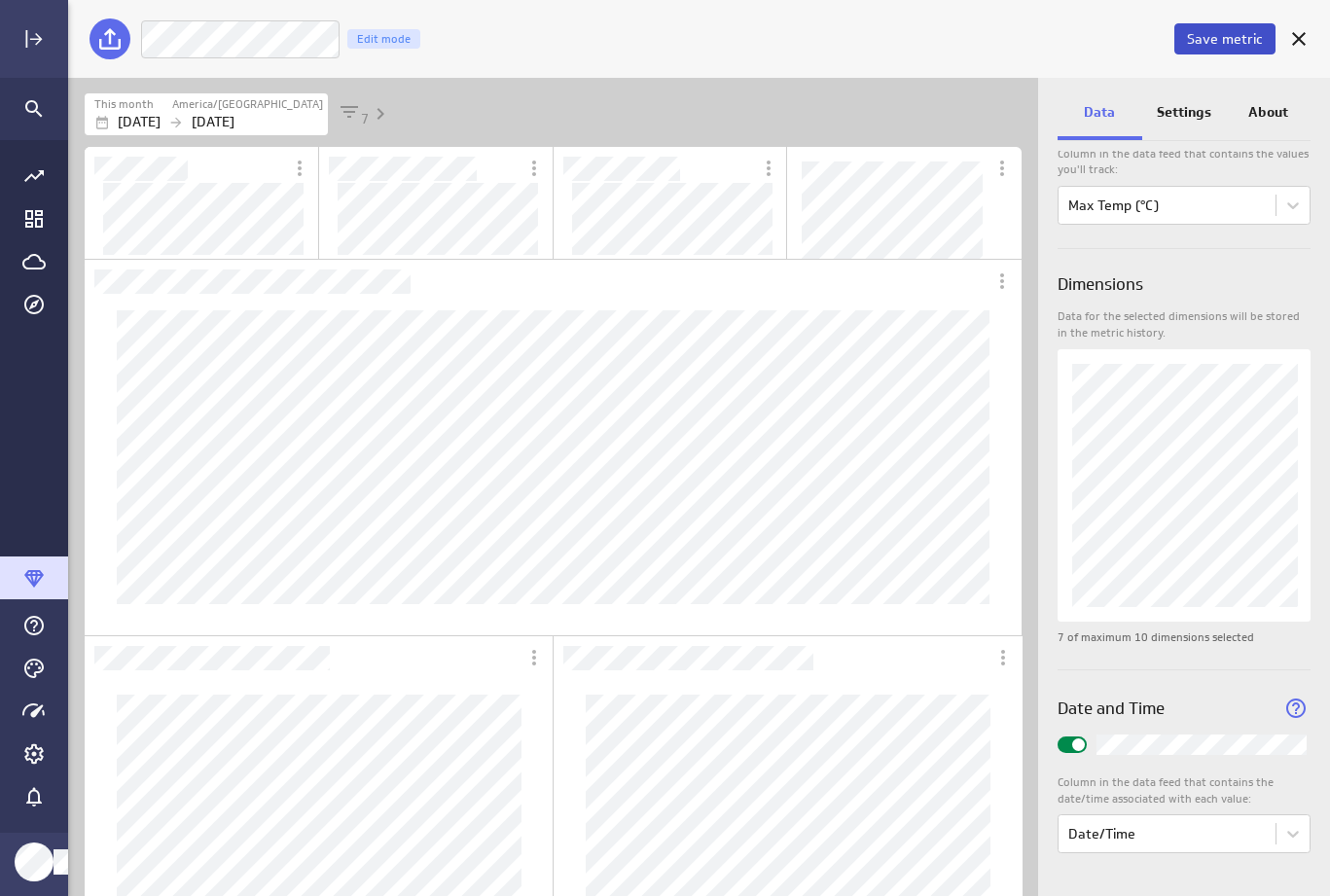
click at [1212, 42] on span "Save metric" at bounding box center [1225, 39] width 75 height 18
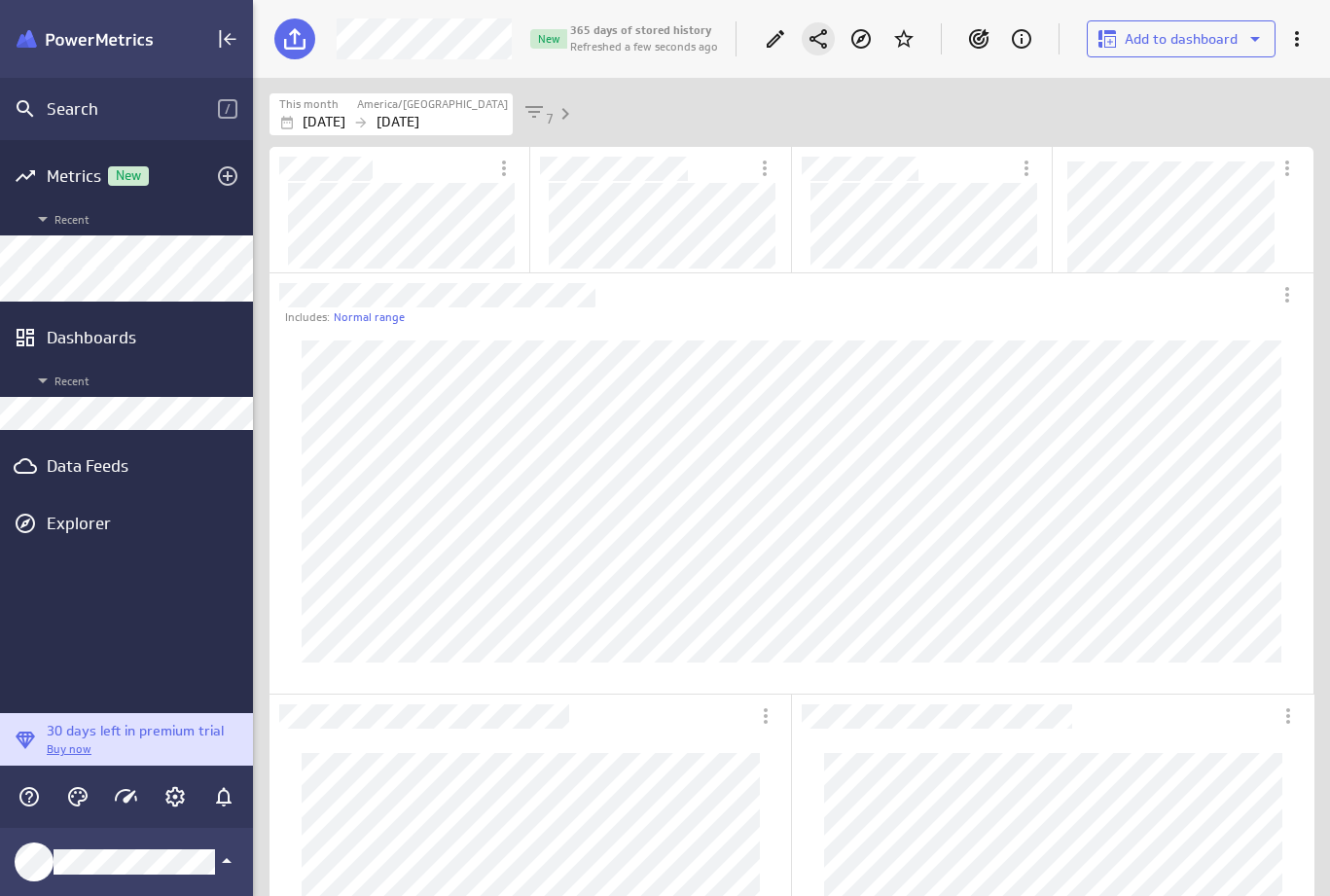
click at [816, 41] on icon "Share" at bounding box center [818, 39] width 18 height 20
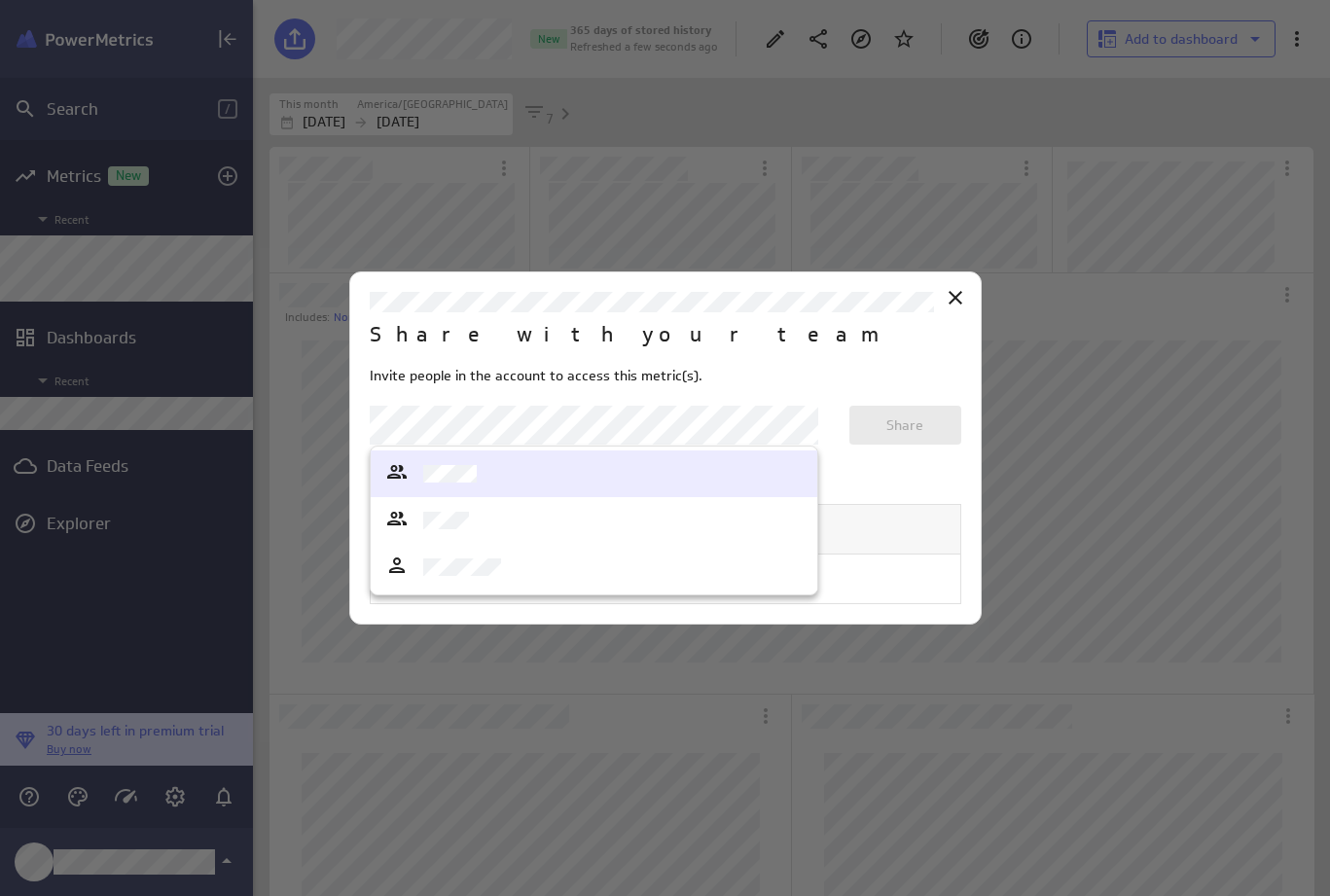
click at [667, 422] on body "Search / Metrics New Recent Dashboards Recent Data Feeds Explorer 30 days left …" at bounding box center [665, 448] width 1330 height 896
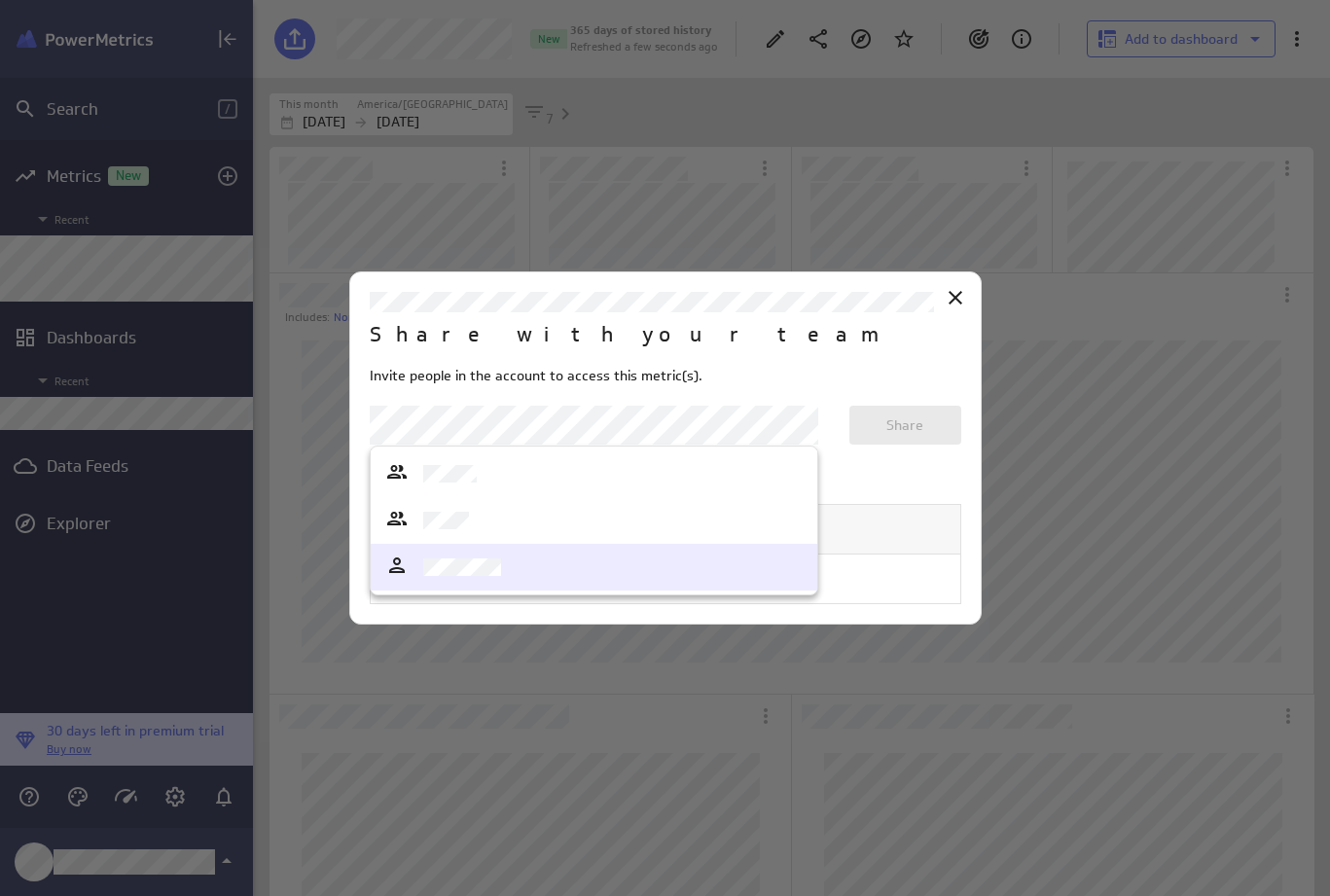
click at [587, 565] on div at bounding box center [594, 567] width 417 height 27
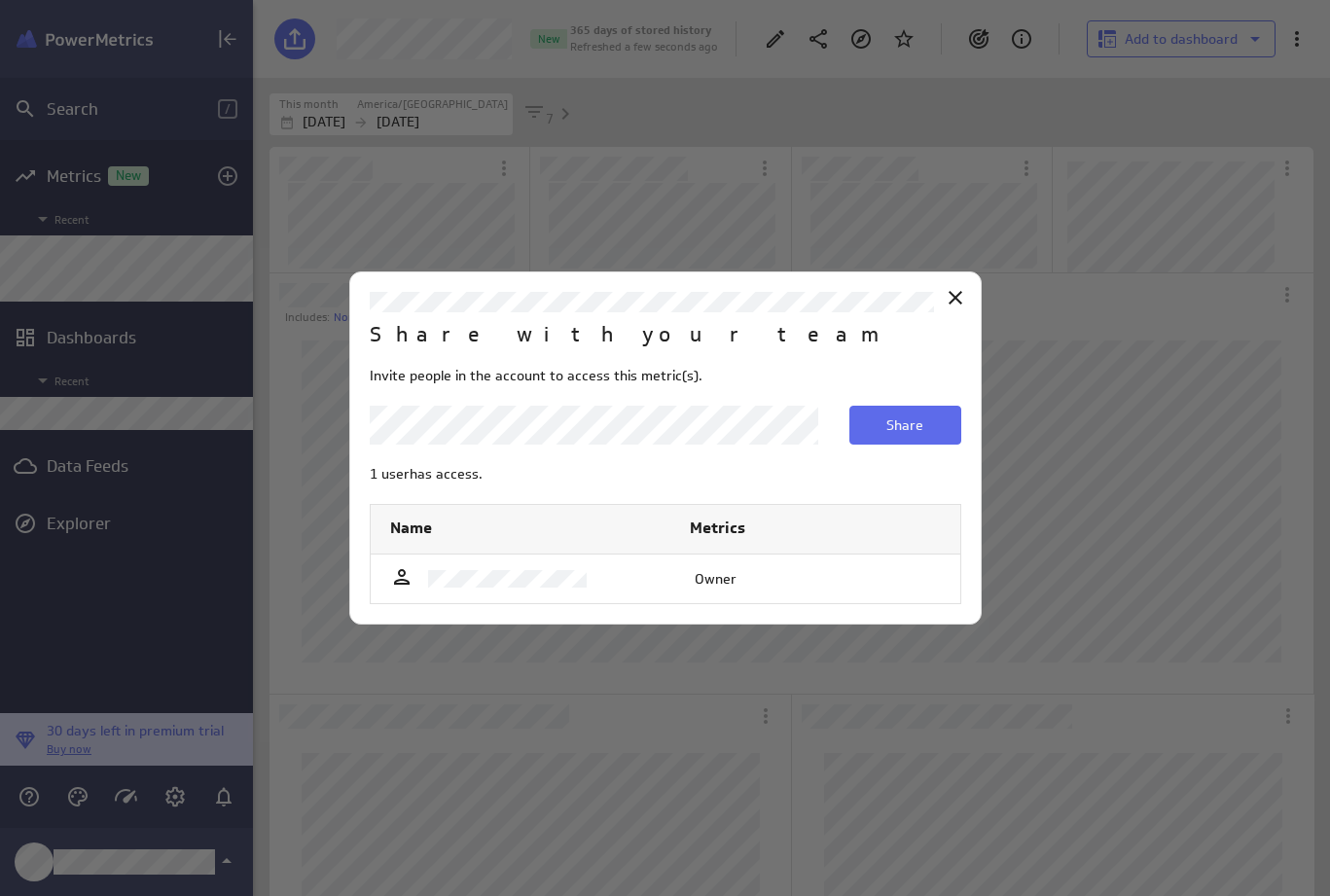
click at [915, 422] on span "Share" at bounding box center [904, 425] width 37 height 18
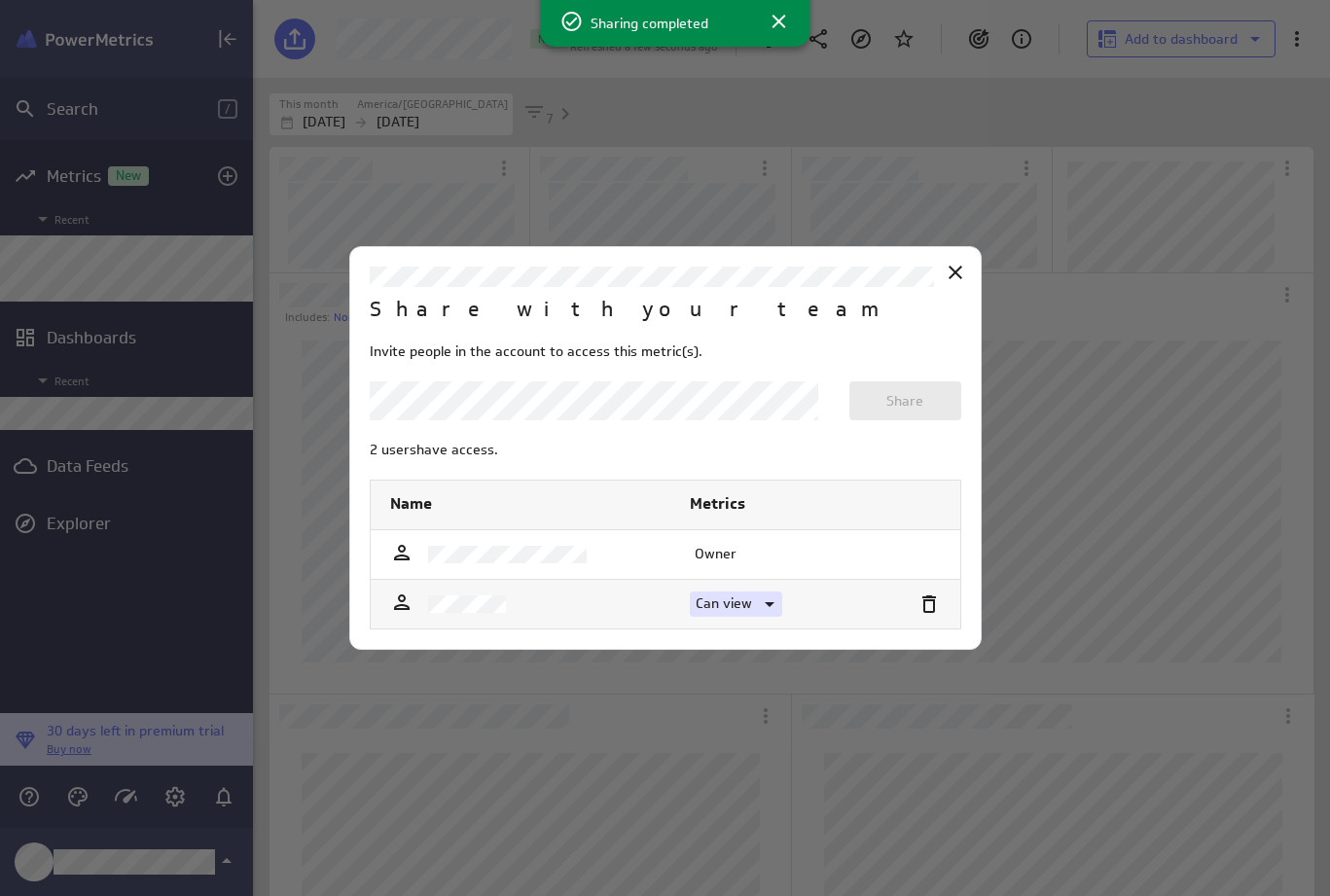
click at [763, 603] on icon at bounding box center [769, 604] width 24 height 24
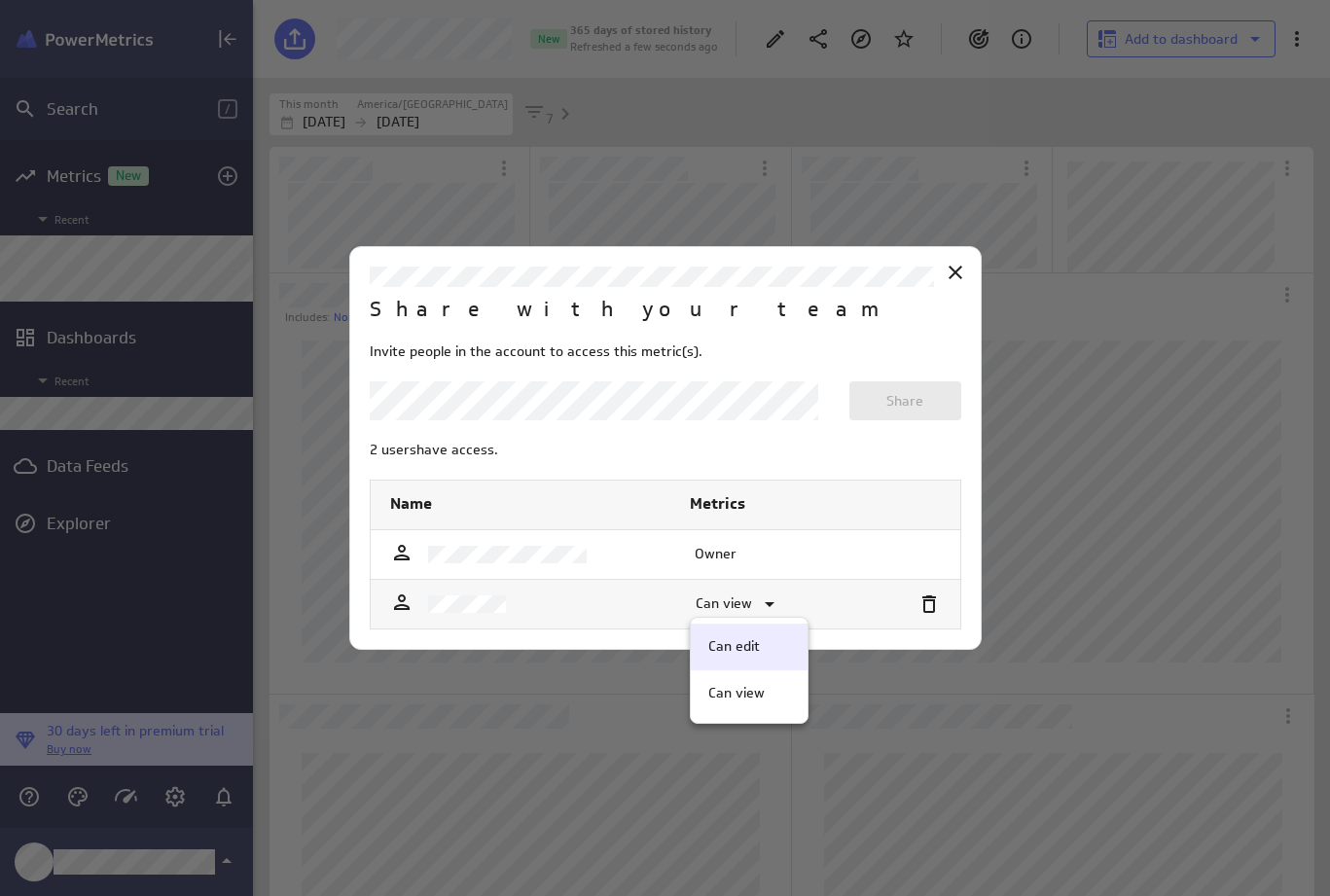
click at [751, 647] on p "Can edit" at bounding box center [733, 646] width 52 height 21
click at [956, 274] on icon "Close" at bounding box center [956, 273] width 14 height 14
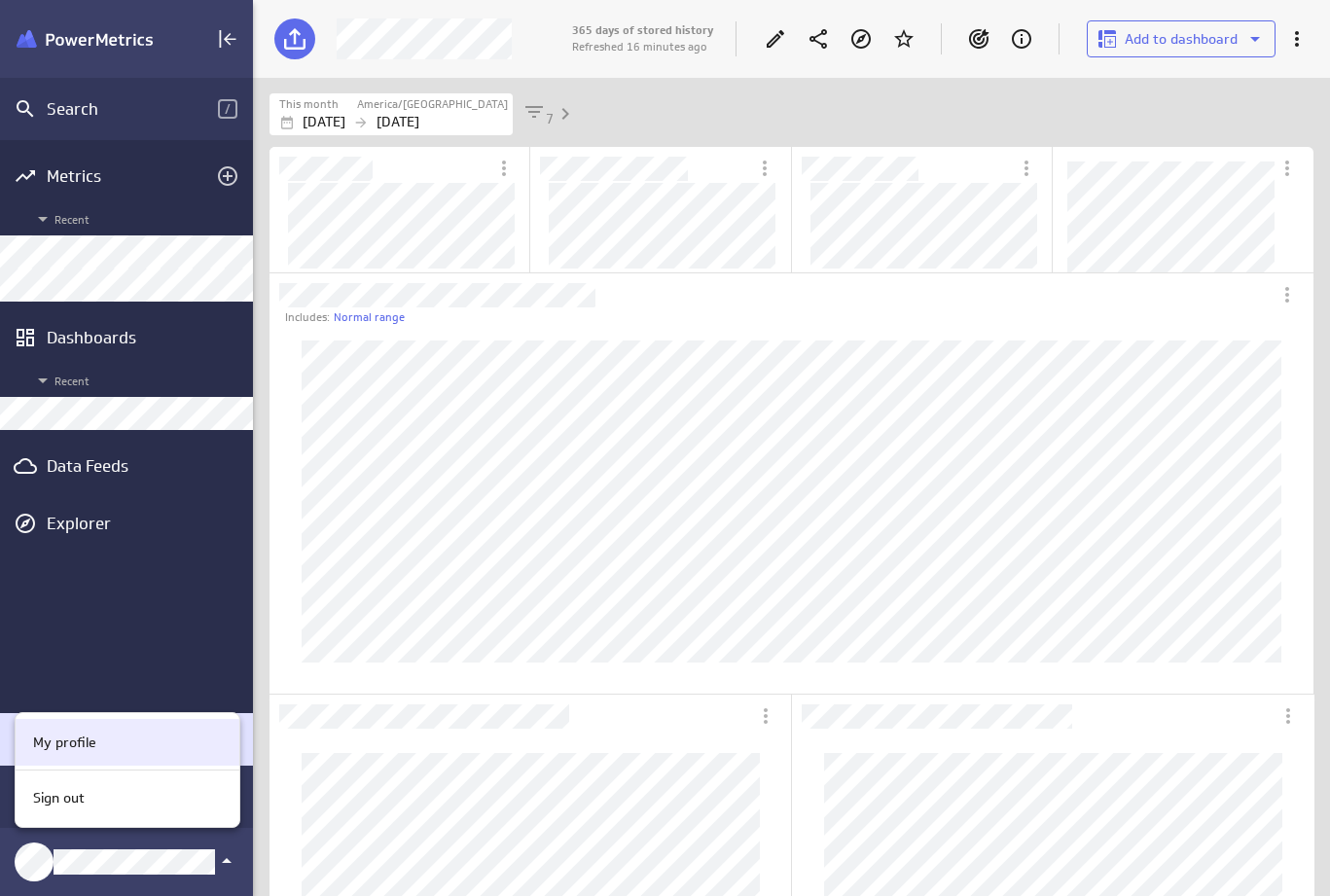
click at [93, 741] on p "My profile" at bounding box center [65, 742] width 64 height 21
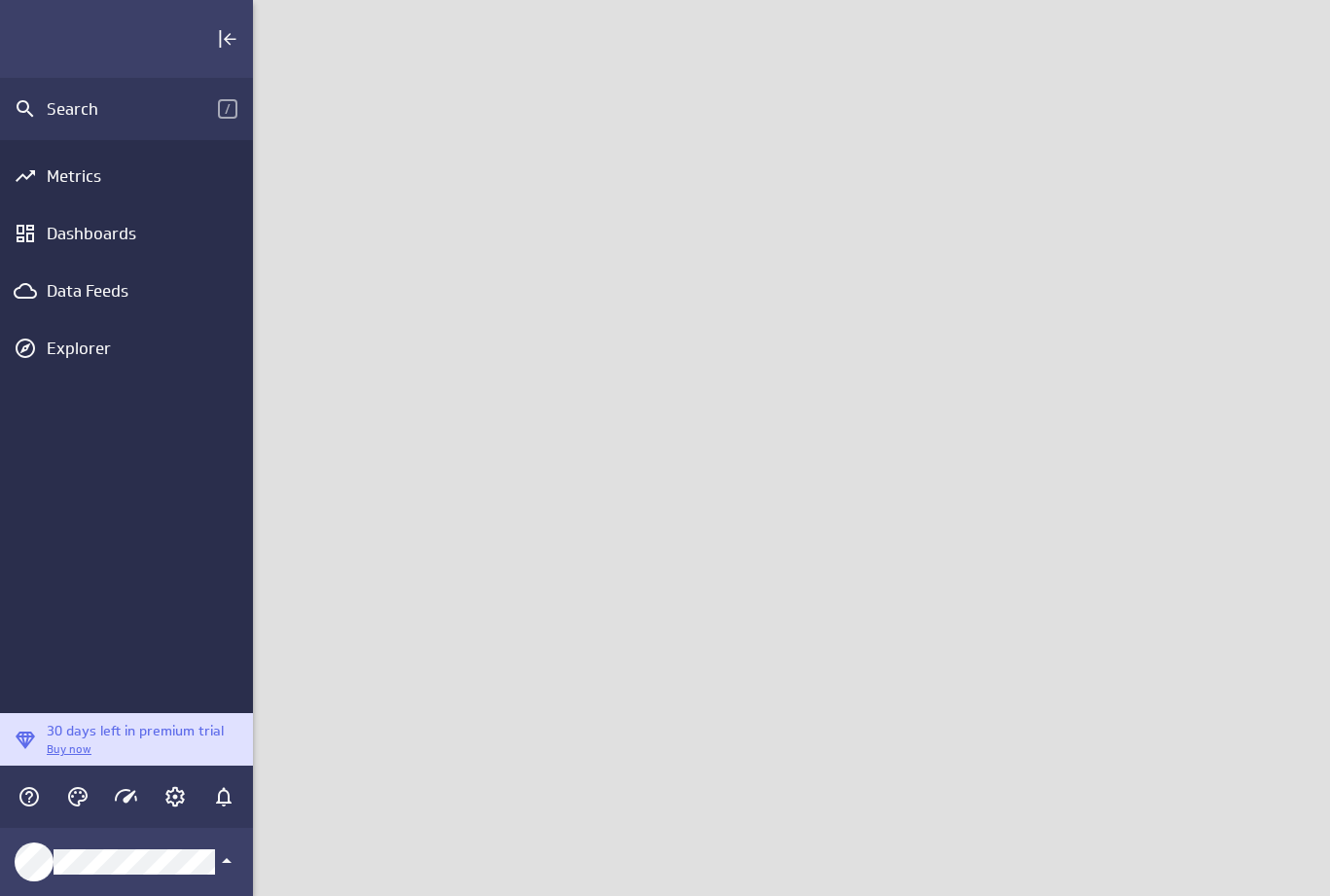
scroll to position [926, 1107]
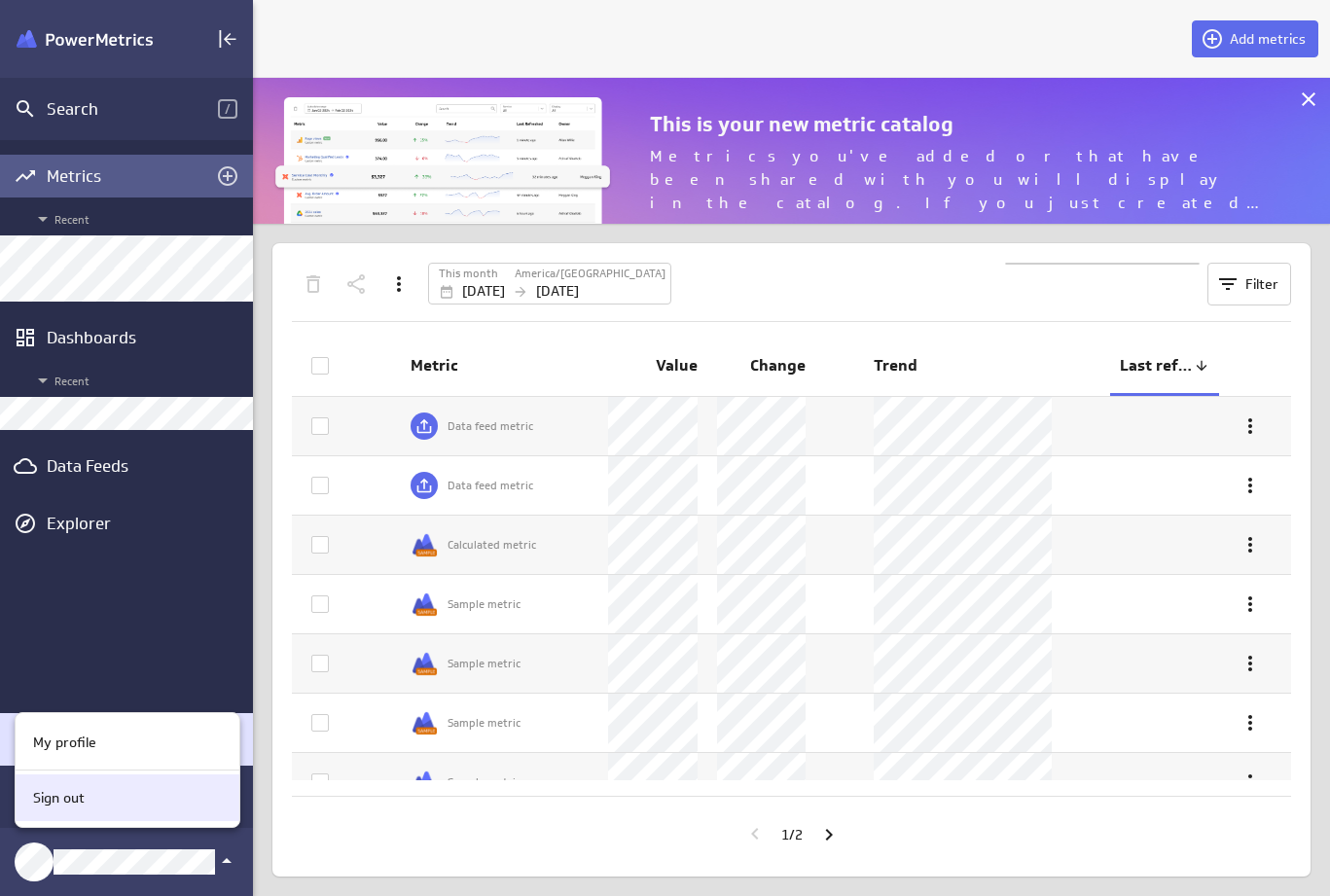
click at [64, 800] on p "Sign out" at bounding box center [59, 798] width 52 height 21
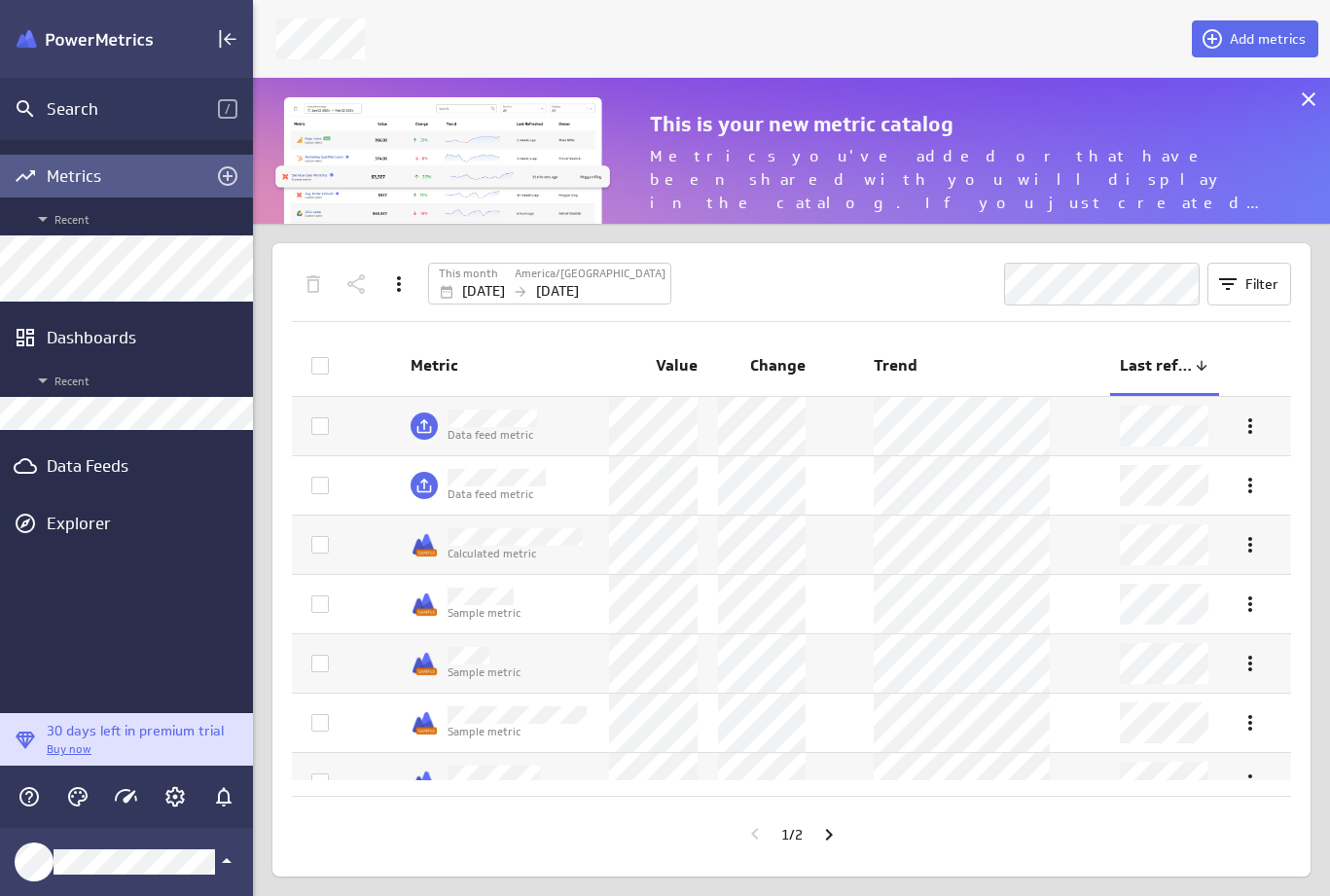
scroll to position [926, 1107]
